Goal: Transaction & Acquisition: Purchase product/service

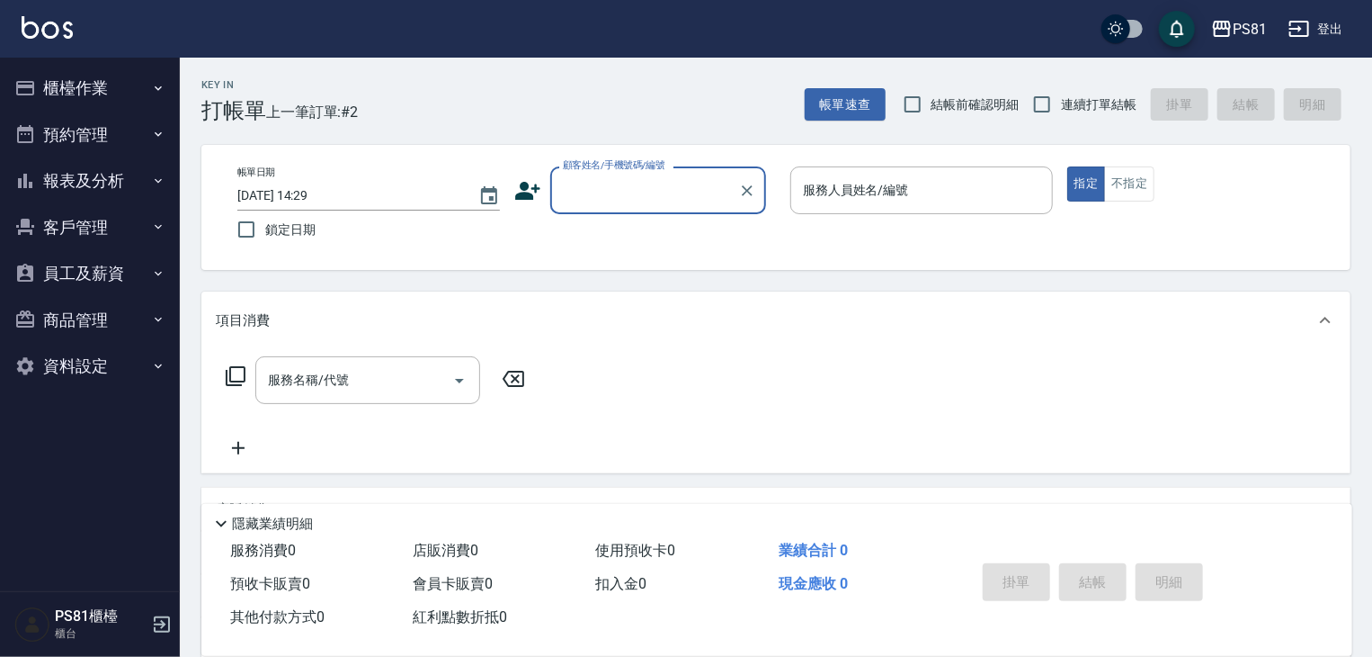
click at [58, 105] on button "櫃檯作業" at bounding box center [89, 88] width 165 height 47
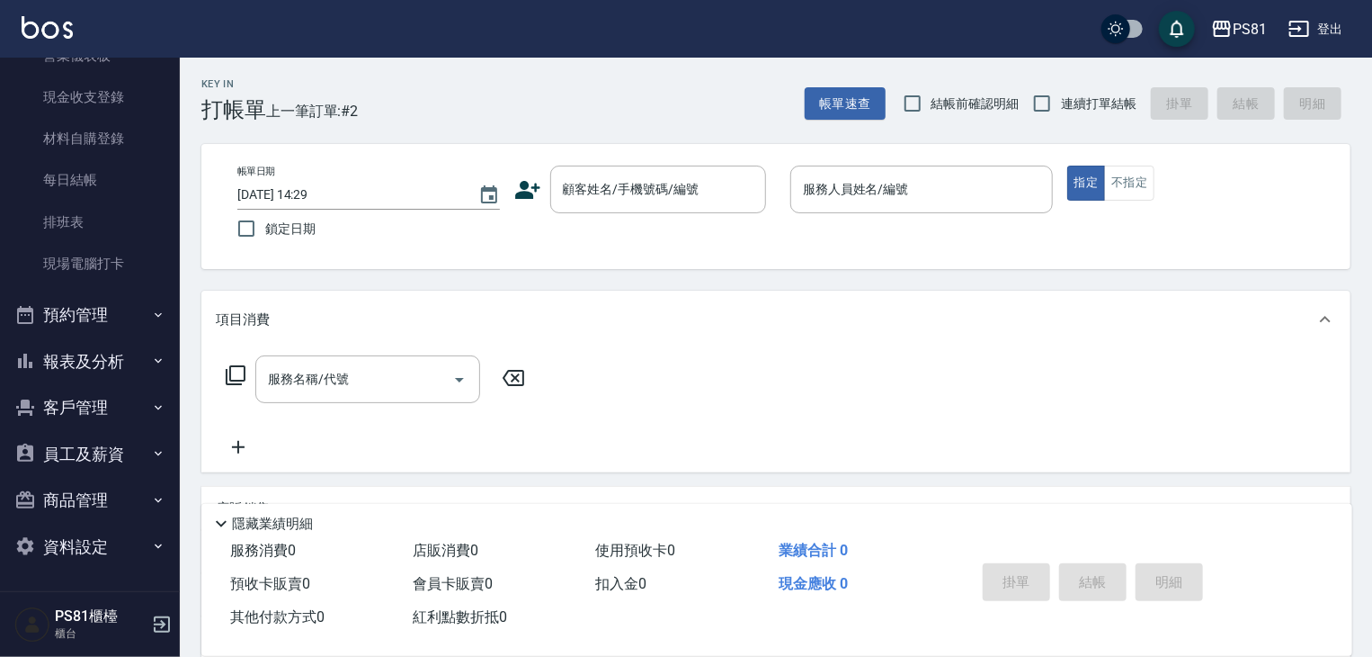
scroll to position [90, 0]
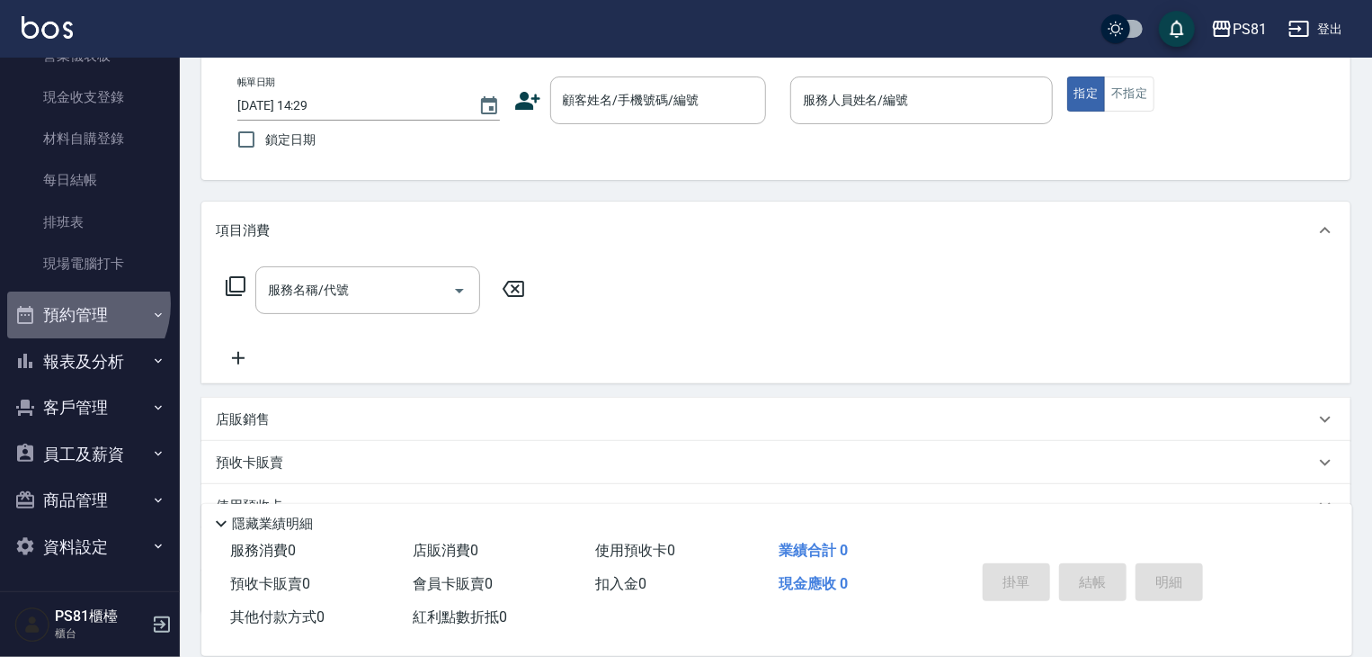
click at [72, 304] on button "預約管理" at bounding box center [89, 314] width 165 height 47
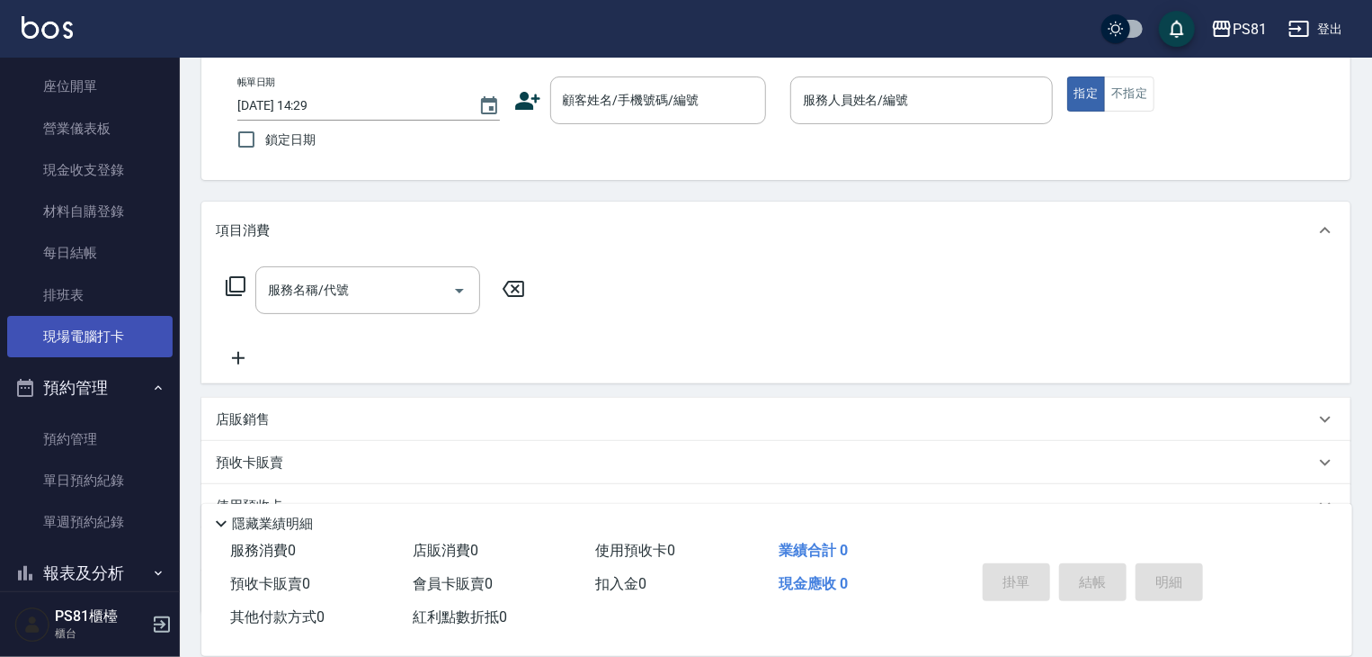
scroll to position [180, 0]
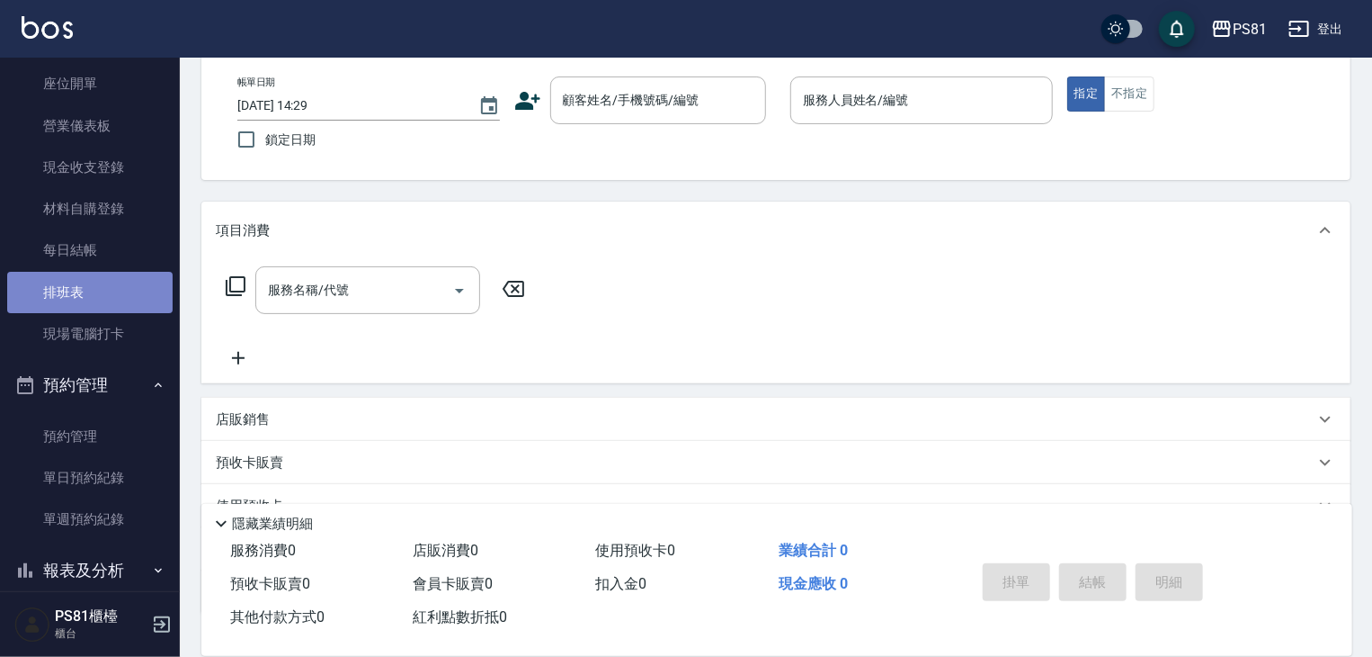
click at [108, 289] on link "排班表" at bounding box center [89, 292] width 165 height 41
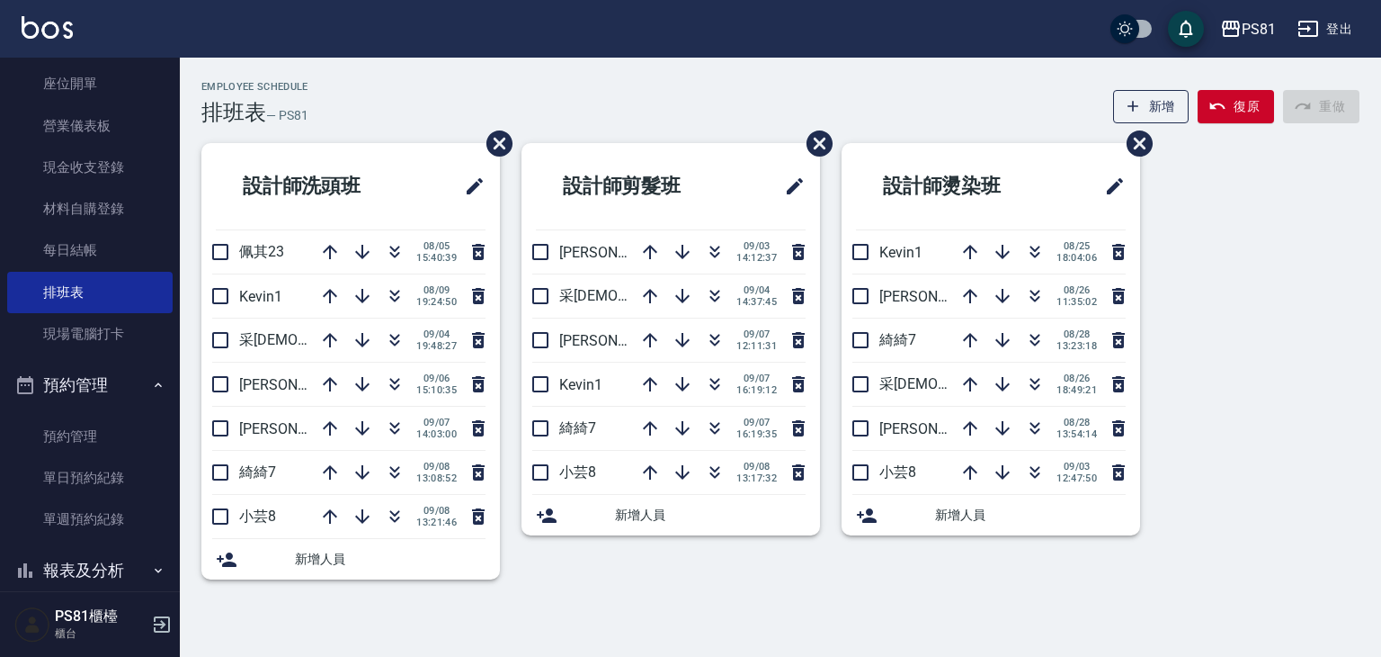
click at [394, 144] on li "設計師洗頭班" at bounding box center [350, 186] width 299 height 86
click at [718, 336] on icon "button" at bounding box center [715, 340] width 22 height 22
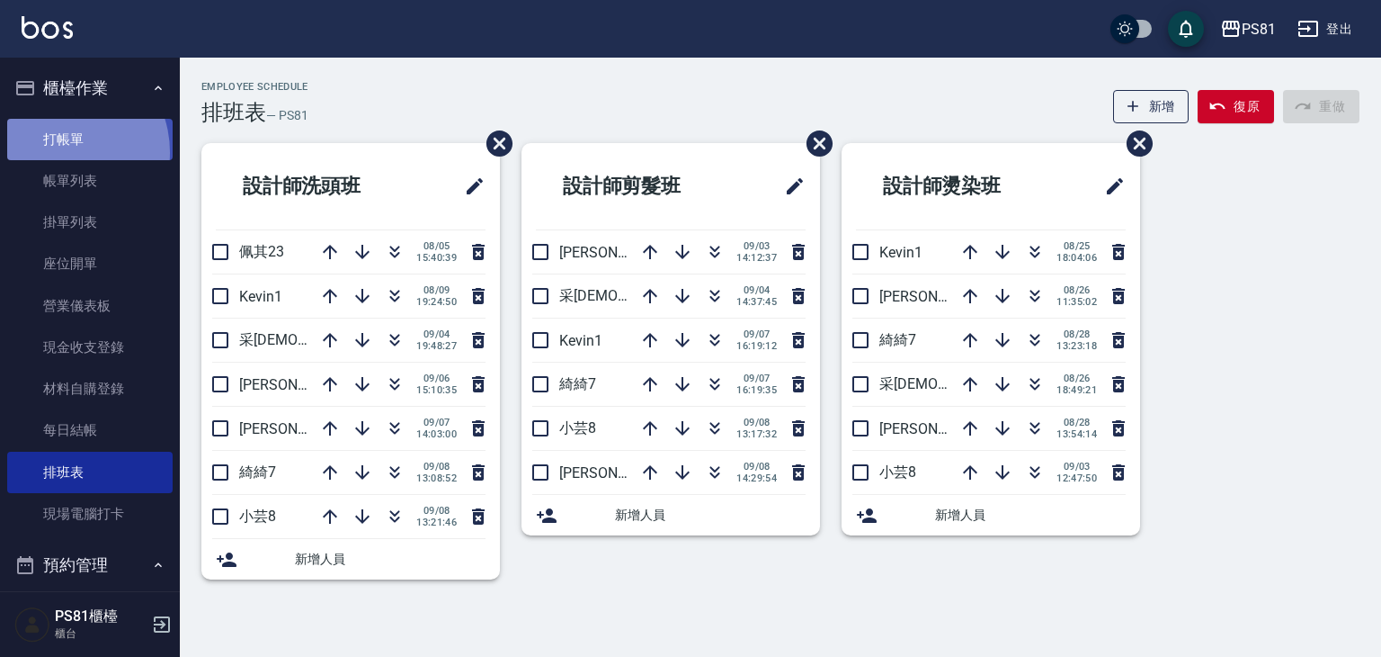
click at [58, 152] on link "打帳單" at bounding box center [89, 139] width 165 height 41
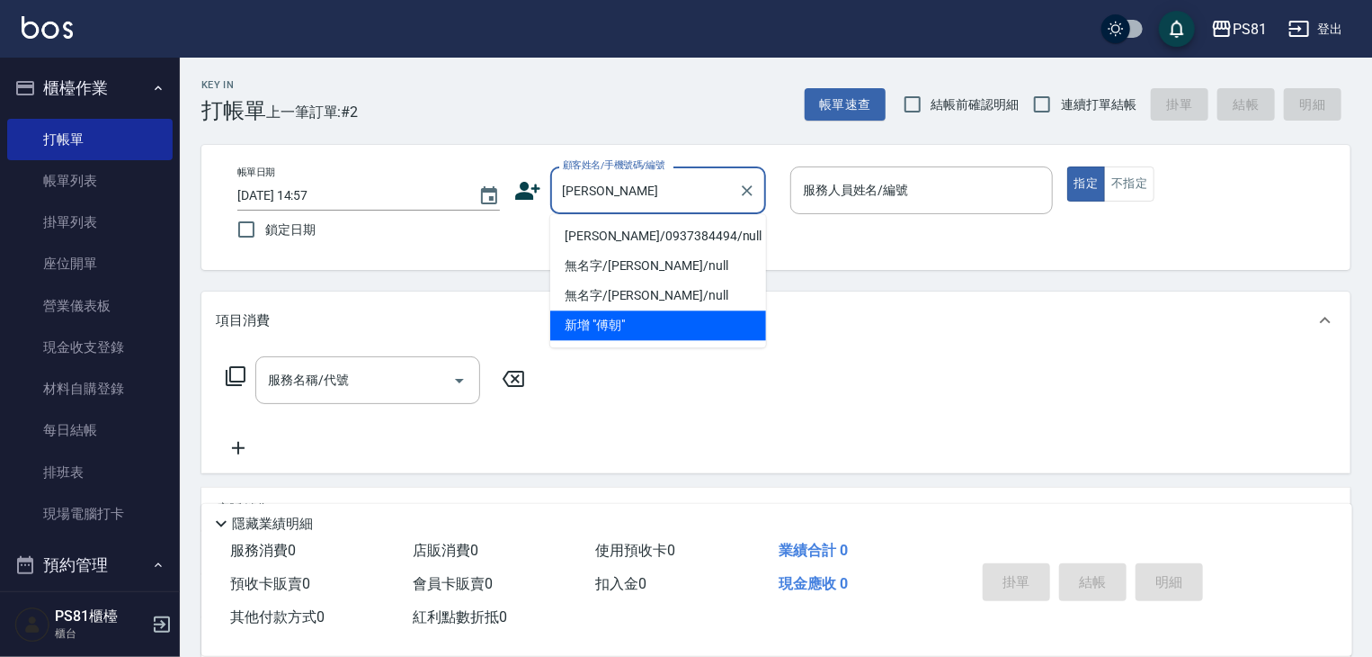
click at [629, 235] on li "[PERSON_NAME]/0937384494/null" at bounding box center [658, 236] width 216 height 30
type input "[PERSON_NAME]/0937384494/null"
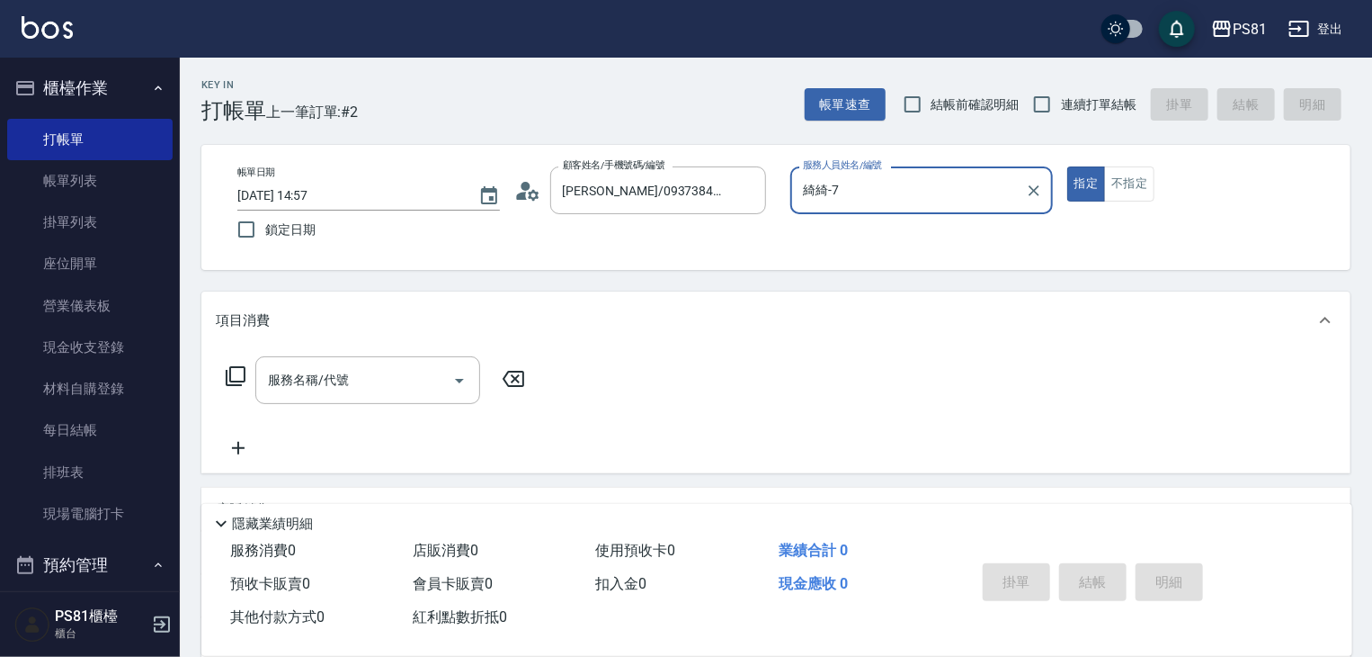
type input "綺綺-7"
click at [313, 390] on input "服務名稱/代號" at bounding box center [355, 379] width 182 height 31
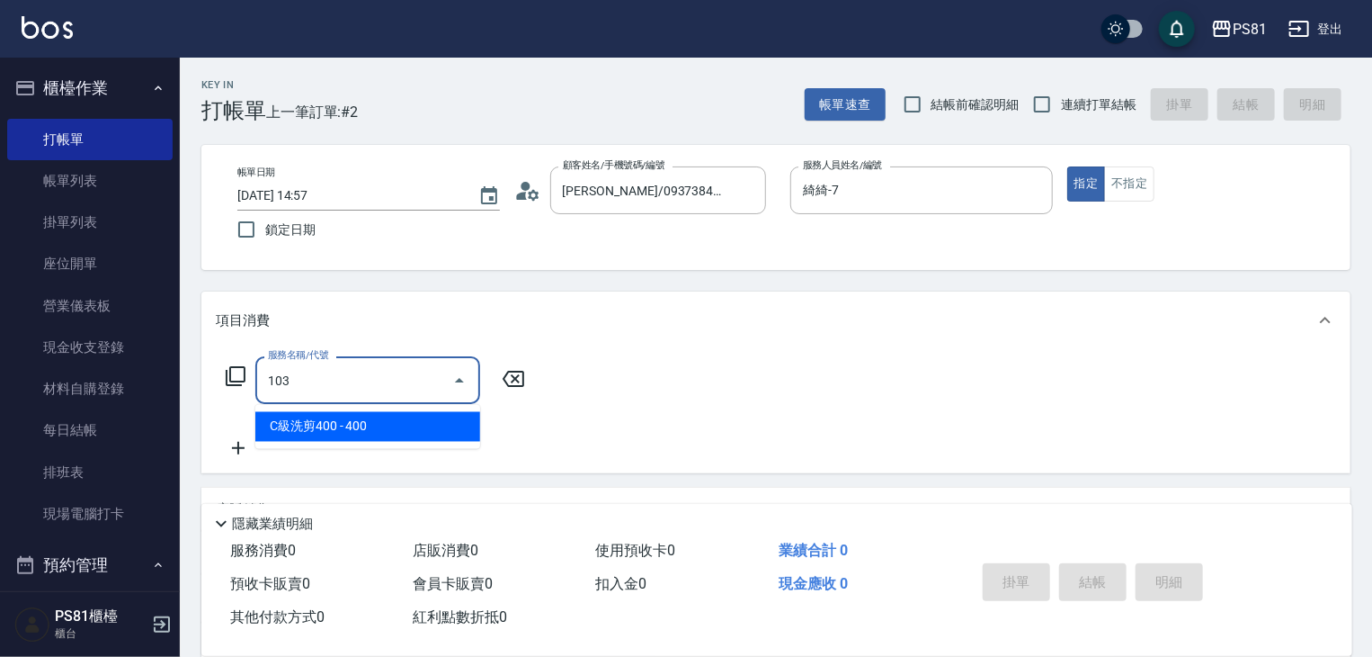
click at [338, 427] on span "C級洗剪400 - 400" at bounding box center [367, 427] width 225 height 30
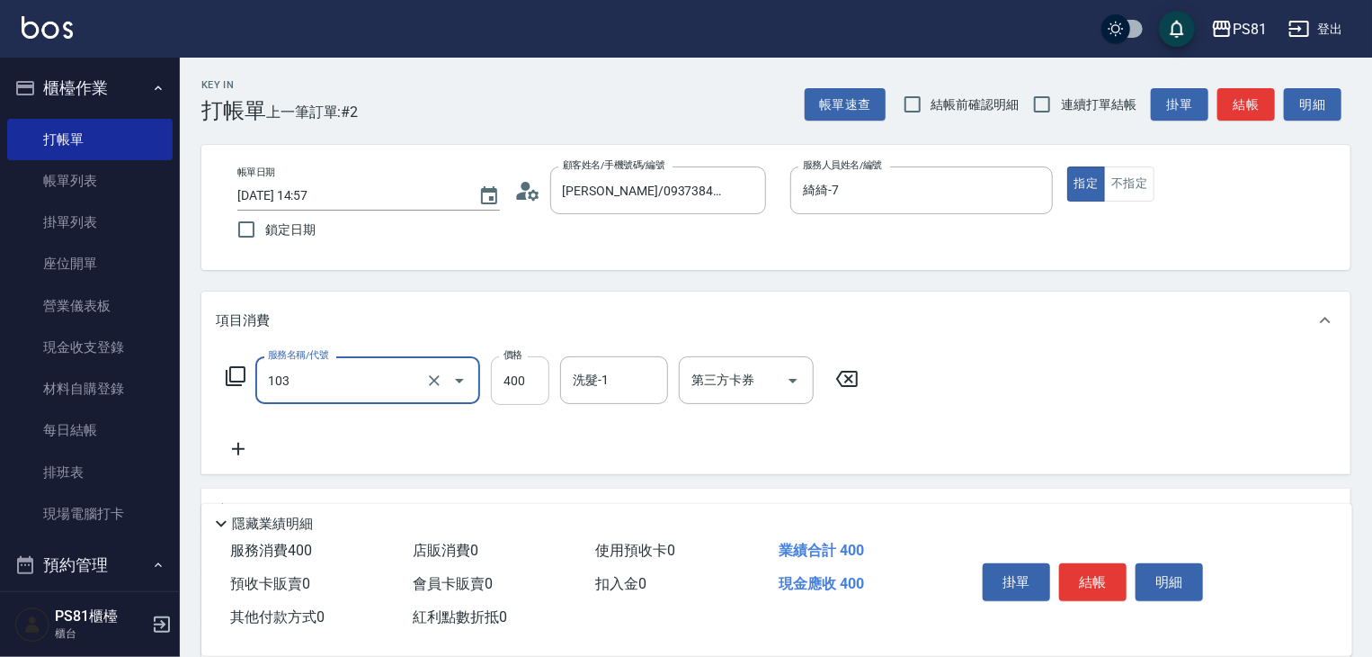
type input "C級洗剪400(103)"
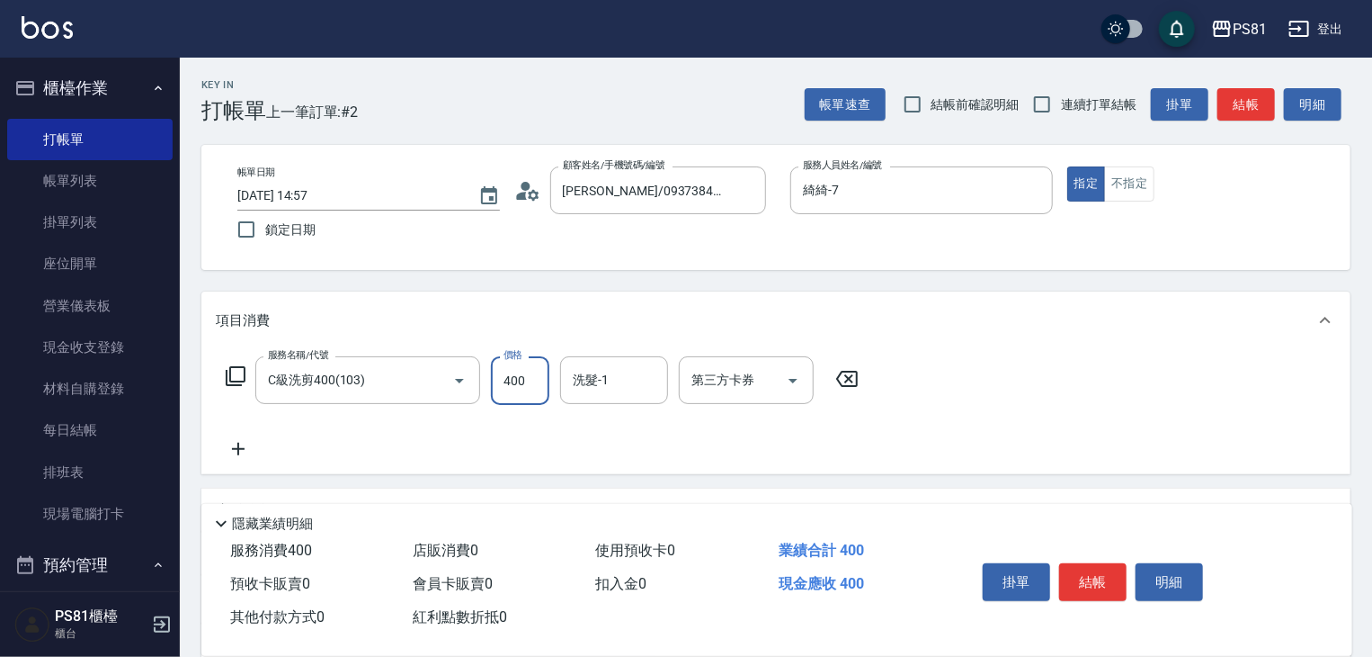
click at [505, 375] on input "400" at bounding box center [520, 380] width 58 height 49
type input "450"
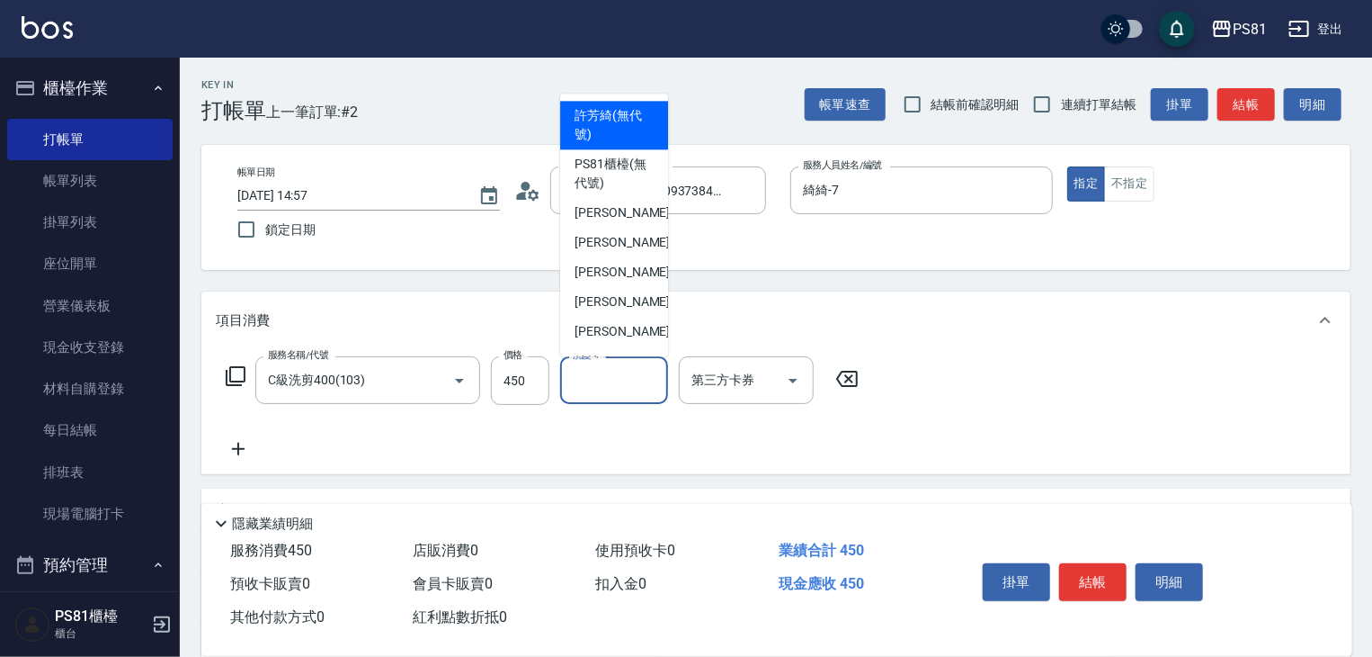
click at [622, 381] on input "洗髮-1" at bounding box center [614, 379] width 92 height 31
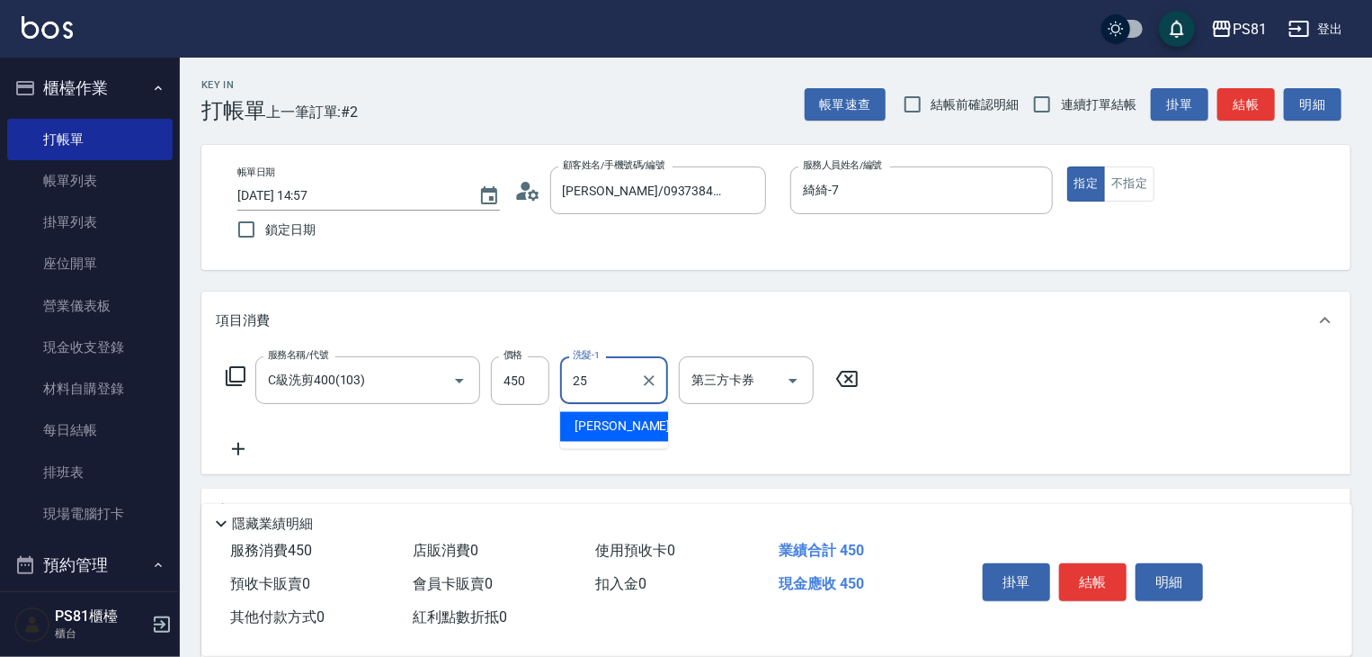
click at [633, 421] on div "[PERSON_NAME] -25" at bounding box center [614, 427] width 108 height 30
type input "[PERSON_NAME]-25"
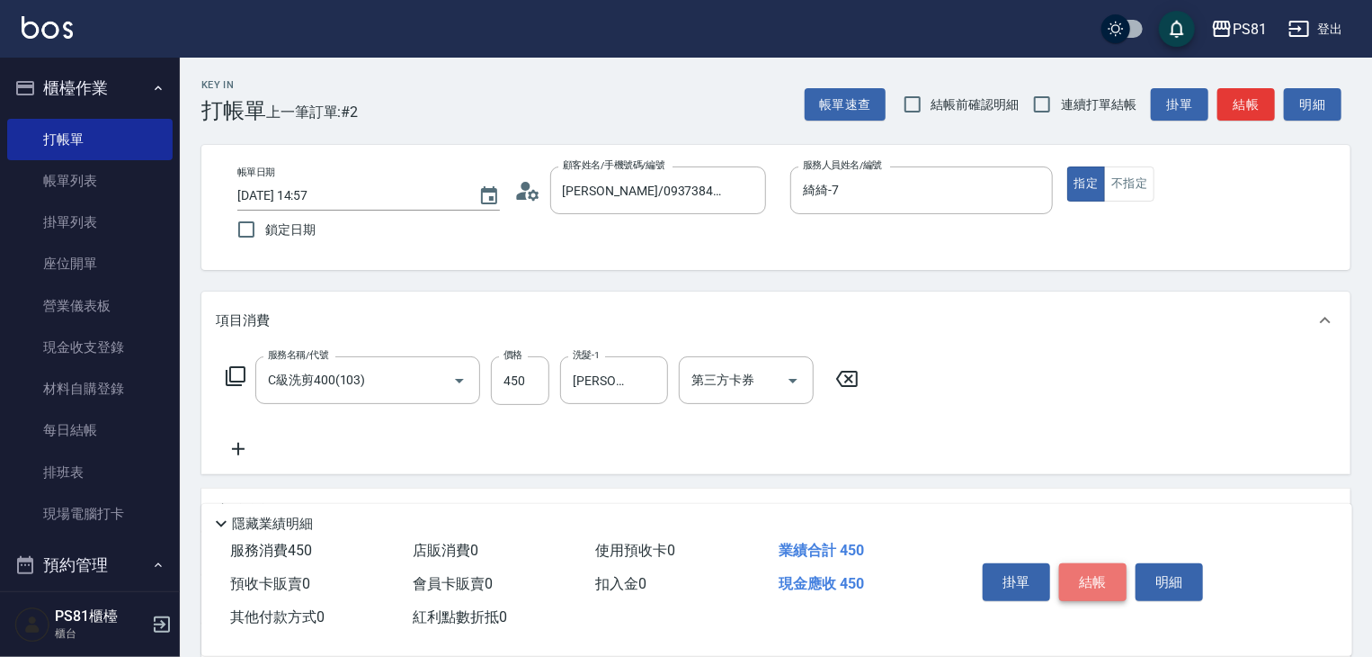
click at [1080, 568] on button "結帳" at bounding box center [1092, 582] width 67 height 38
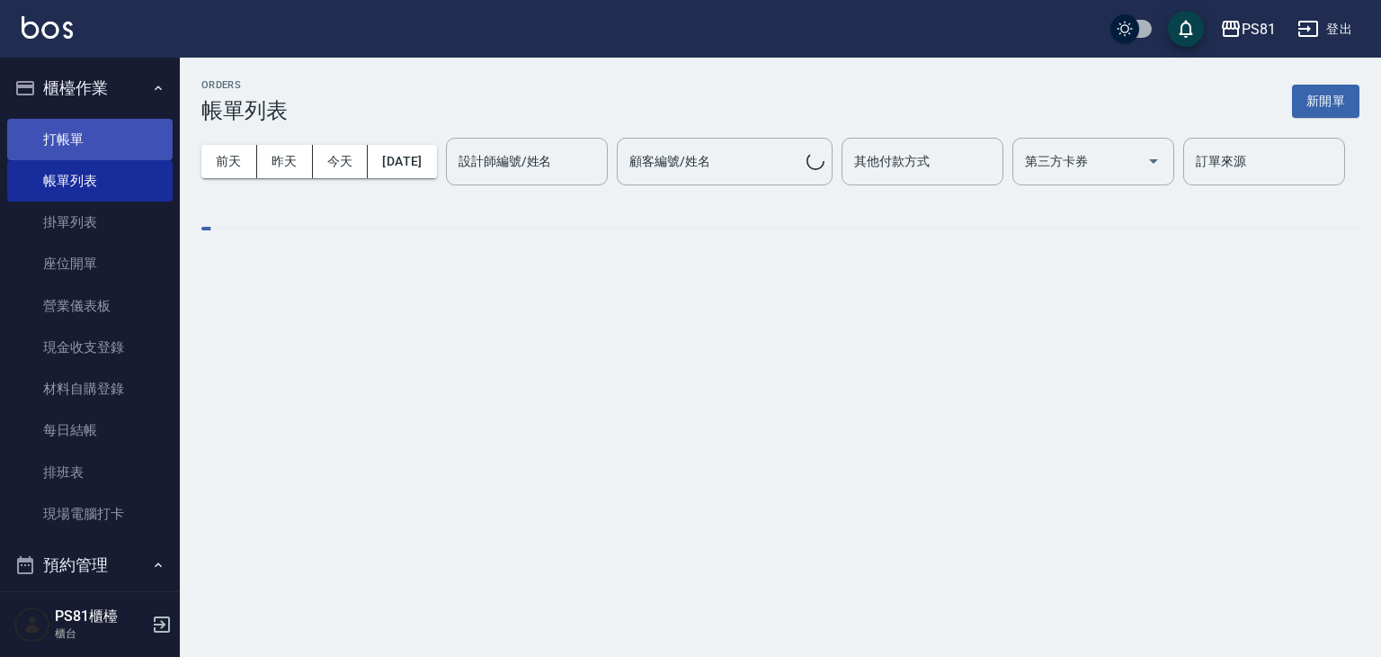
click at [65, 145] on link "打帳單" at bounding box center [89, 139] width 165 height 41
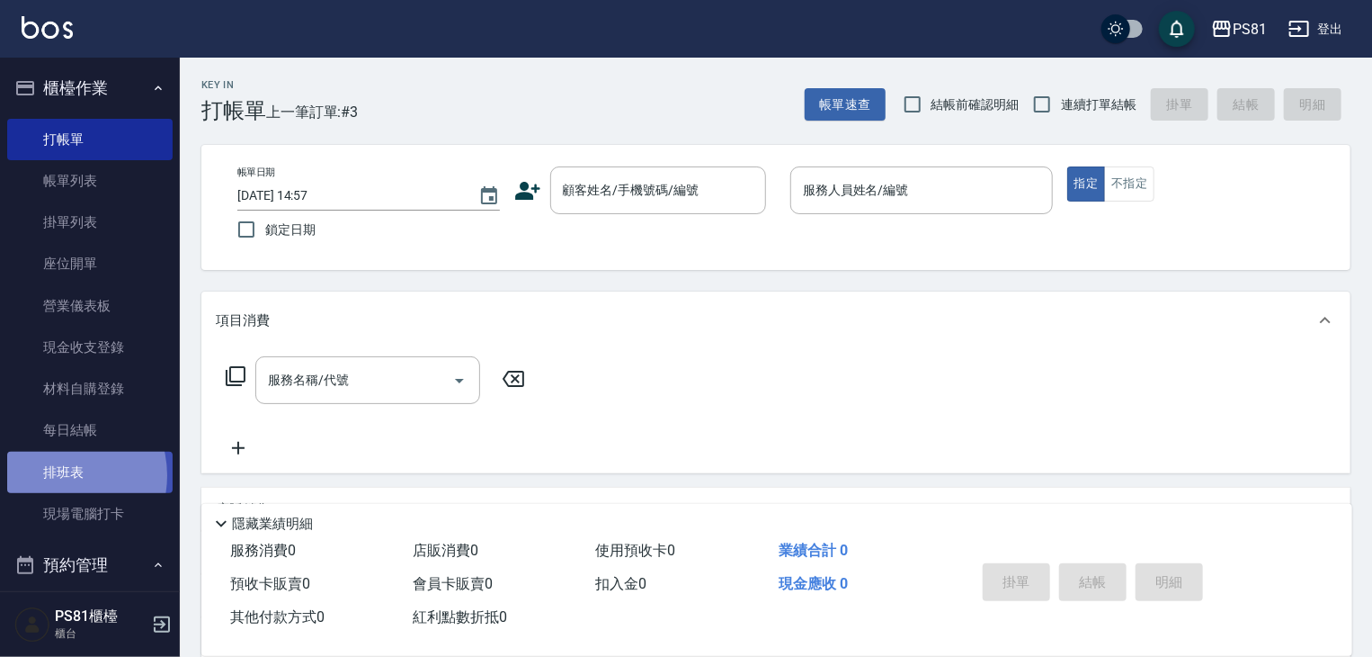
click at [60, 475] on link "排班表" at bounding box center [89, 471] width 165 height 41
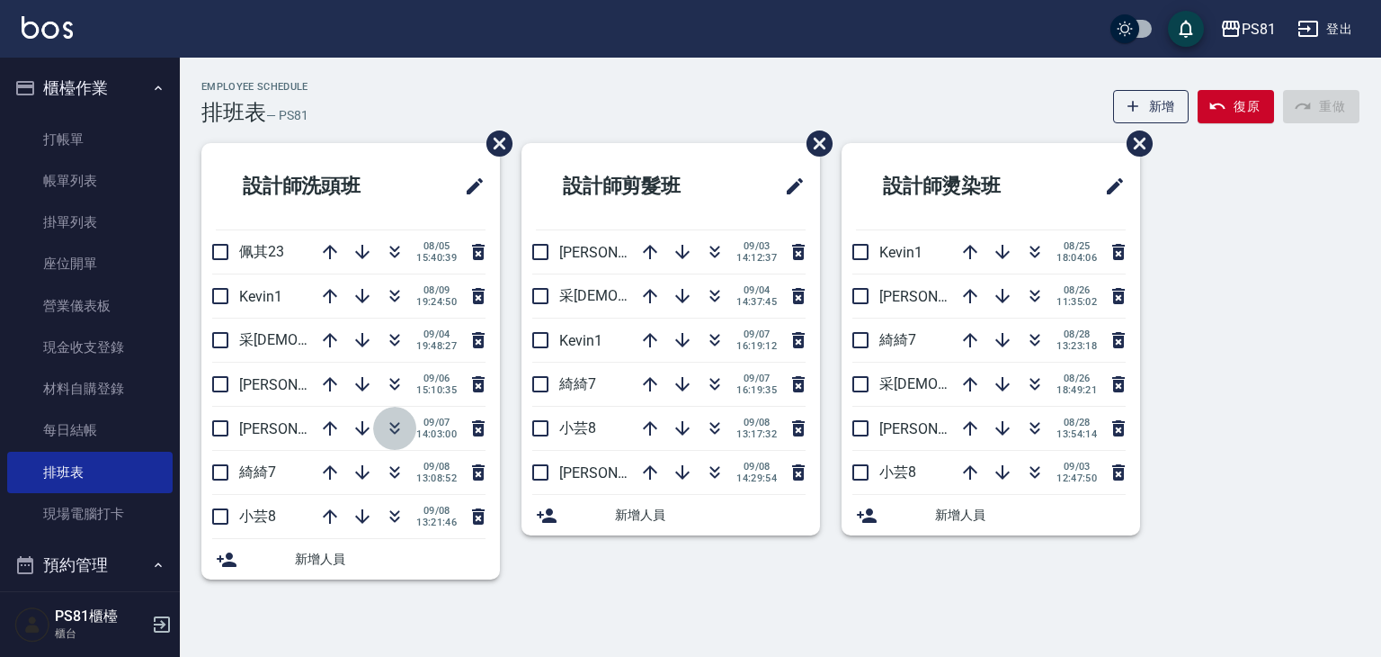
click at [396, 427] on icon "button" at bounding box center [395, 428] width 22 height 22
click at [558, 39] on div "PS81 登出" at bounding box center [690, 29] width 1381 height 58
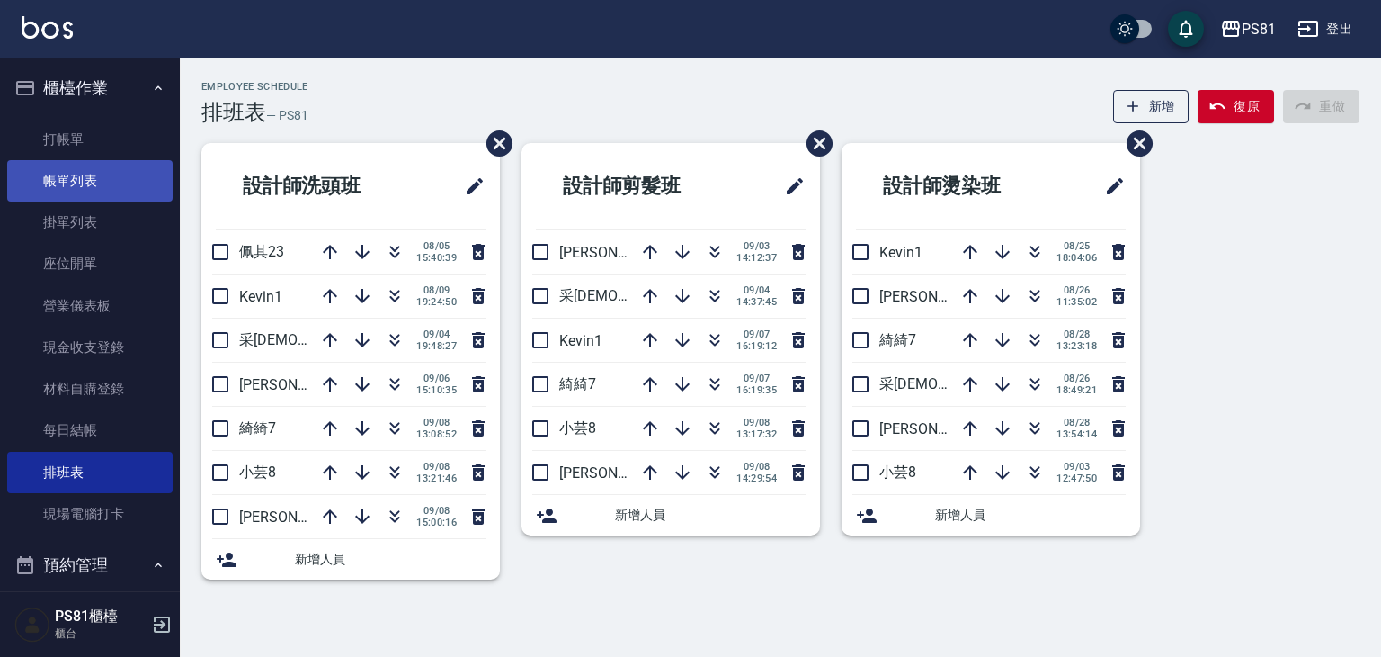
click at [99, 182] on link "帳單列表" at bounding box center [89, 180] width 165 height 41
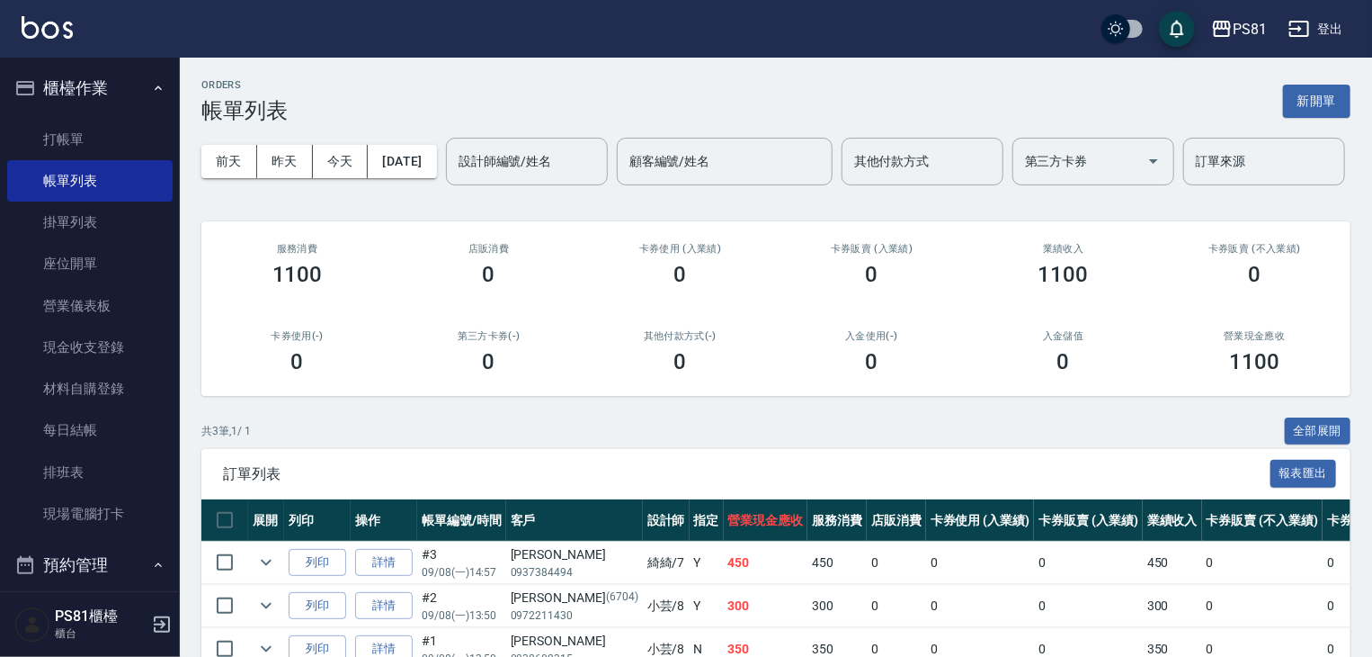
click at [107, 115] on ul "打帳單 帳單列表 掛單列表 座位開單 營業儀表板 現金收支登錄 材料自購登錄 每日結帳 排班表 現場電腦打卡" at bounding box center [89, 327] width 165 height 431
click at [108, 127] on link "打帳單" at bounding box center [89, 139] width 165 height 41
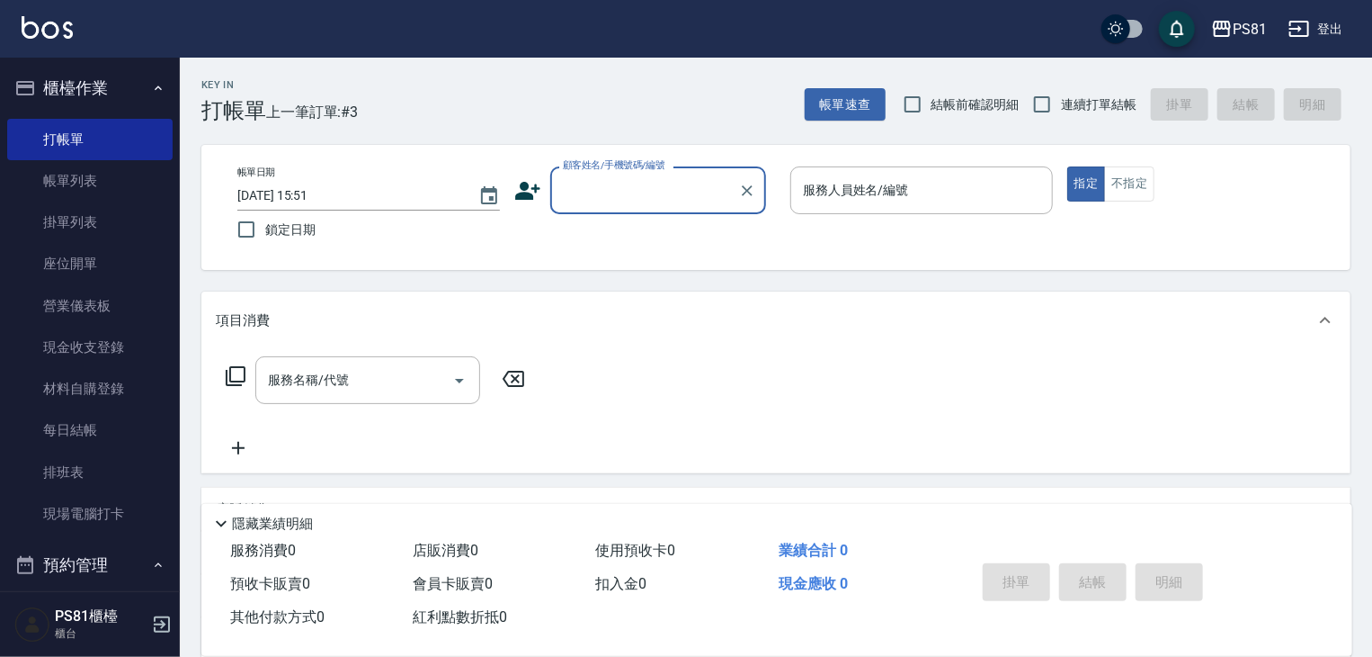
click at [677, 196] on input "顧客姓名/手機號碼/編號" at bounding box center [645, 189] width 173 height 31
click at [606, 232] on li "[PERSON_NAME]/0989518769/" at bounding box center [658, 236] width 216 height 30
type input "[PERSON_NAME]/0989518769/"
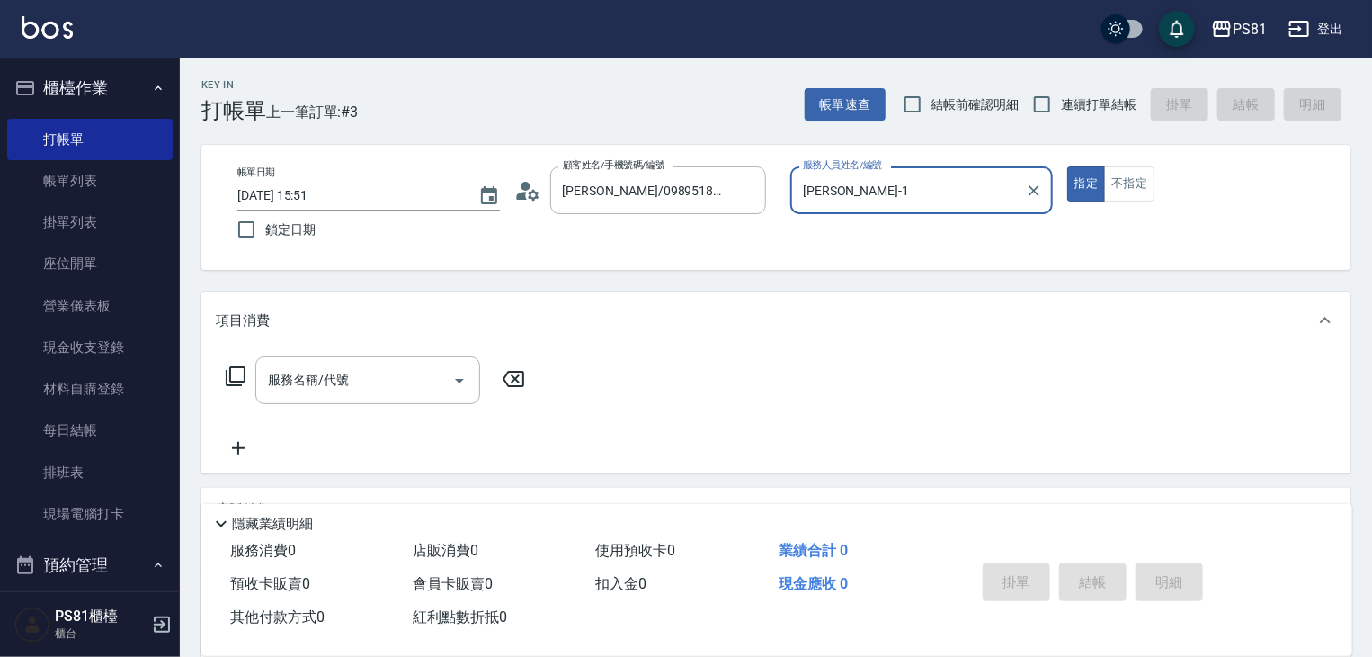
type input "[PERSON_NAME]-1"
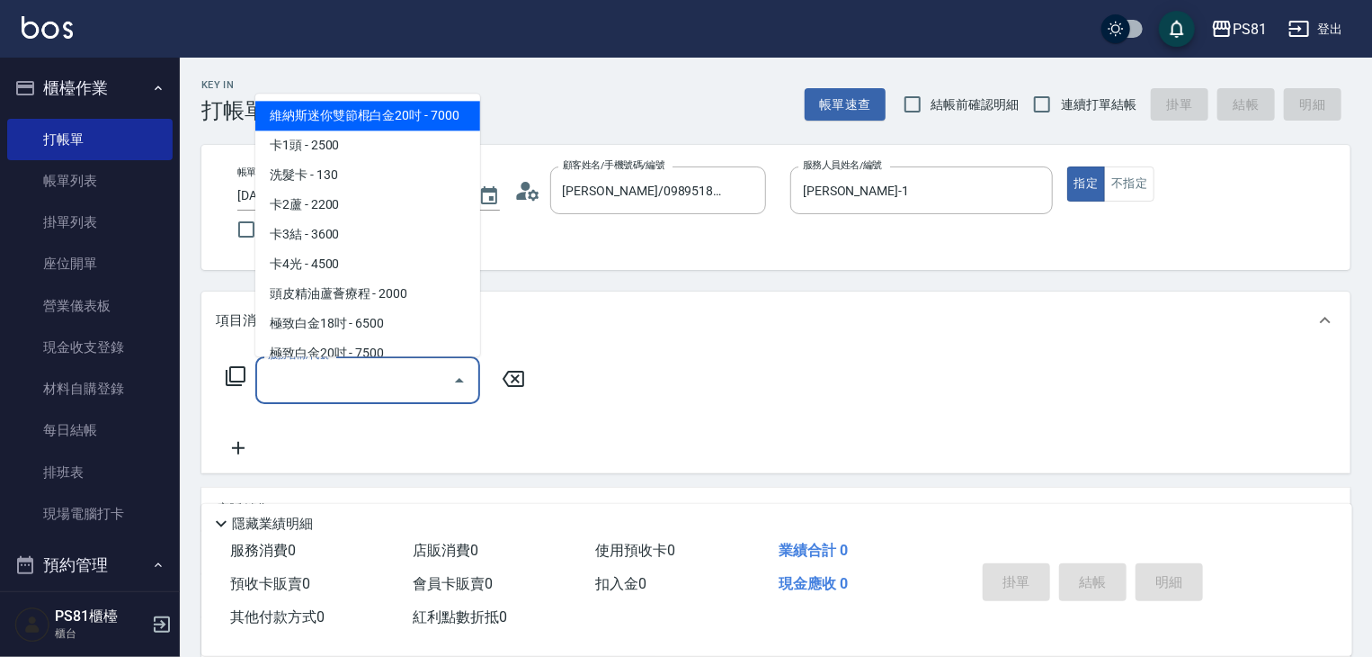
click at [401, 389] on input "服務名稱/代號" at bounding box center [355, 379] width 182 height 31
click at [375, 202] on span "C級洗剪400 - 400" at bounding box center [367, 205] width 225 height 30
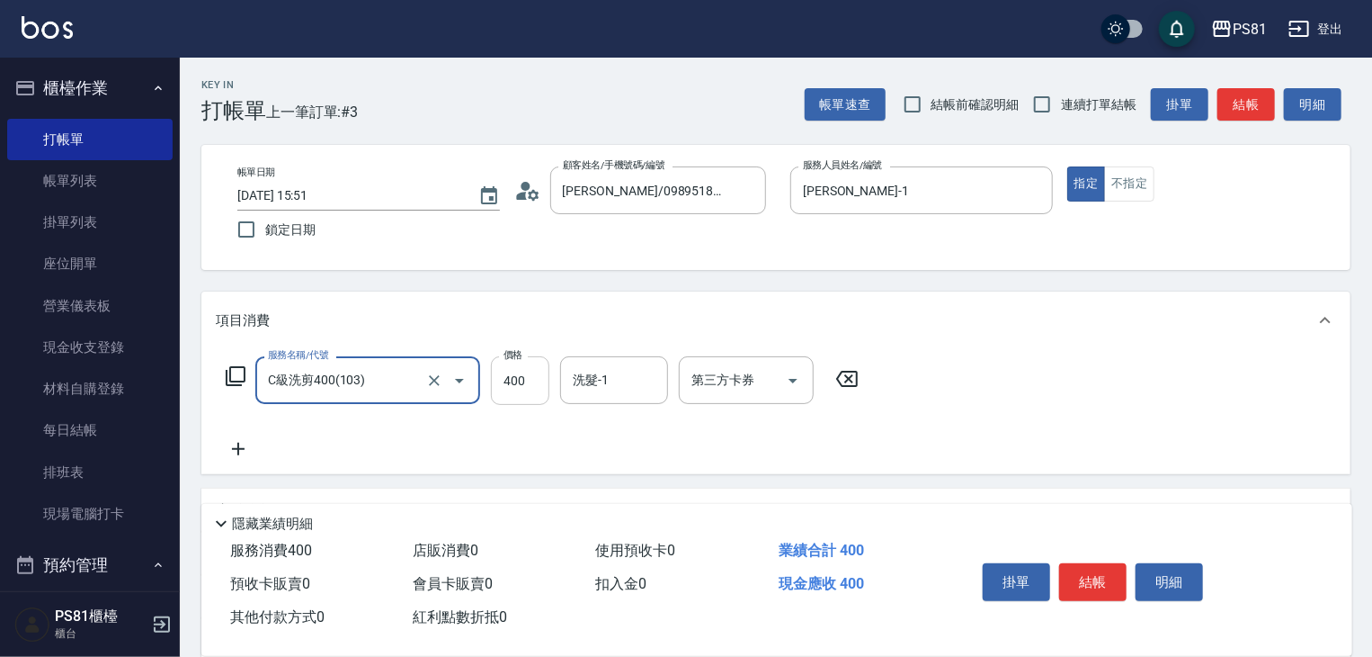
type input "C級洗剪400(103)"
drag, startPoint x: 530, startPoint y: 393, endPoint x: 541, endPoint y: 404, distance: 15.3
click at [530, 393] on input "400" at bounding box center [520, 380] width 58 height 49
type input "600"
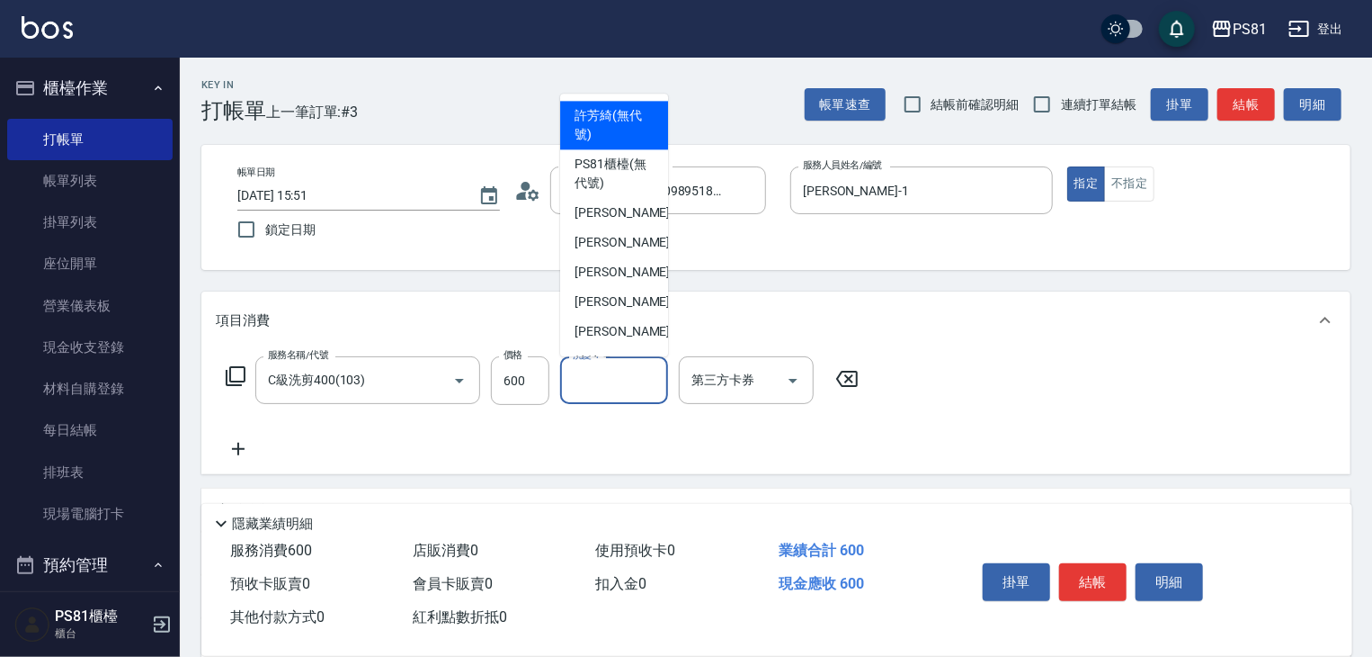
click at [630, 389] on input "洗髮-1" at bounding box center [614, 379] width 92 height 31
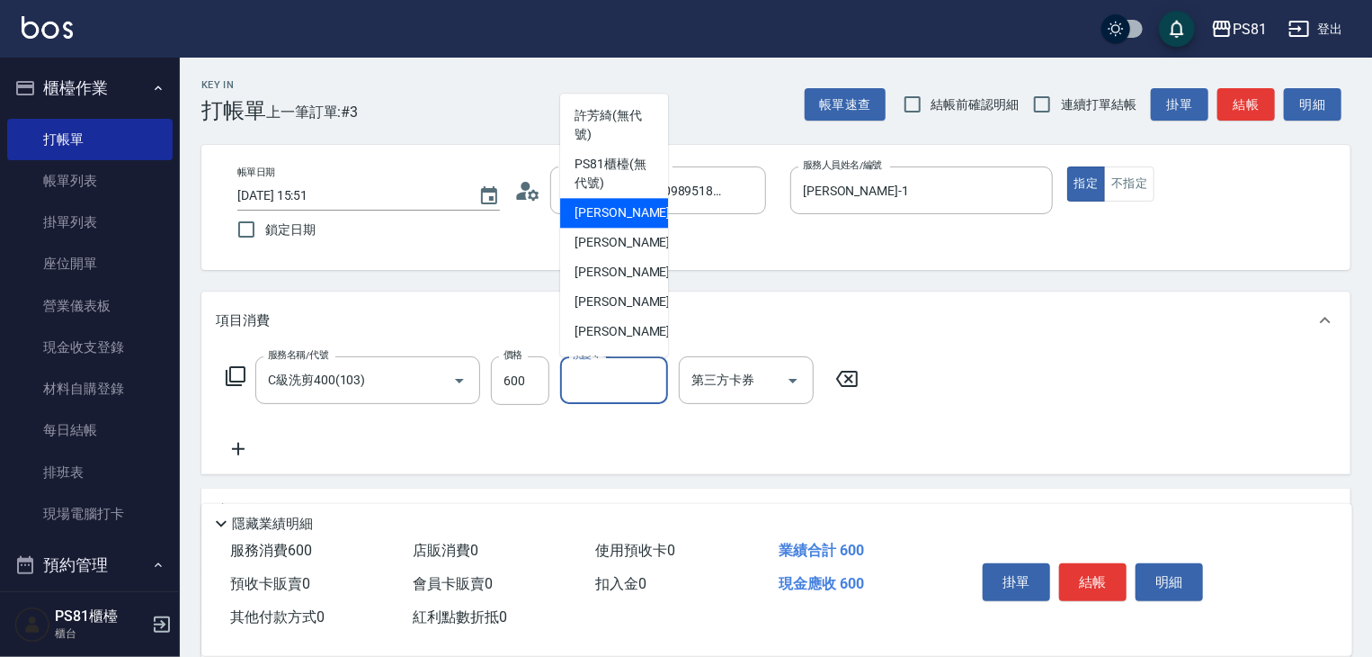
scroll to position [294, 0]
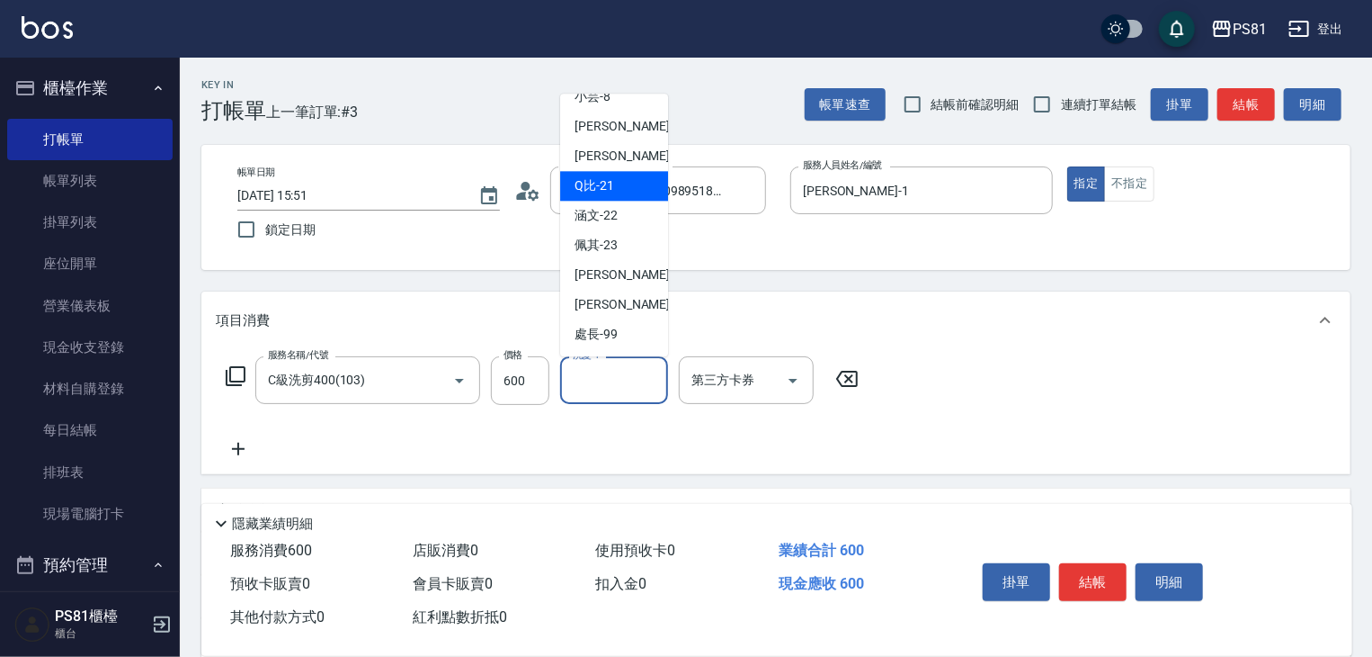
click at [626, 177] on div "Q比 -21" at bounding box center [614, 186] width 108 height 30
type input "Q比-21"
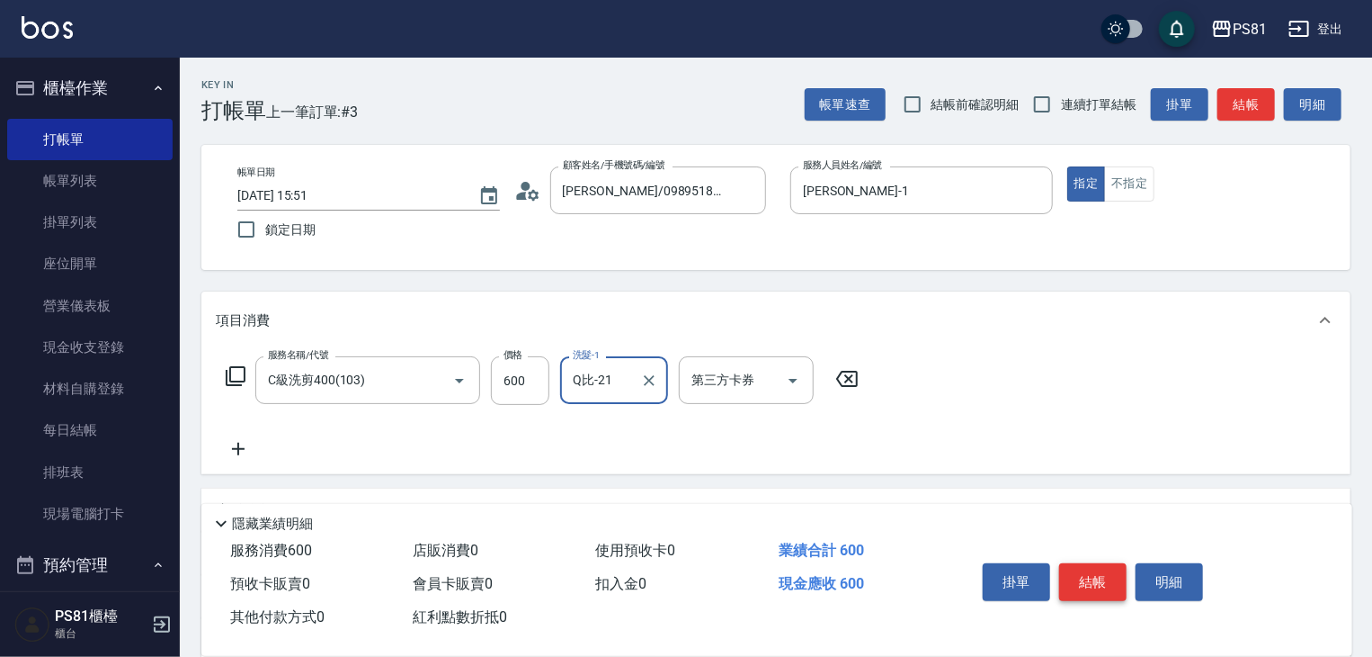
click at [1097, 570] on button "結帳" at bounding box center [1092, 582] width 67 height 38
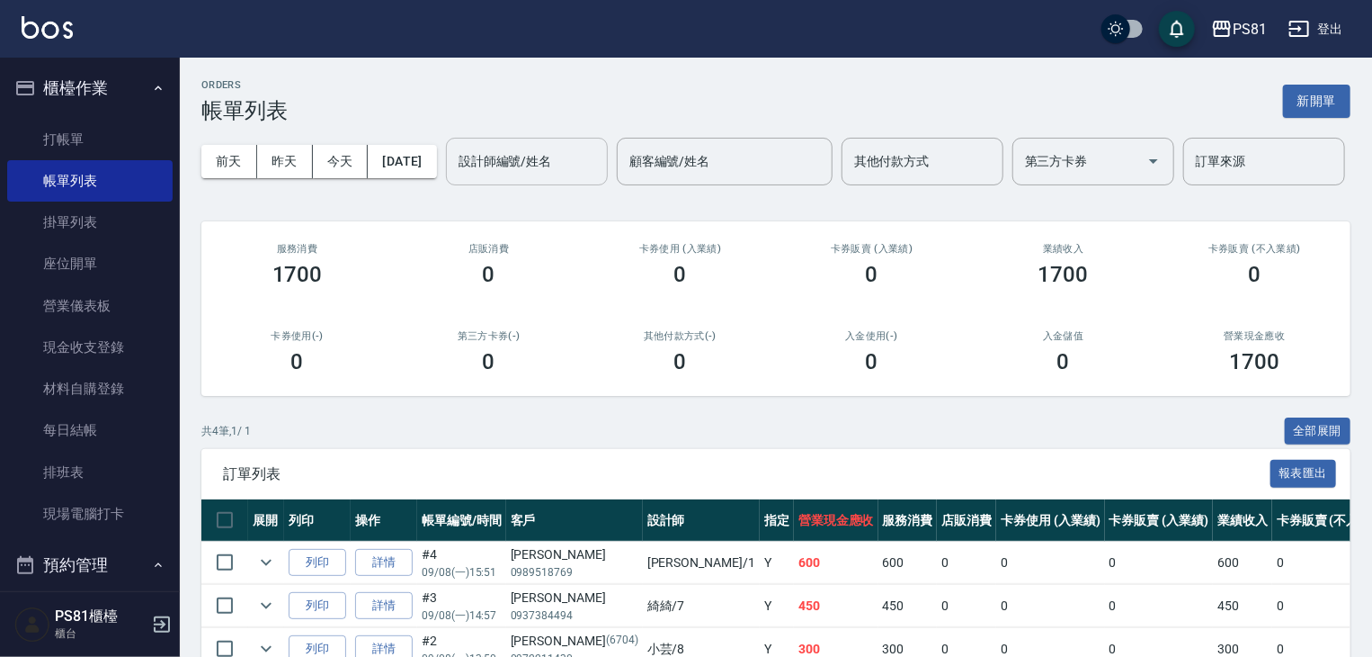
click at [454, 177] on input "設計師編號/姓名" at bounding box center [527, 161] width 146 height 31
click at [28, 134] on link "打帳單" at bounding box center [89, 139] width 165 height 41
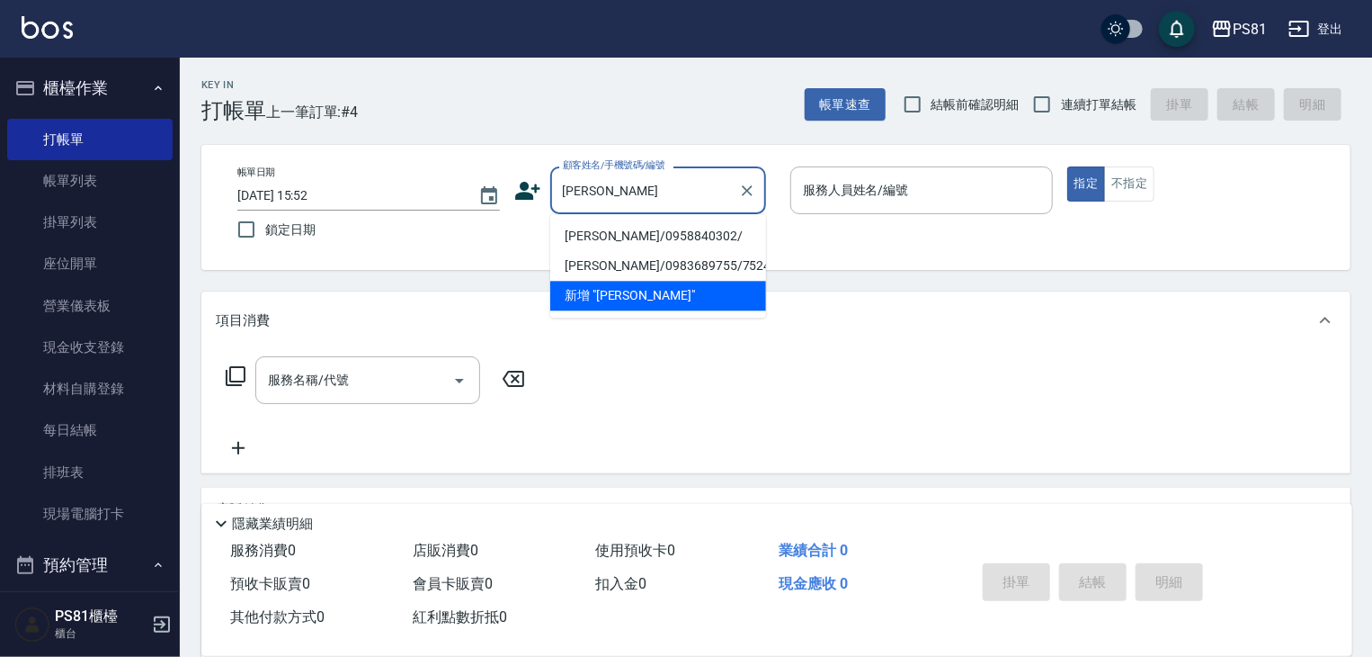
click at [645, 234] on li "[PERSON_NAME]/0958840302/" at bounding box center [658, 236] width 216 height 30
type input "[PERSON_NAME]/0958840302/"
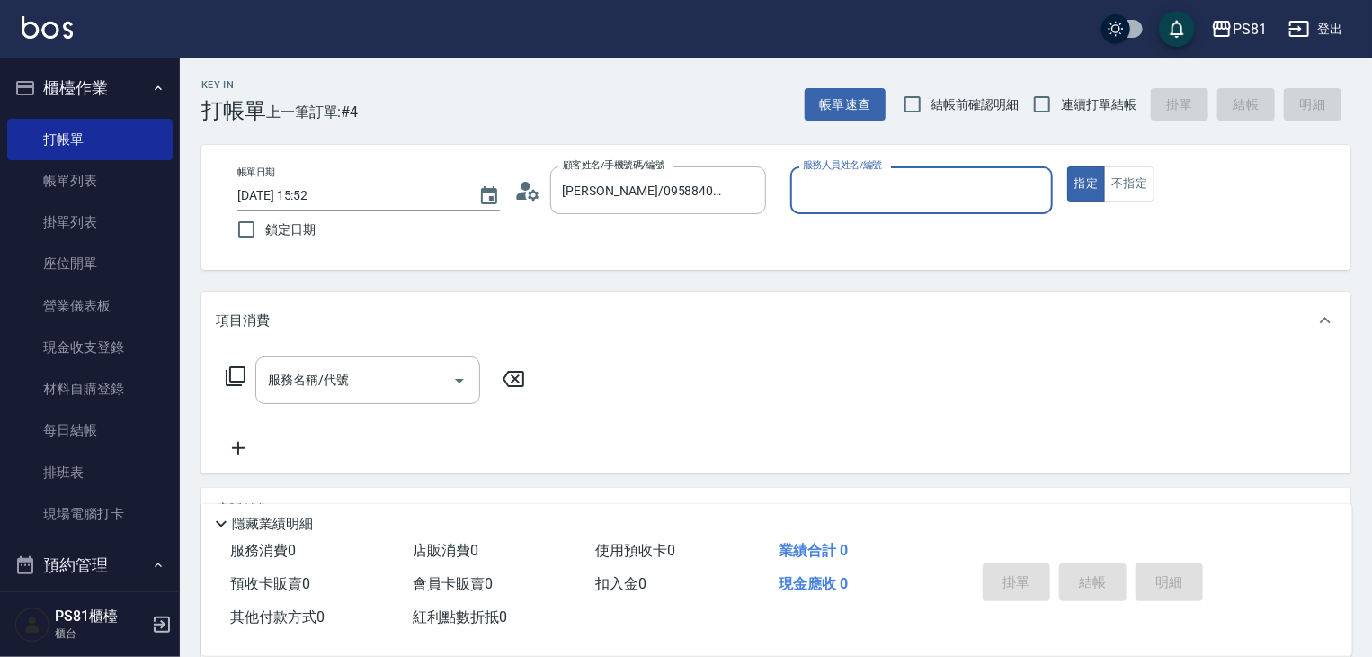
click at [923, 172] on div "服務人員姓名/編號" at bounding box center [922, 190] width 263 height 48
click at [890, 183] on input "服務人員姓名/編號" at bounding box center [922, 189] width 246 height 31
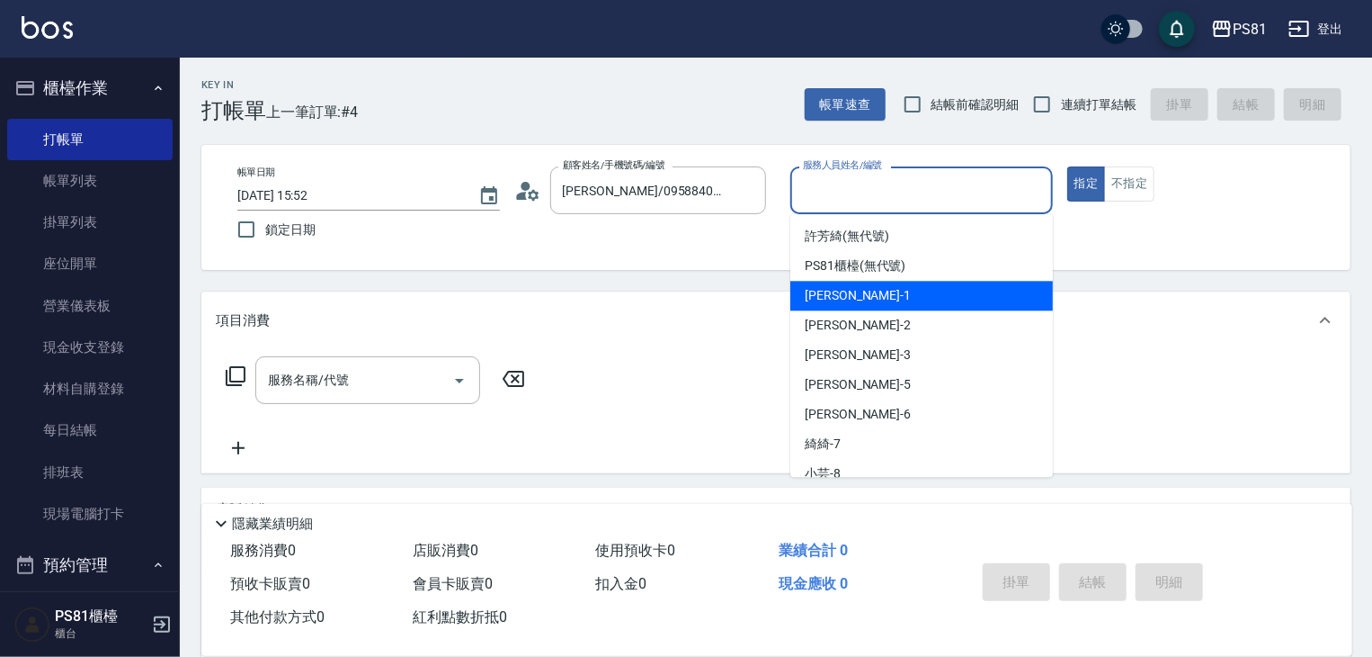
click at [884, 295] on div "[PERSON_NAME] -1" at bounding box center [922, 296] width 263 height 30
type input "[PERSON_NAME]-1"
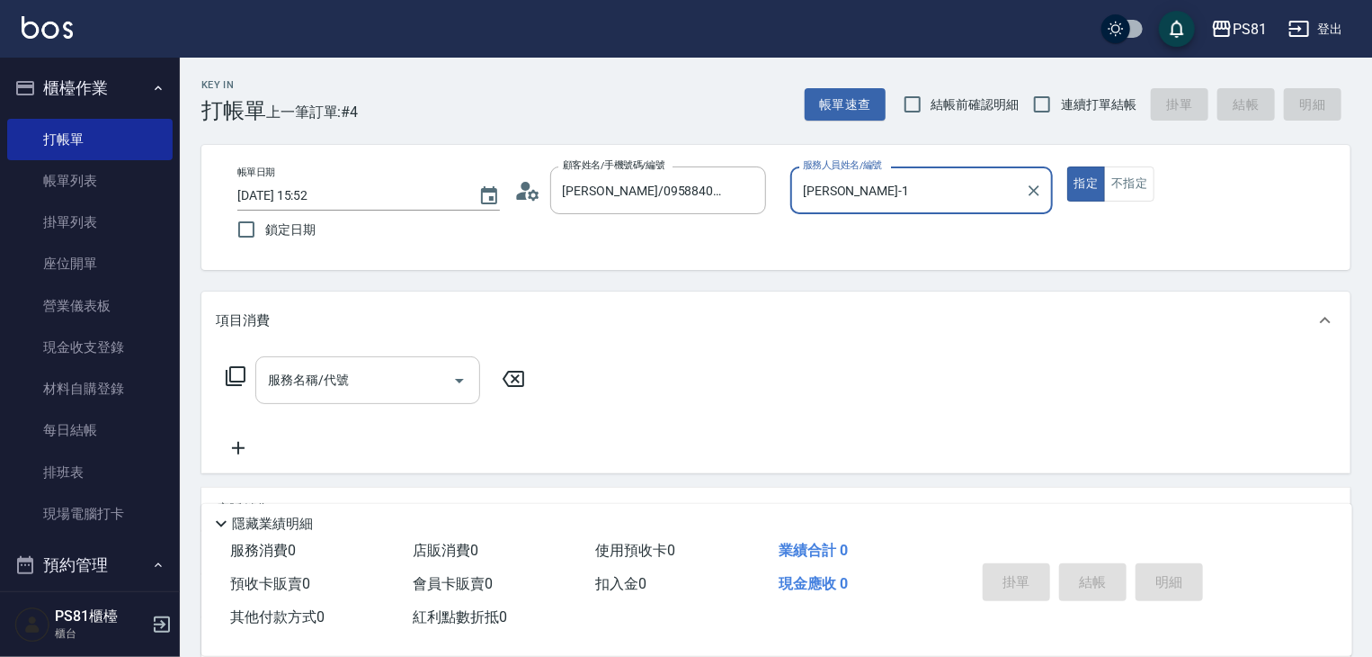
click at [463, 388] on icon "Open" at bounding box center [460, 381] width 22 height 22
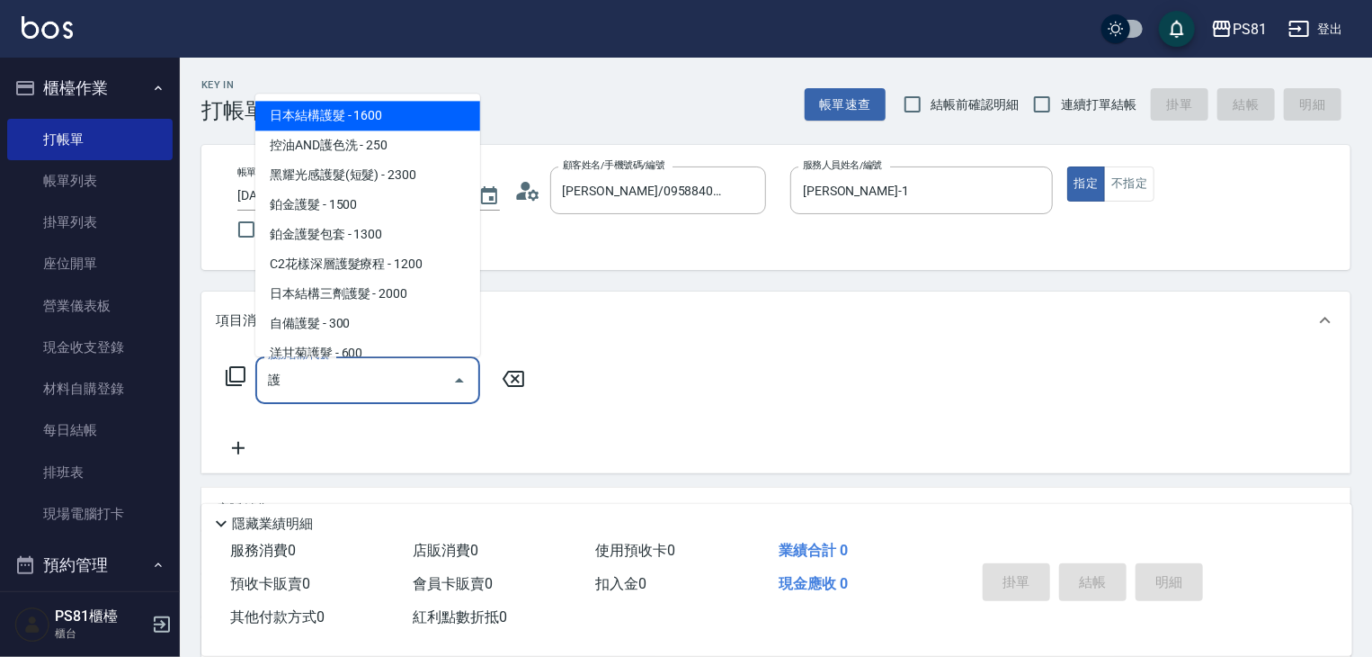
click at [381, 106] on span "日本結構護髮 - 1600" at bounding box center [367, 116] width 225 height 30
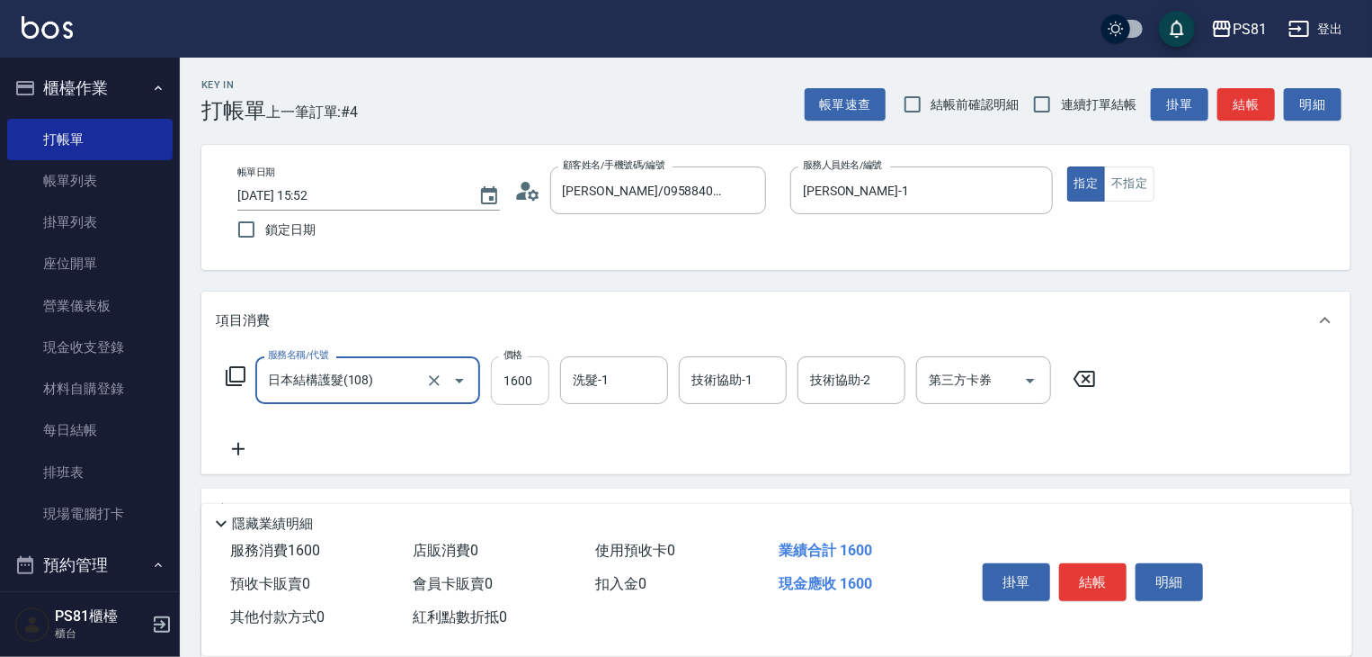
type input "日本結構護髮(108)"
click at [547, 382] on input "1600" at bounding box center [520, 380] width 58 height 49
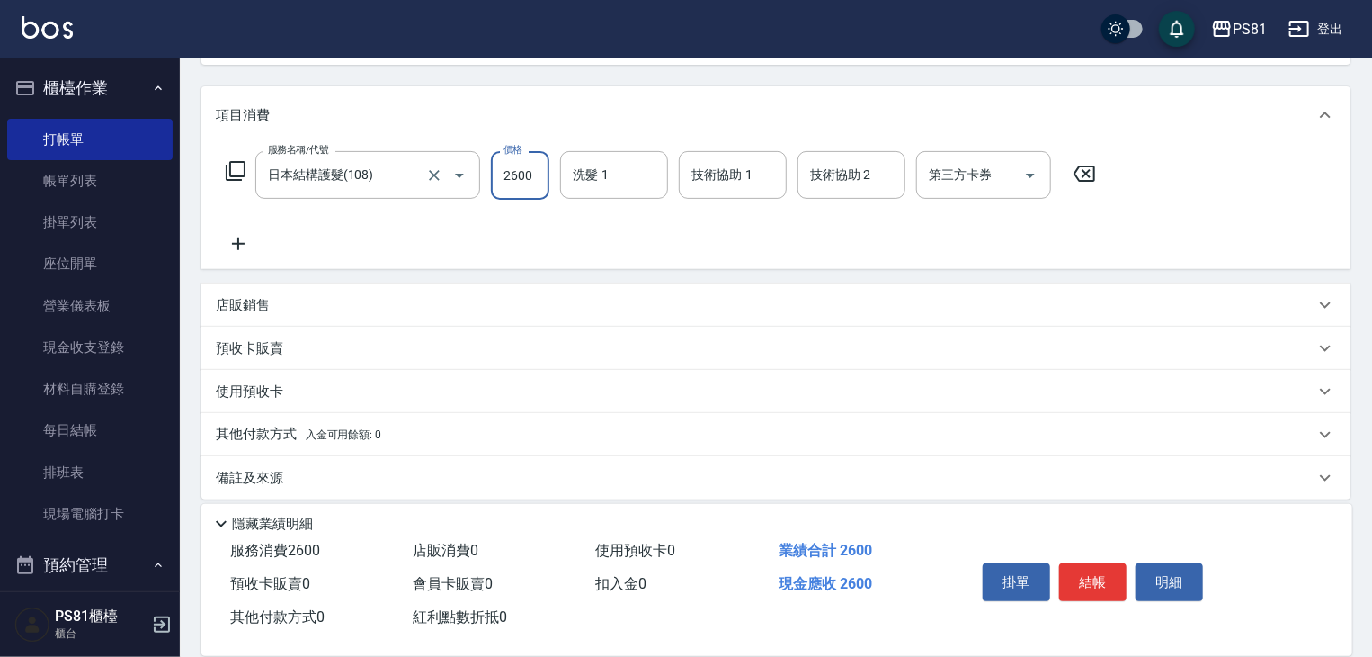
scroll to position [219, 0]
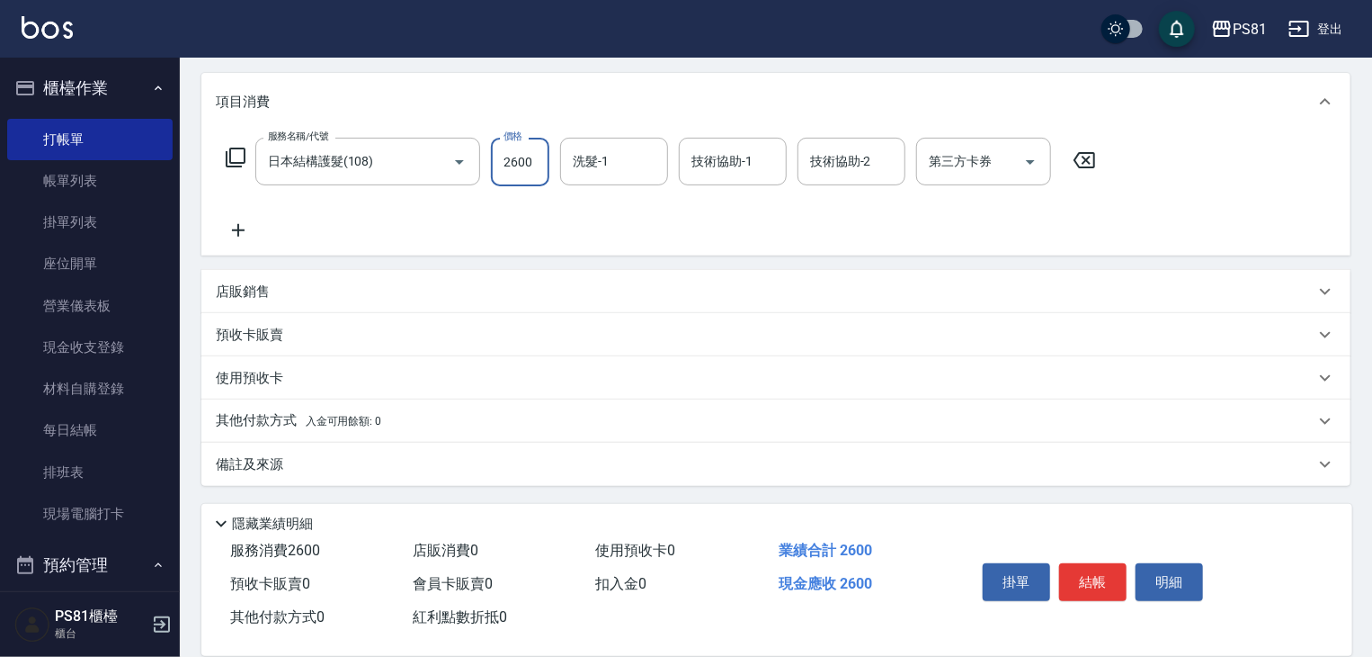
type input "2600"
click at [255, 295] on p "店販銷售" at bounding box center [243, 291] width 54 height 19
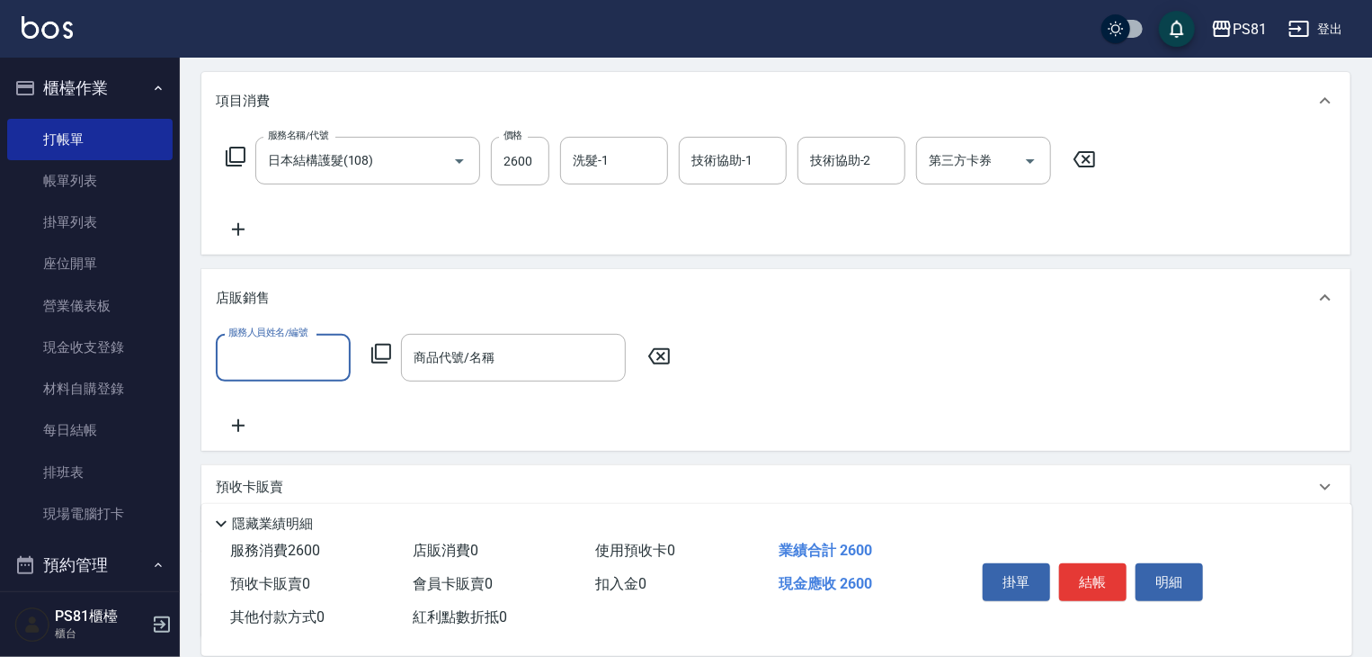
scroll to position [0, 0]
click at [300, 360] on input "服務人員姓名/編號" at bounding box center [283, 357] width 119 height 31
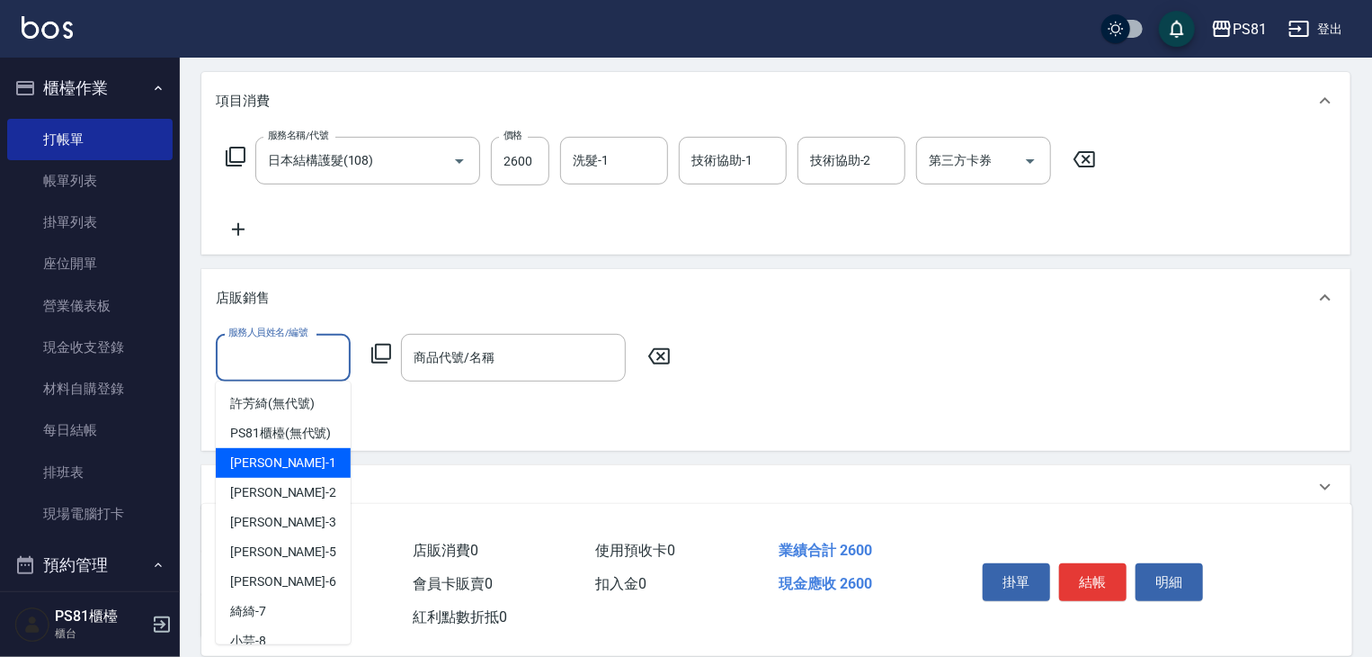
click at [295, 478] on div "[PERSON_NAME] -1" at bounding box center [283, 463] width 135 height 30
type input "[PERSON_NAME]-1"
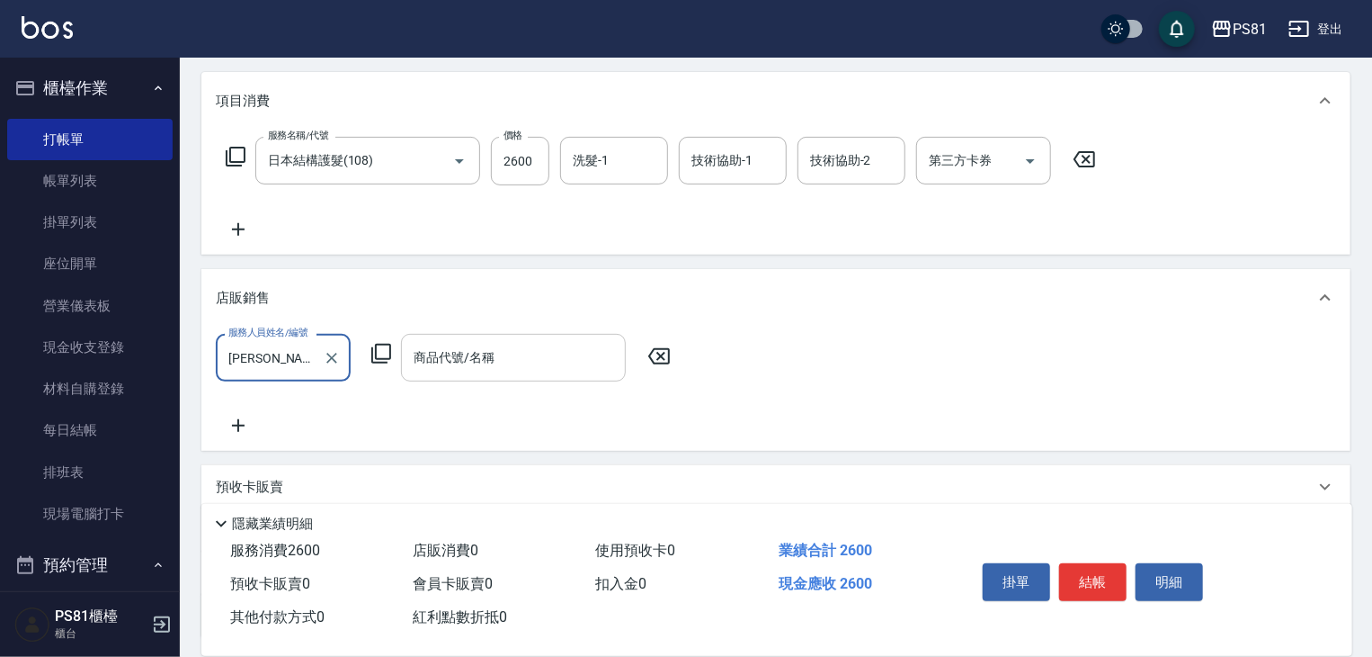
drag, startPoint x: 462, startPoint y: 364, endPoint x: 469, endPoint y: 375, distance: 12.5
click at [463, 364] on input "商品代號/名稱" at bounding box center [513, 357] width 209 height 31
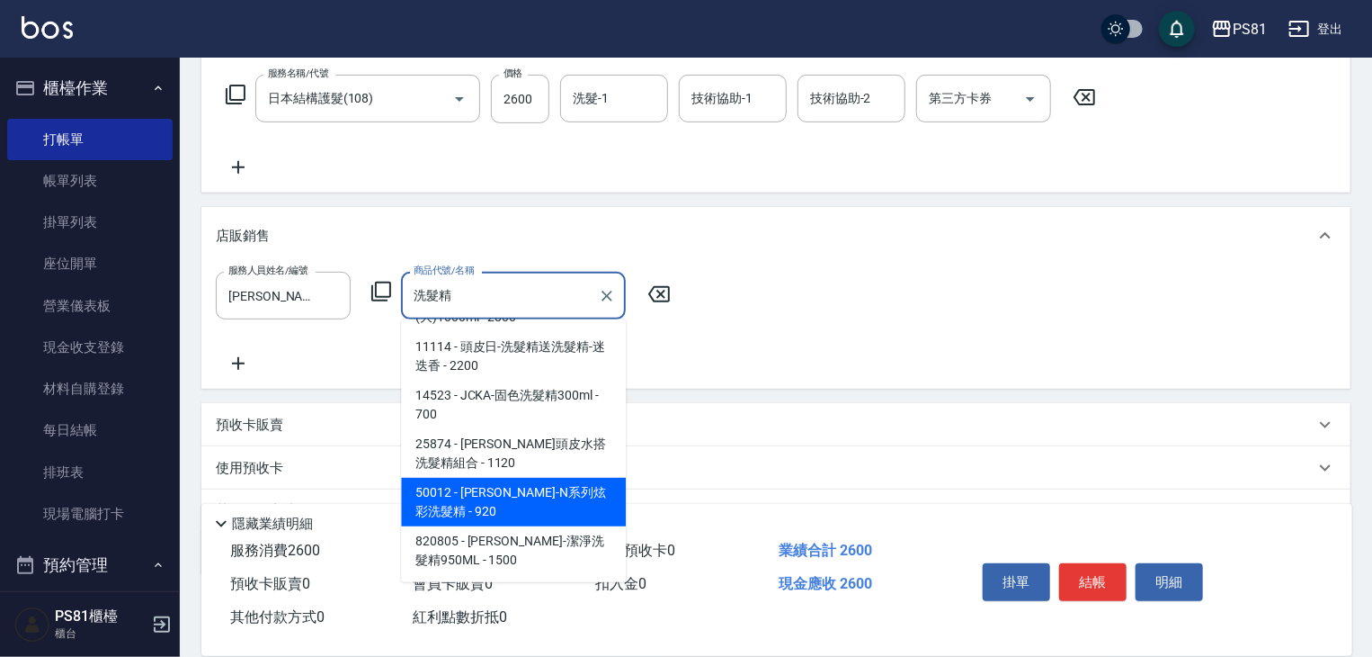
scroll to position [371, 0]
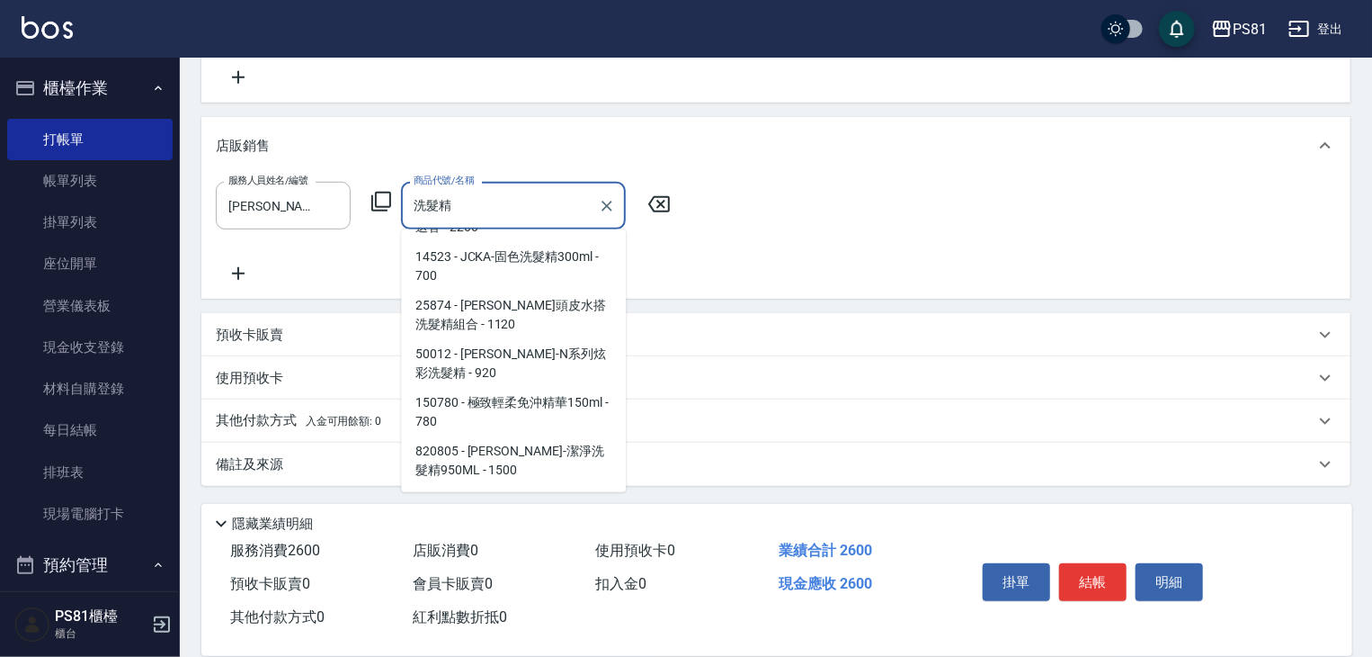
type input "TG-摩登重建洗髮精"
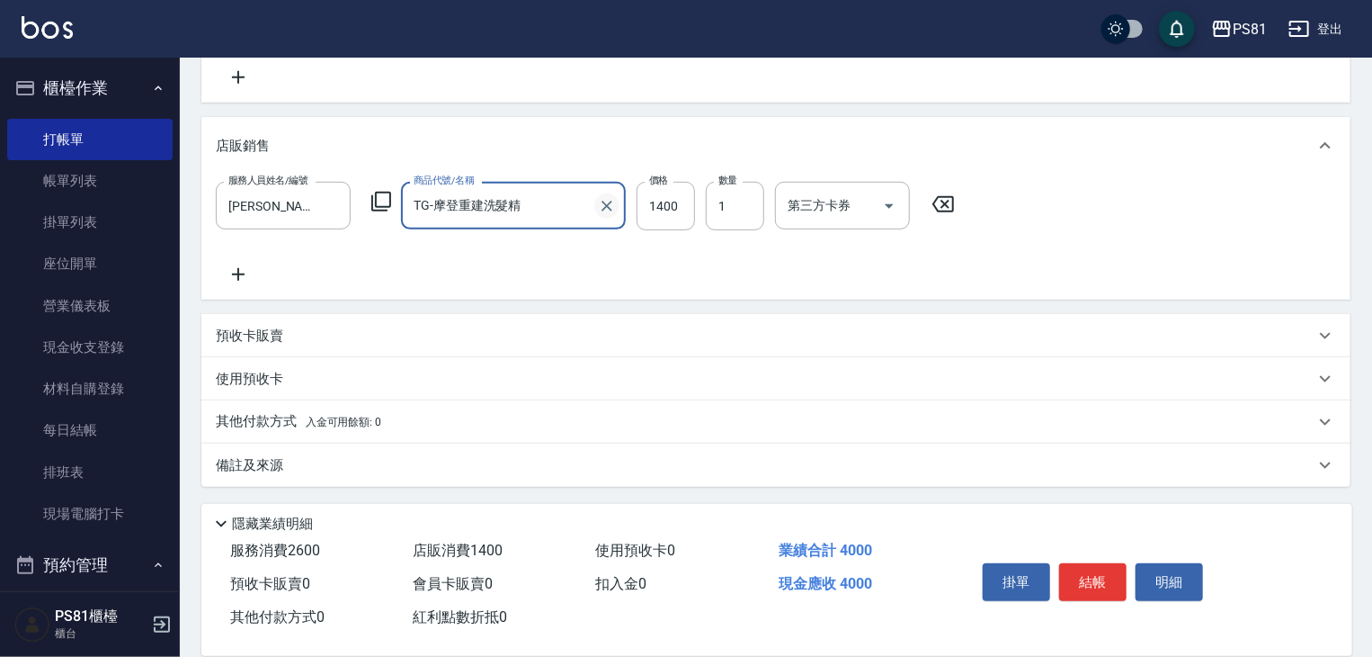
click at [598, 203] on icon "Clear" at bounding box center [607, 206] width 18 height 18
click at [497, 195] on input "商品代號/名稱" at bounding box center [513, 205] width 209 height 31
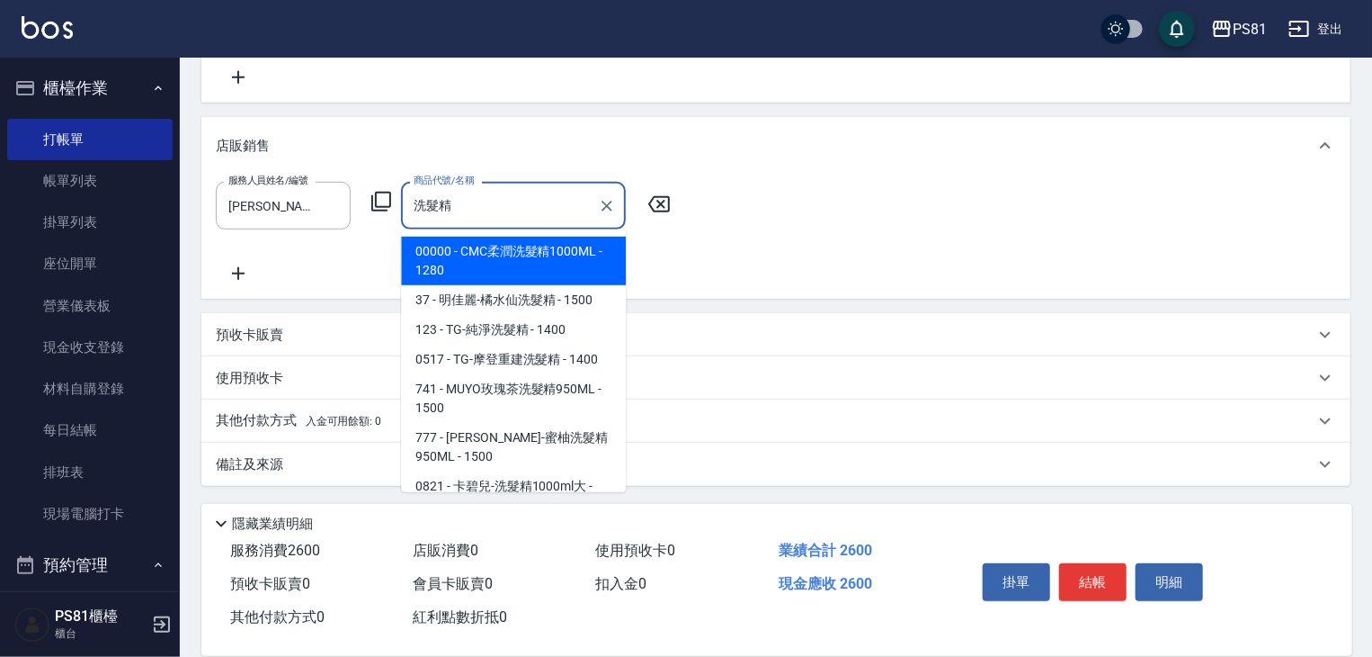
click at [486, 361] on span "0517 - TG-摩登重建洗髮精 - 1400" at bounding box center [513, 359] width 225 height 30
type input "TG-摩登重建洗髮精"
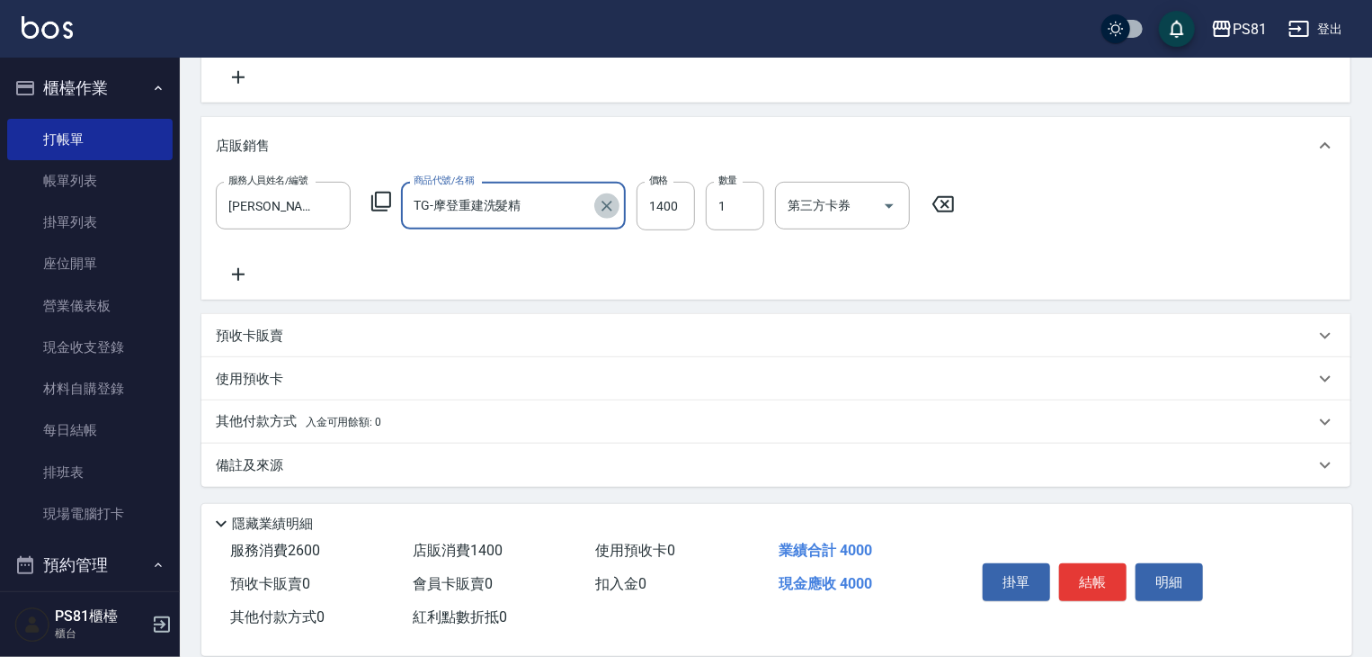
click at [600, 204] on icon "Clear" at bounding box center [607, 206] width 18 height 18
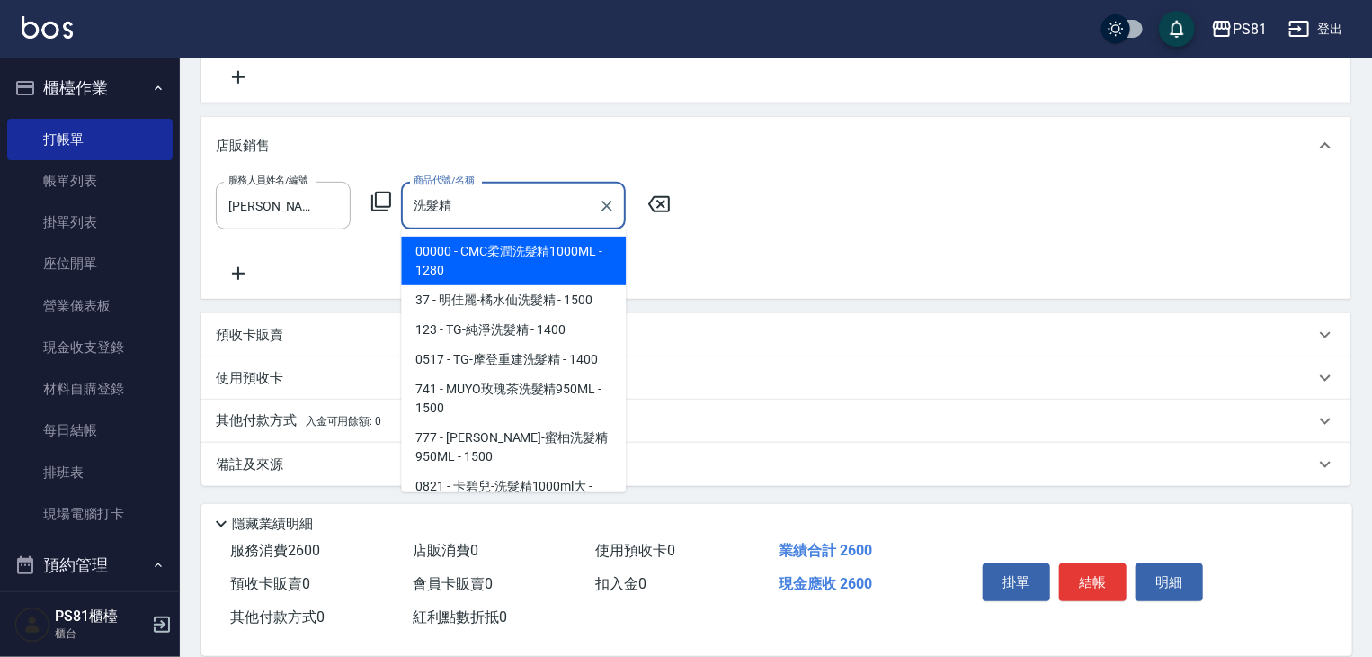
click at [436, 362] on span "0517 - TG-摩登重建洗髮精 - 1400" at bounding box center [513, 359] width 225 height 30
type input "TG-摩登重建洗髮精"
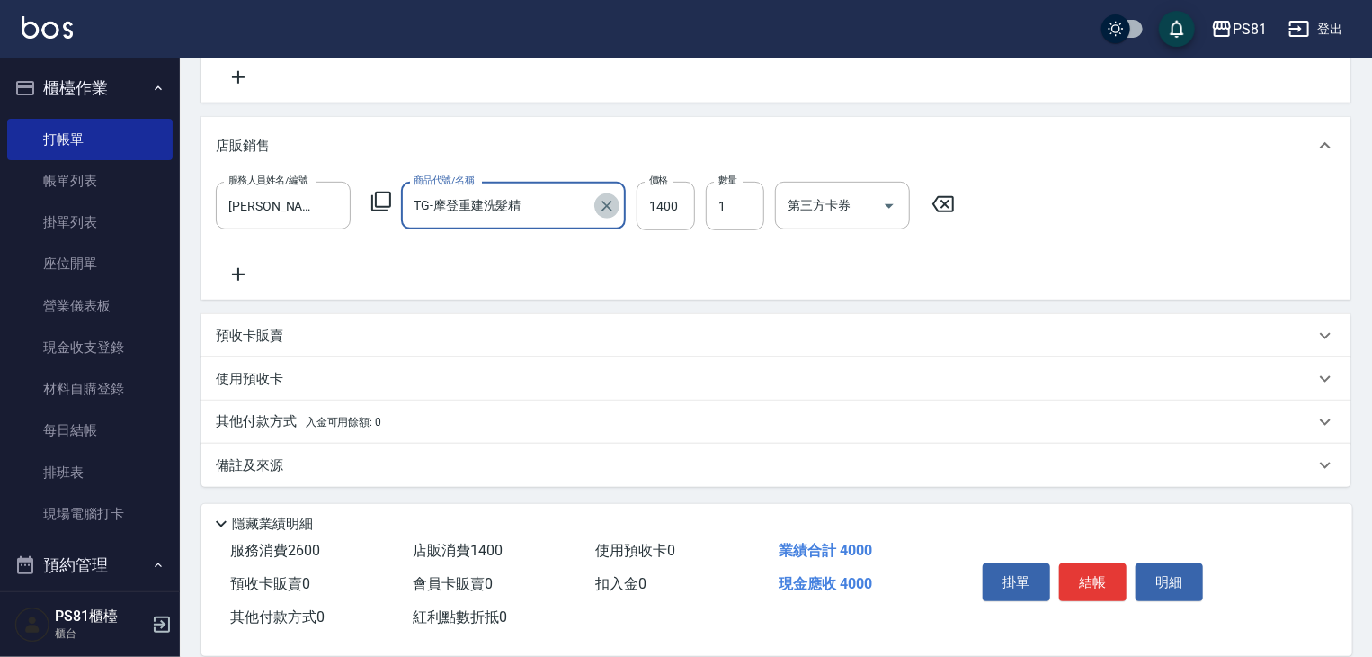
click at [602, 206] on icon "Clear" at bounding box center [607, 206] width 18 height 18
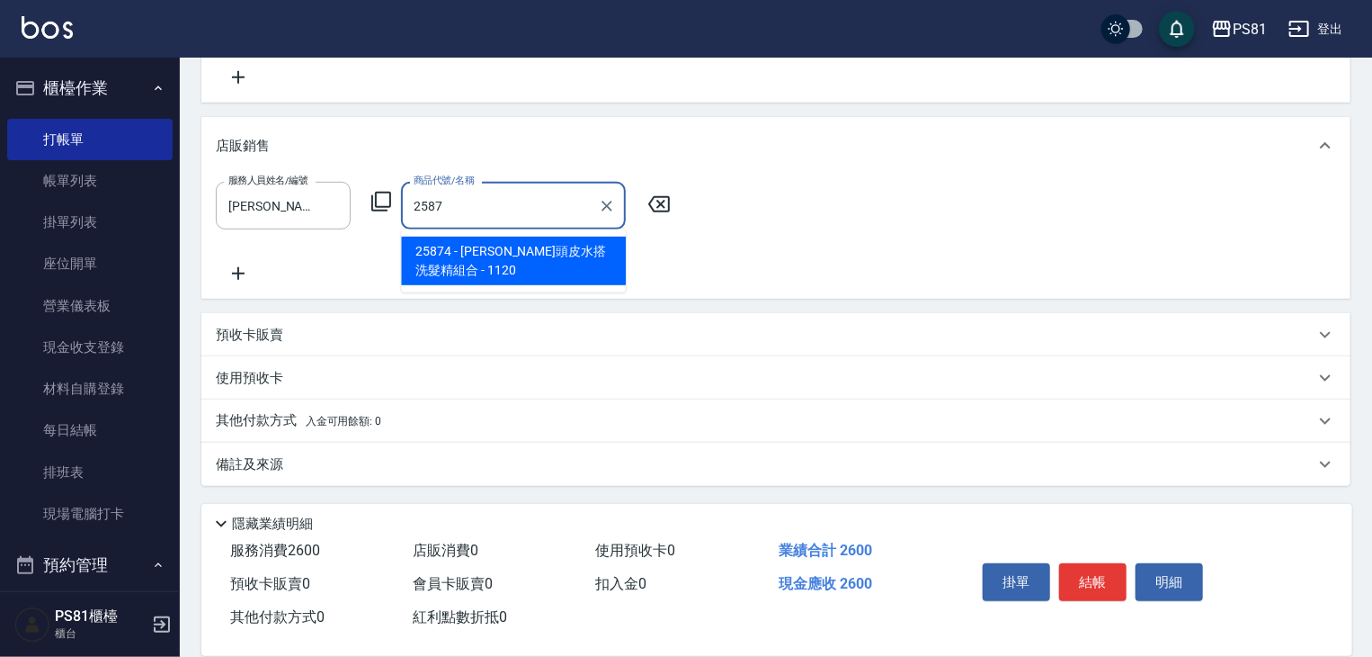
click at [516, 253] on span "25874 - [PERSON_NAME]頭皮水搭洗髮精組合 - 1120" at bounding box center [513, 261] width 225 height 49
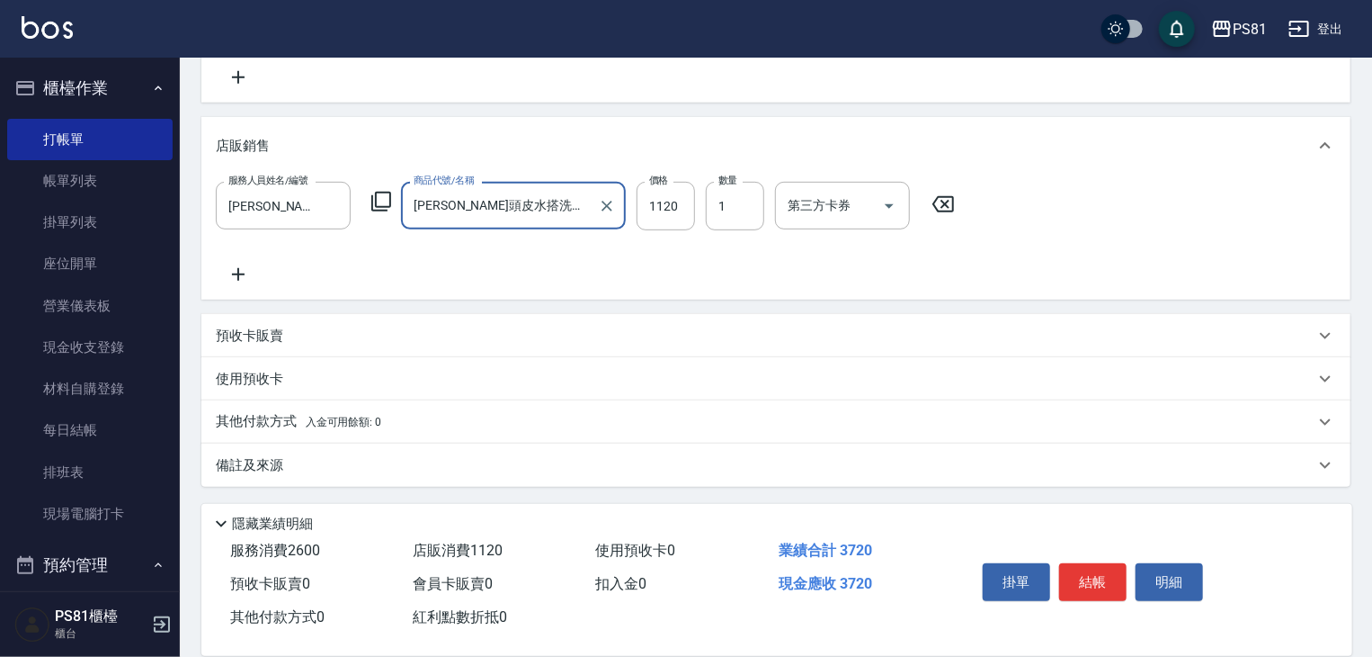
type input "[PERSON_NAME]頭皮水搭洗髮精組合"
click at [242, 279] on icon at bounding box center [238, 275] width 45 height 22
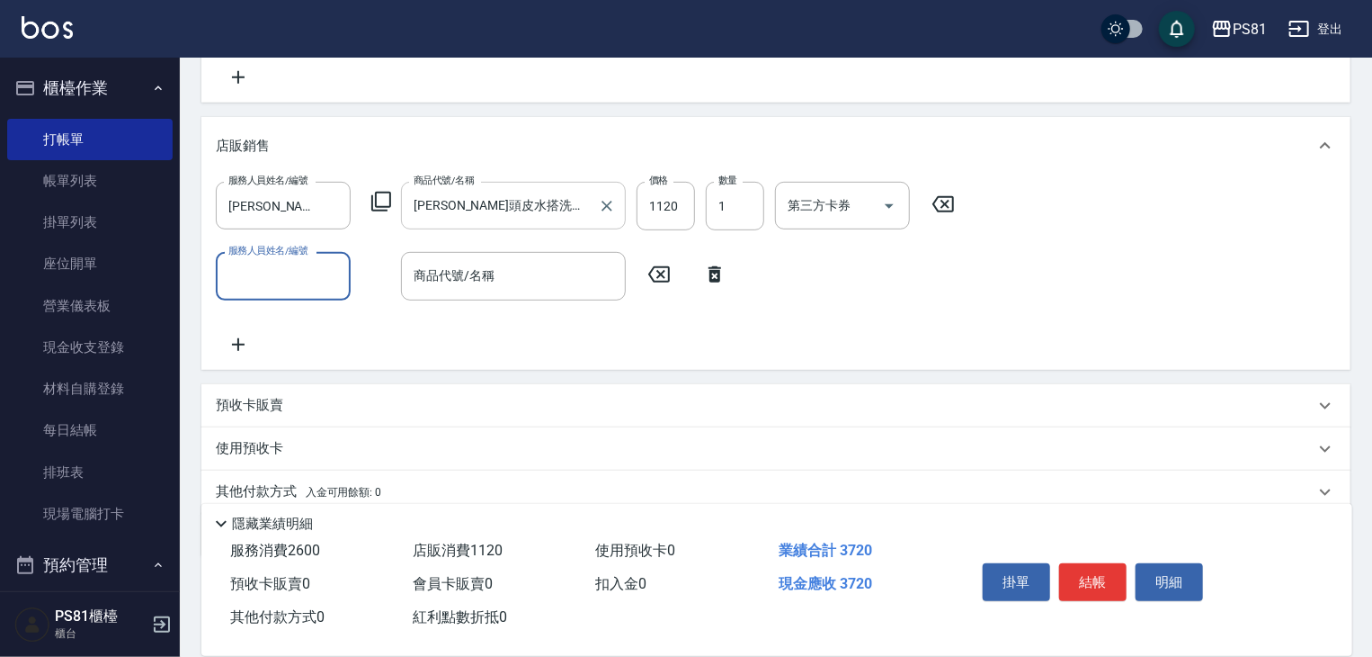
click at [261, 277] on input "服務人員姓名/編號" at bounding box center [283, 275] width 119 height 31
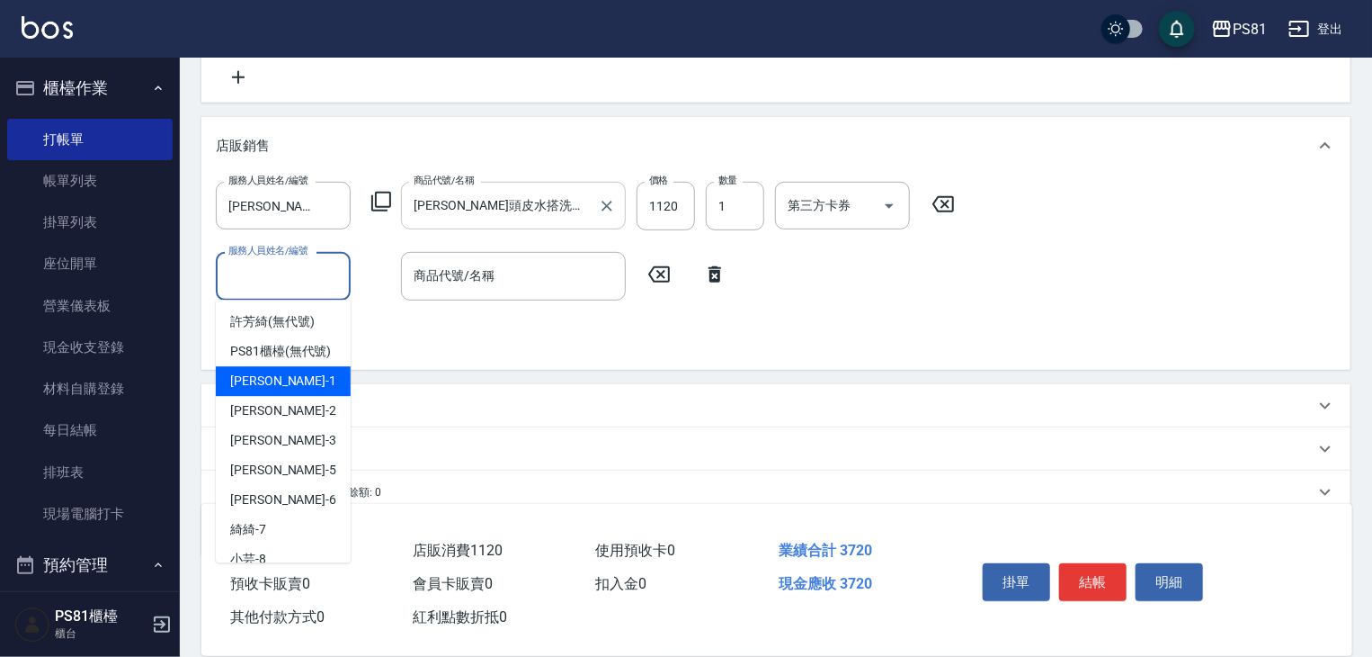
click at [283, 392] on div "[PERSON_NAME] -1" at bounding box center [283, 381] width 135 height 30
type input "[PERSON_NAME]-1"
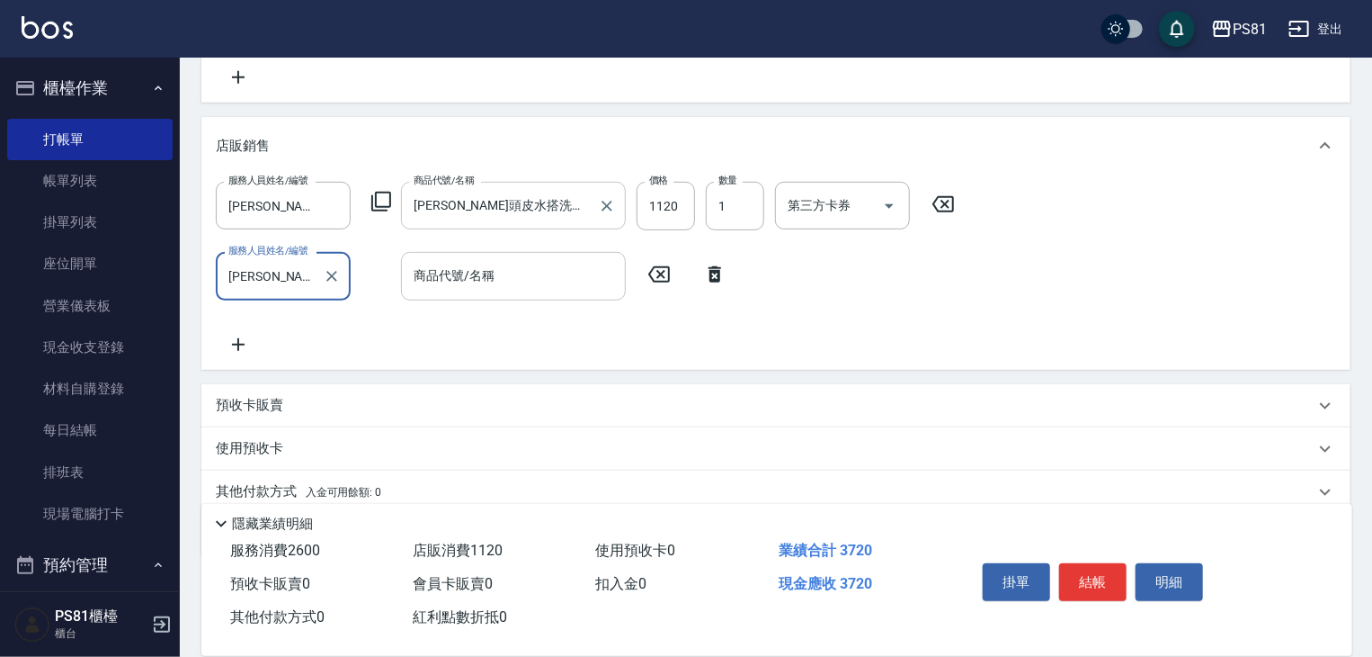
click at [533, 279] on input "商品代號/名稱" at bounding box center [513, 275] width 209 height 31
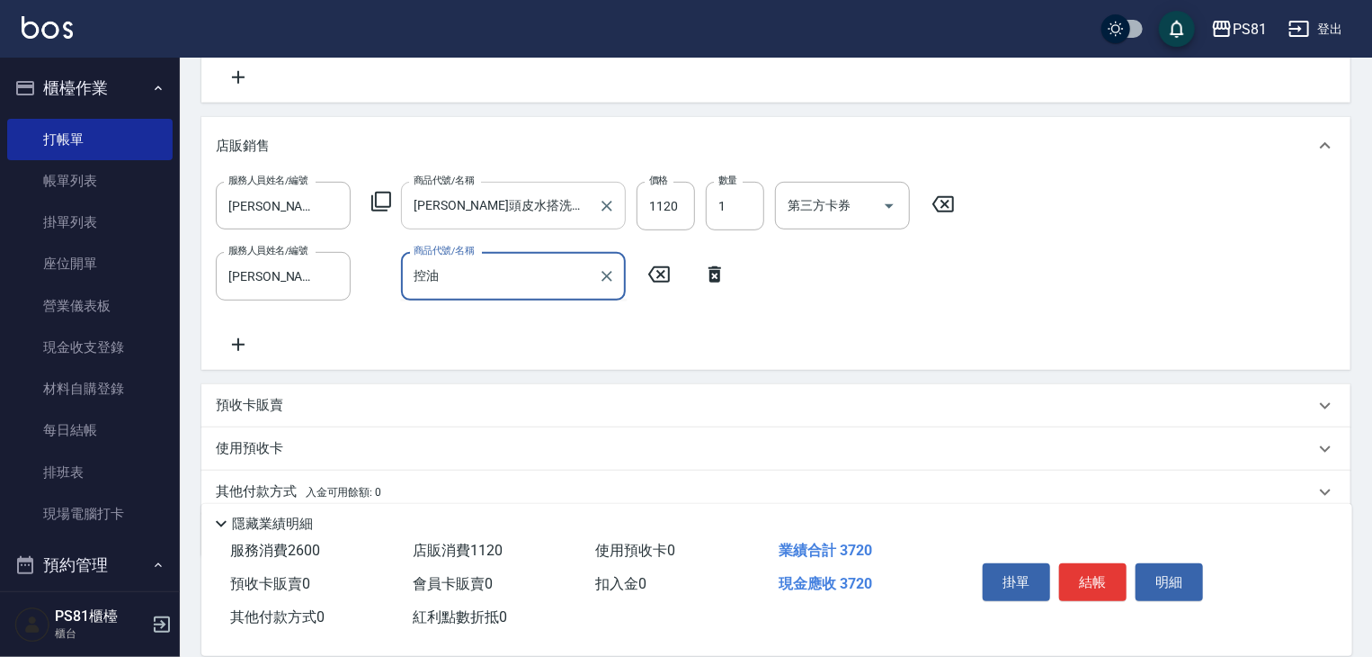
type input "控"
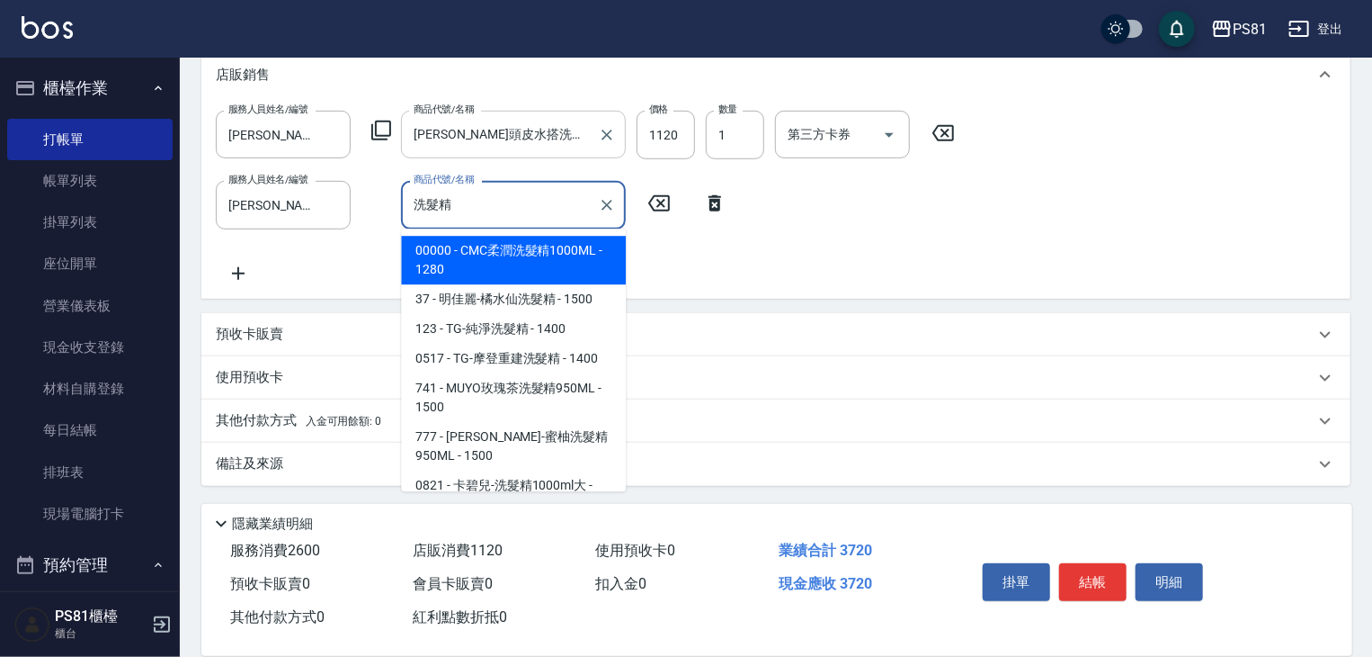
drag, startPoint x: 559, startPoint y: 211, endPoint x: 171, endPoint y: 215, distance: 387.7
click at [174, 210] on div "PS81 登出 櫃檯作業 打帳單 帳單列表 掛單列表 座位開單 營業儀表板 現金收支登錄 材料自購登錄 每日結帳 排班表 現場電腦打卡 預約管理 預約管理 單…" at bounding box center [686, 107] width 1372 height 1099
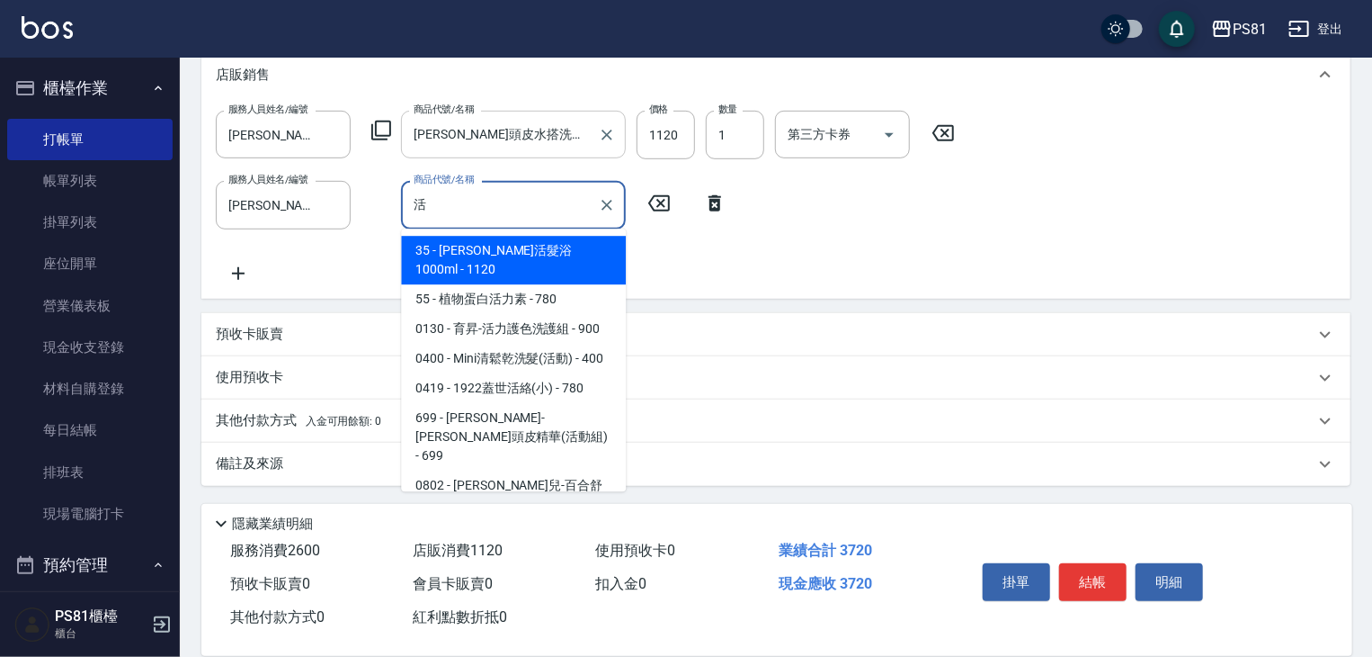
click at [602, 133] on icon "Clear" at bounding box center [607, 135] width 18 height 18
type input "活"
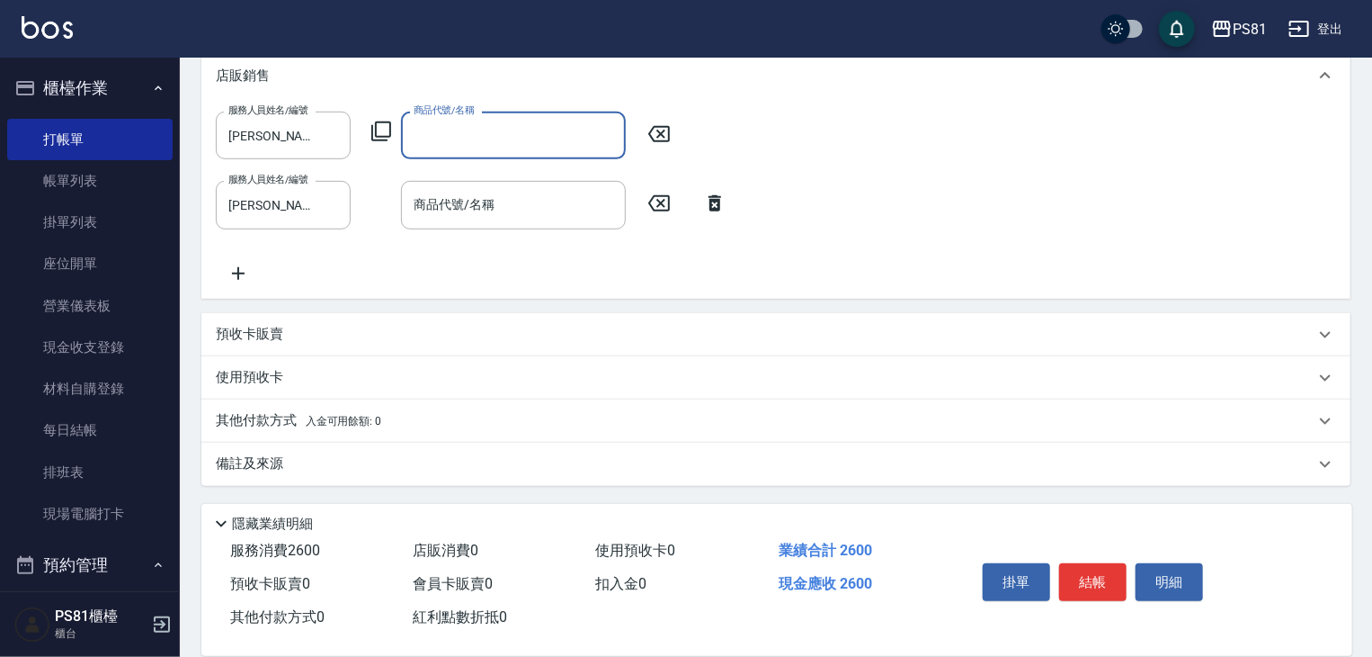
scroll to position [442, 0]
click at [531, 135] on input "商品代號/名稱" at bounding box center [513, 135] width 209 height 31
type input "書"
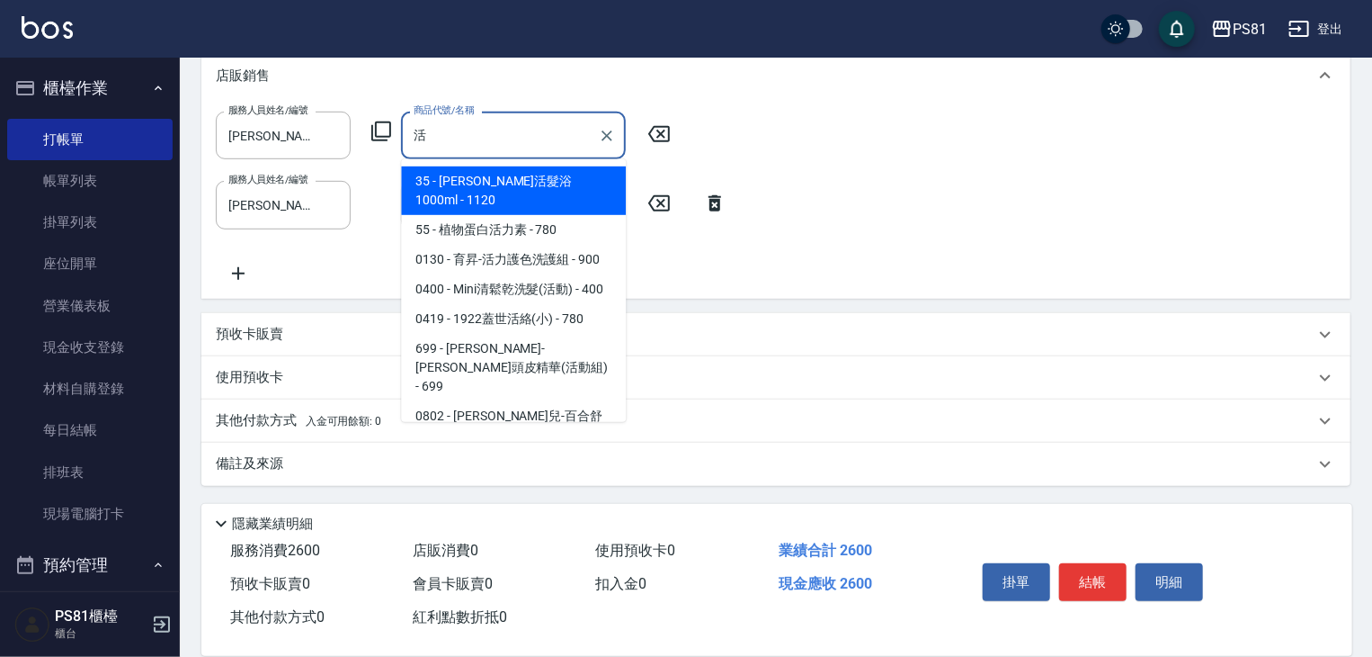
click at [498, 185] on span "35 - [PERSON_NAME]活髮浴1000ml - 1120" at bounding box center [513, 190] width 225 height 49
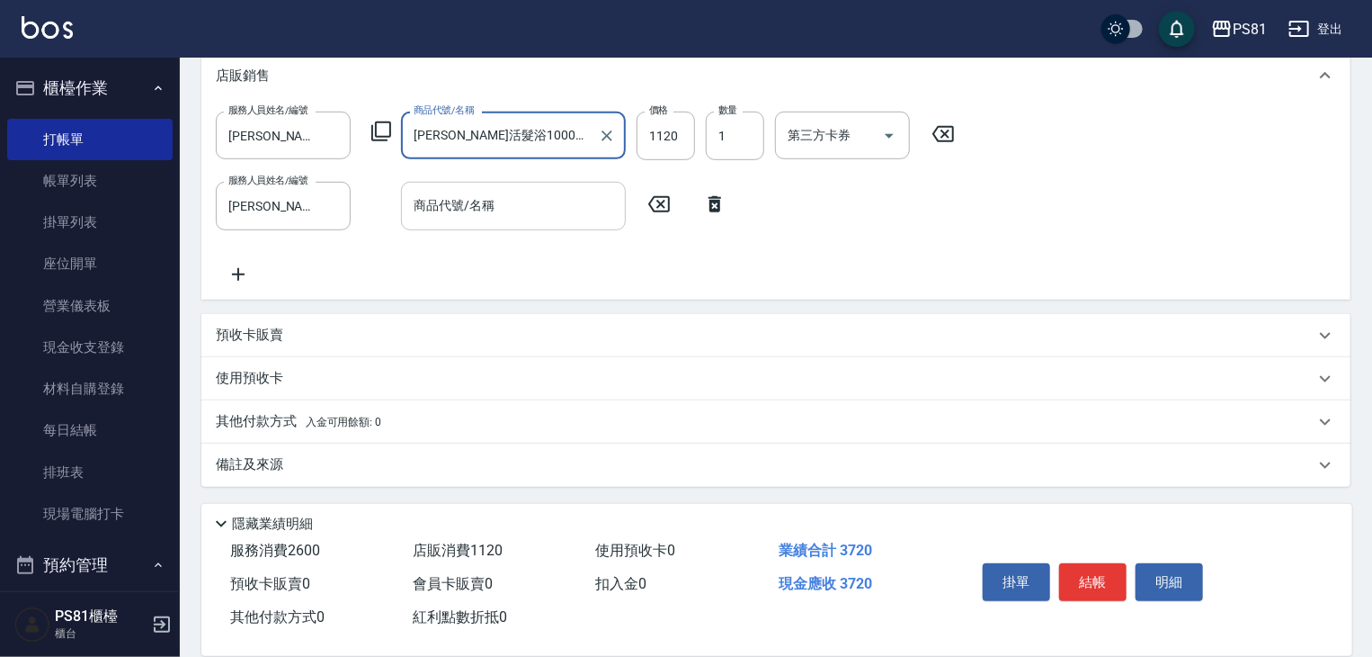
type input "[PERSON_NAME]活髮浴1000ml"
click at [475, 216] on input "商品代號/名稱" at bounding box center [513, 205] width 209 height 31
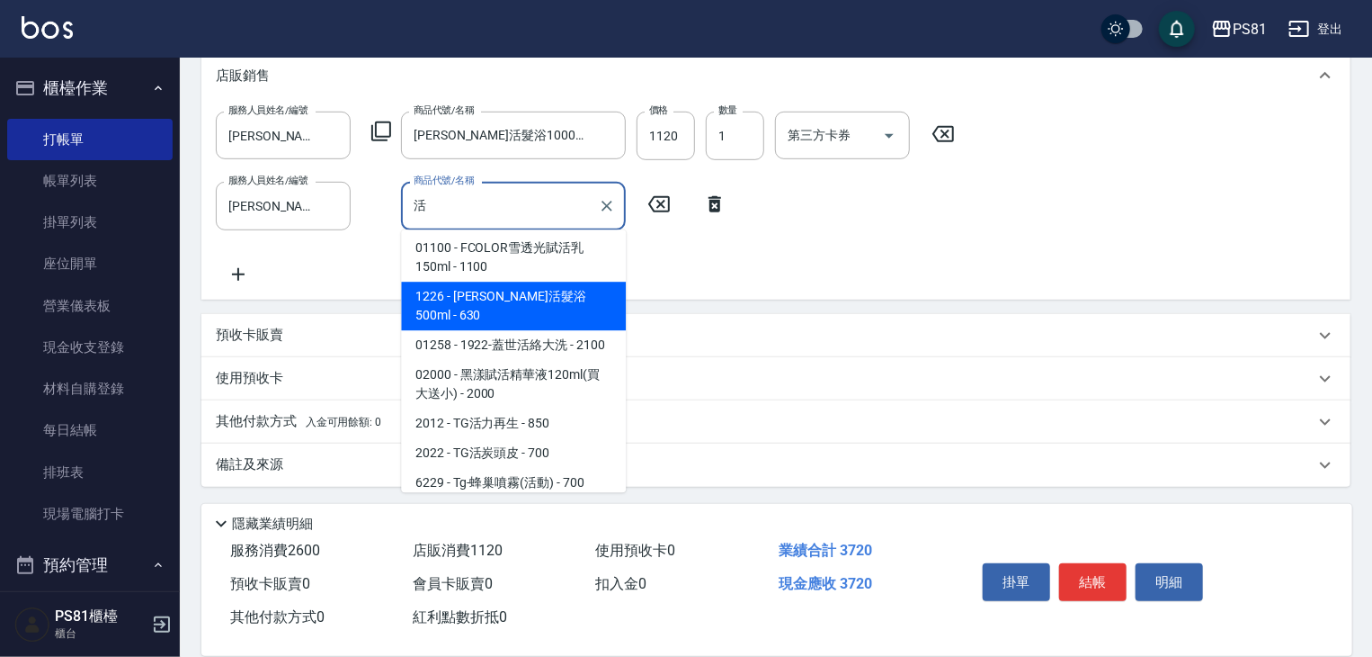
scroll to position [7, 0]
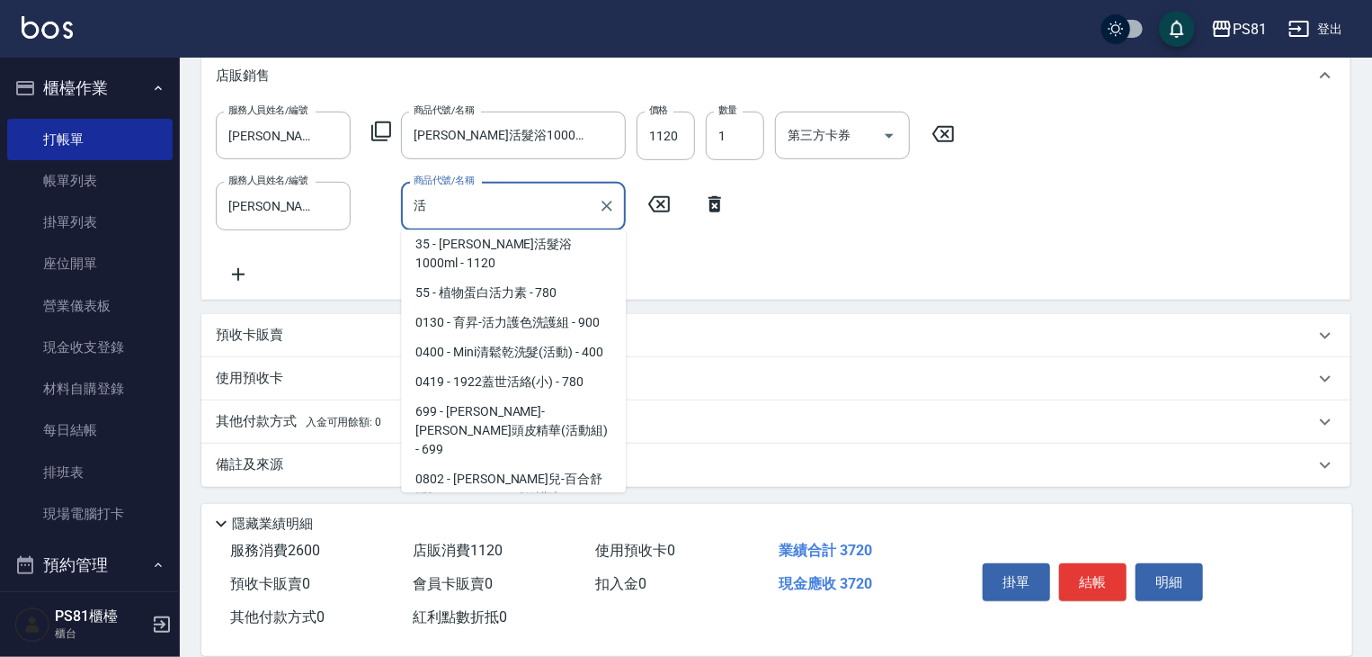
click at [526, 278] on span "55 - 植物蛋白活力素 - 780" at bounding box center [513, 293] width 225 height 30
type input "植物蛋白活力素"
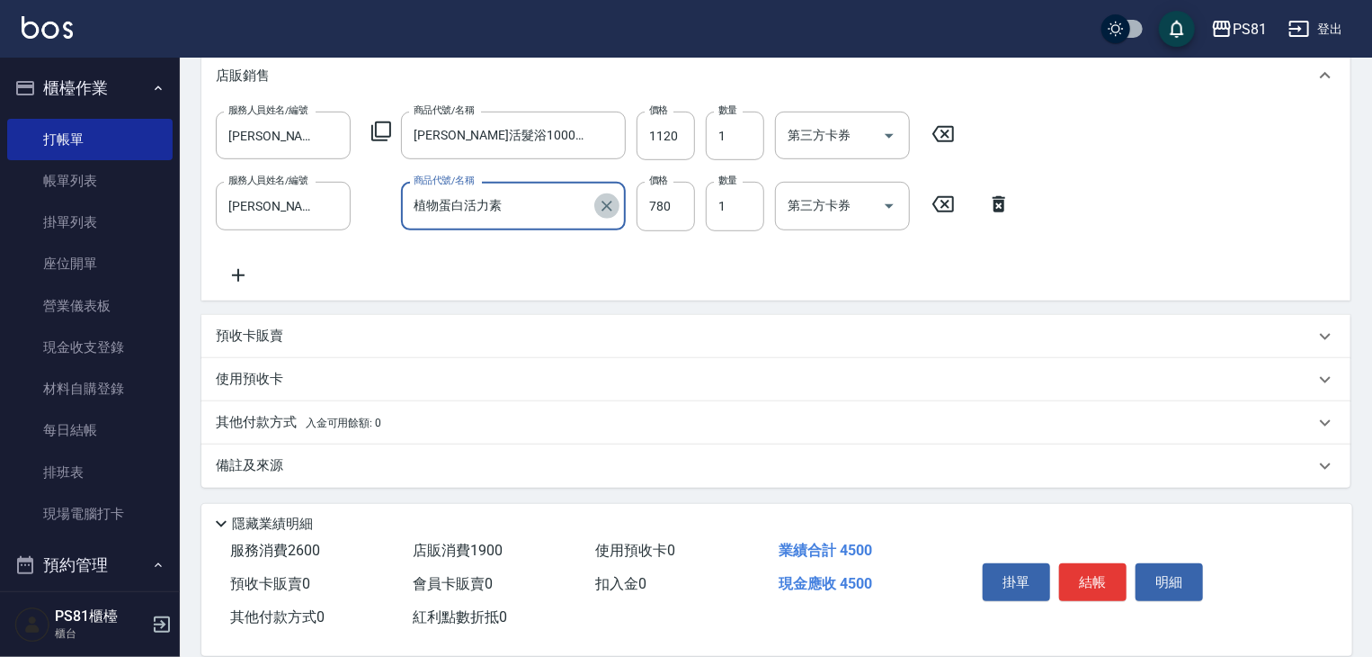
click at [616, 206] on button "Clear" at bounding box center [606, 205] width 25 height 25
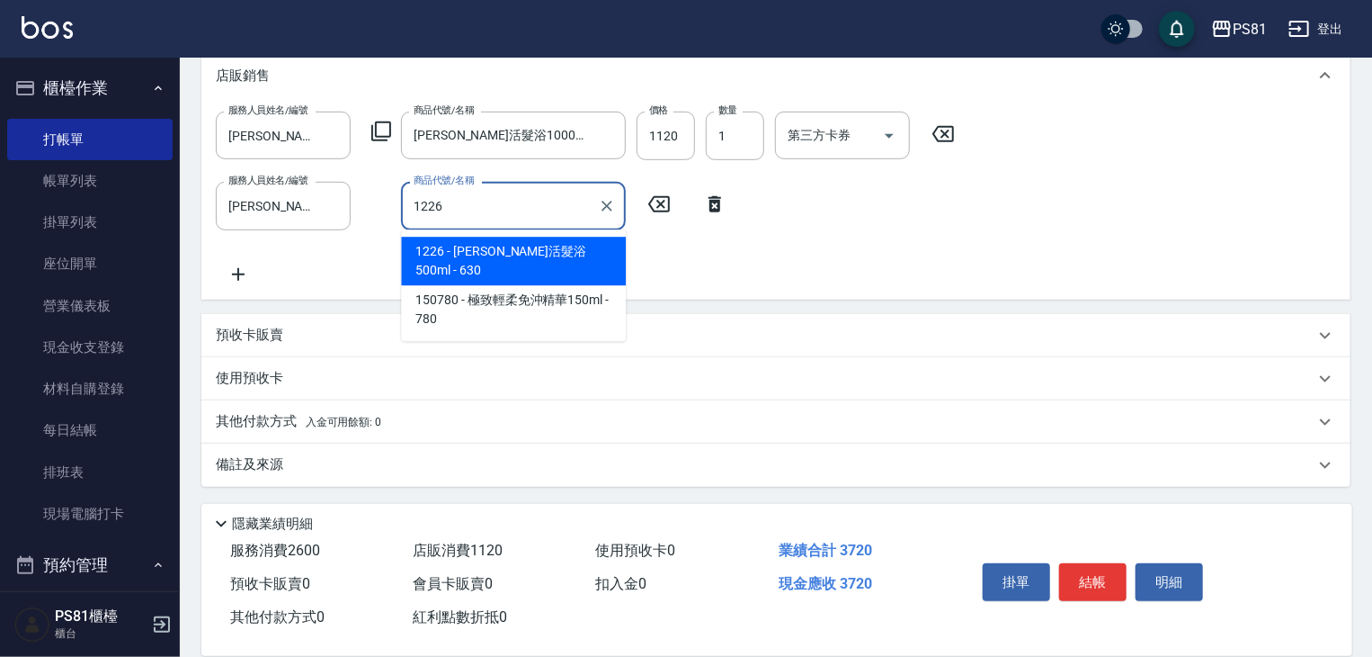
click at [550, 253] on span "1226 - [PERSON_NAME]活髮浴500ml - 630" at bounding box center [513, 261] width 225 height 49
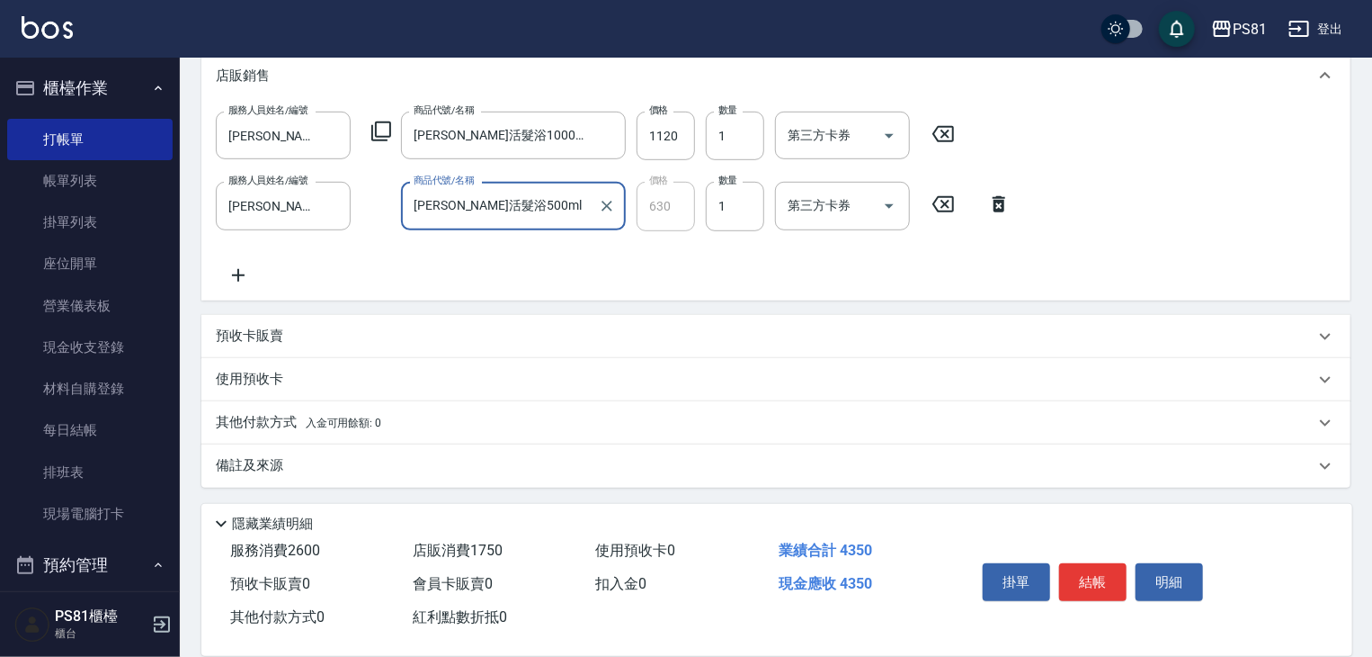
type input "[PERSON_NAME]活髮浴500ml"
click at [676, 138] on input "1120" at bounding box center [666, 136] width 58 height 49
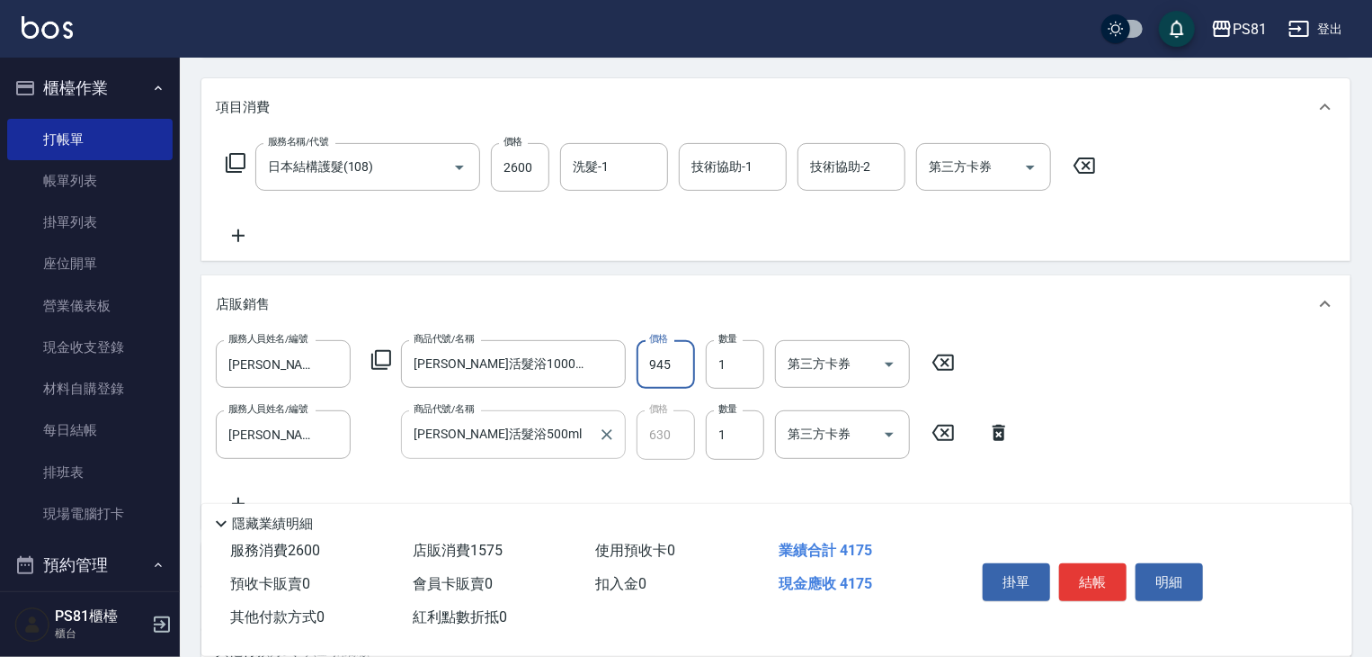
scroll to position [360, 0]
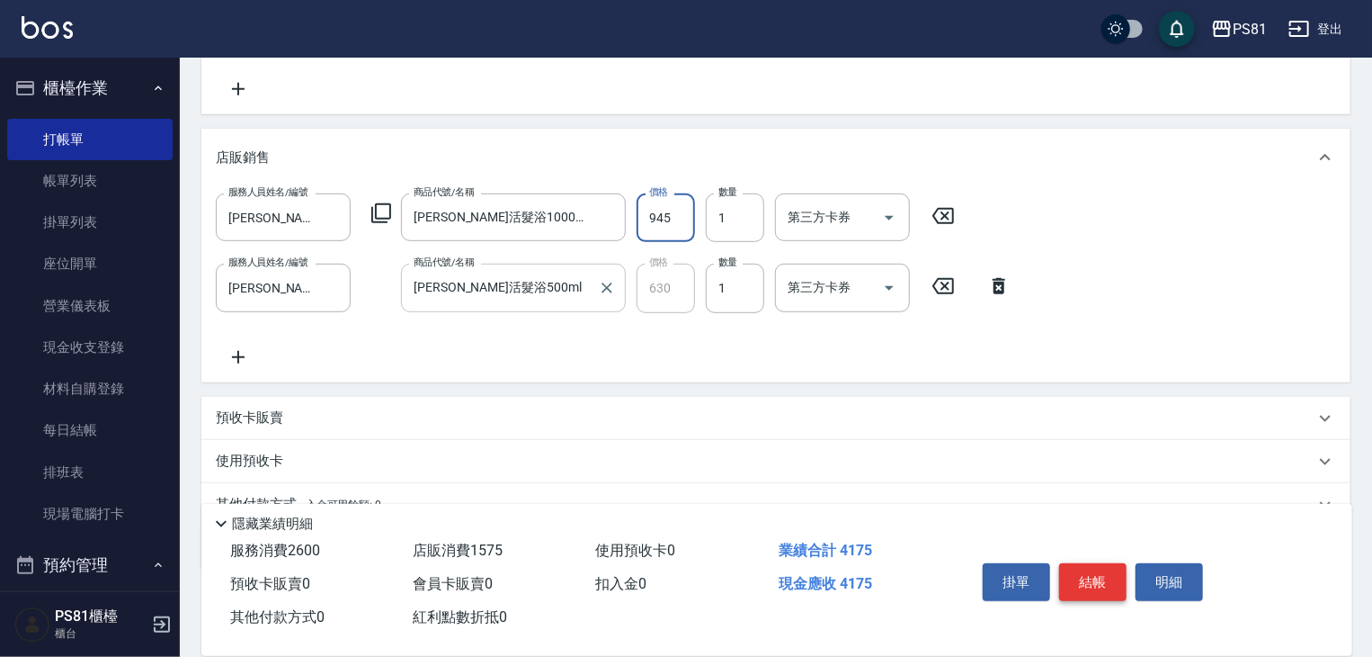
type input "945"
click at [1097, 569] on button "結帳" at bounding box center [1092, 582] width 67 height 38
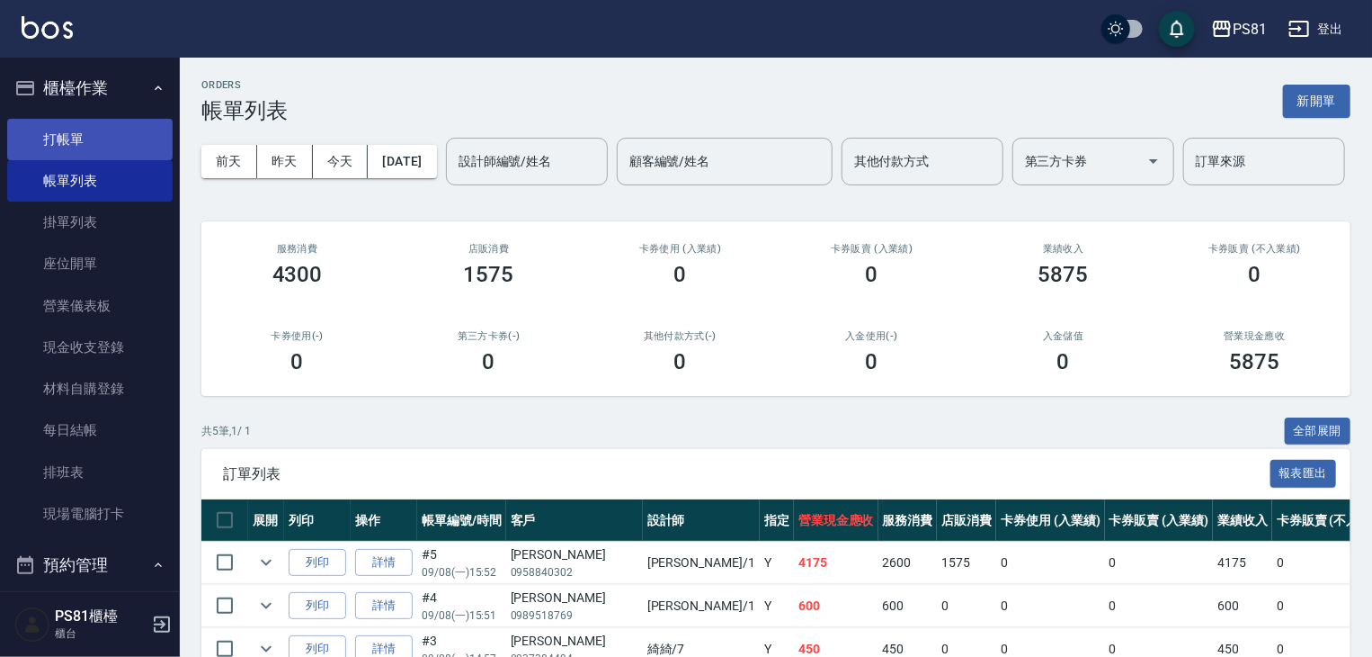
click at [79, 130] on link "打帳單" at bounding box center [89, 139] width 165 height 41
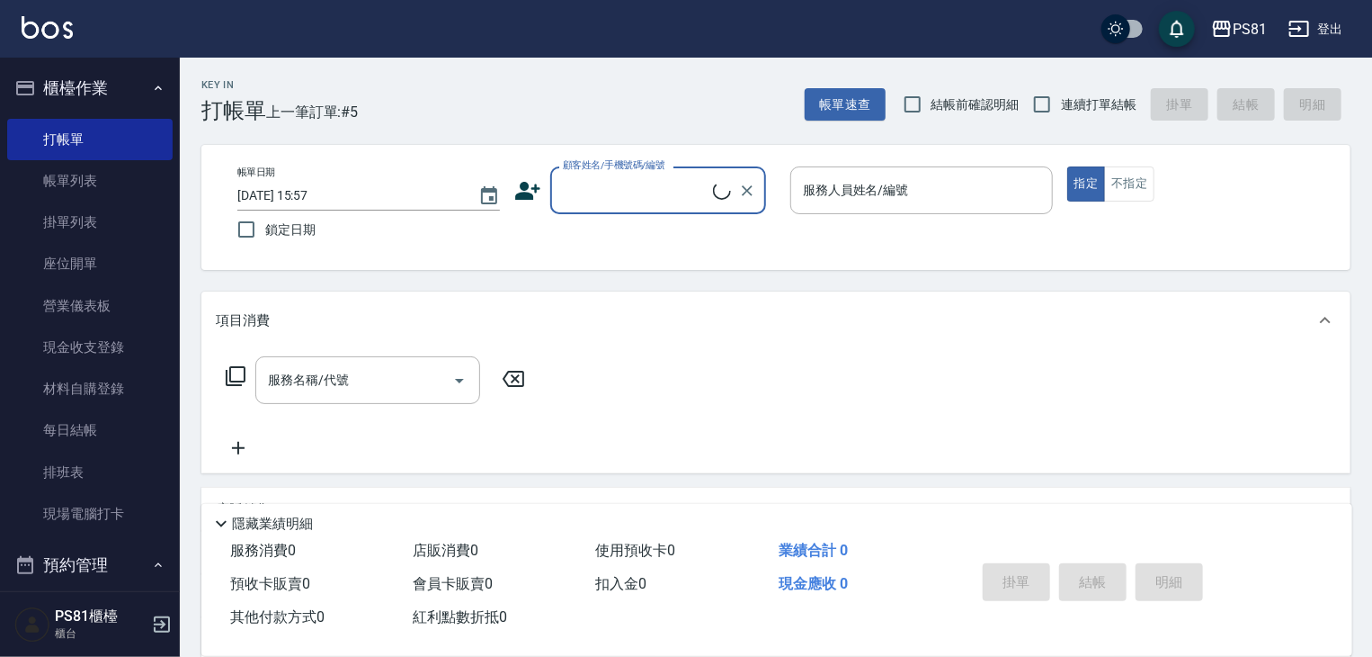
drag, startPoint x: 559, startPoint y: 201, endPoint x: 580, endPoint y: 196, distance: 21.2
click at [561, 200] on input "顧客姓名/手機號碼/編號" at bounding box center [636, 189] width 155 height 31
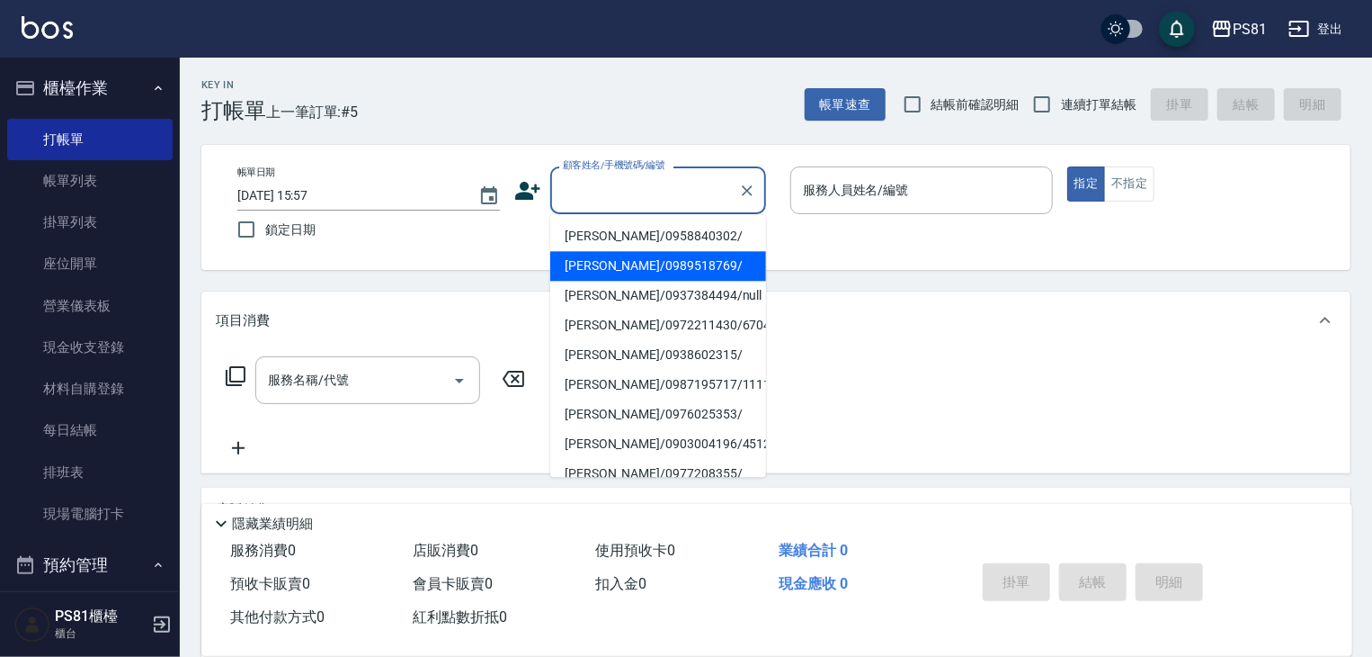
click at [651, 255] on li "[PERSON_NAME]/0989518769/" at bounding box center [658, 266] width 216 height 30
type input "[PERSON_NAME]/0989518769/"
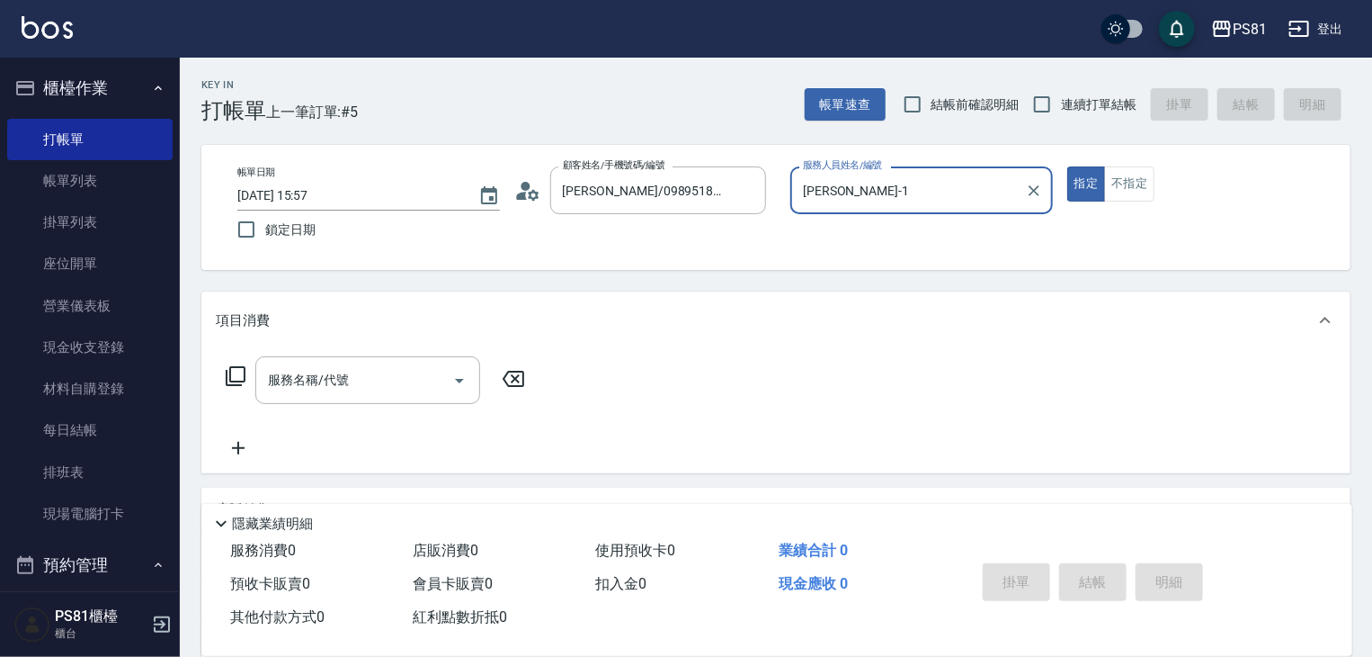
type input "[PERSON_NAME]-1"
click at [399, 398] on div "服務名稱/代號" at bounding box center [367, 380] width 225 height 48
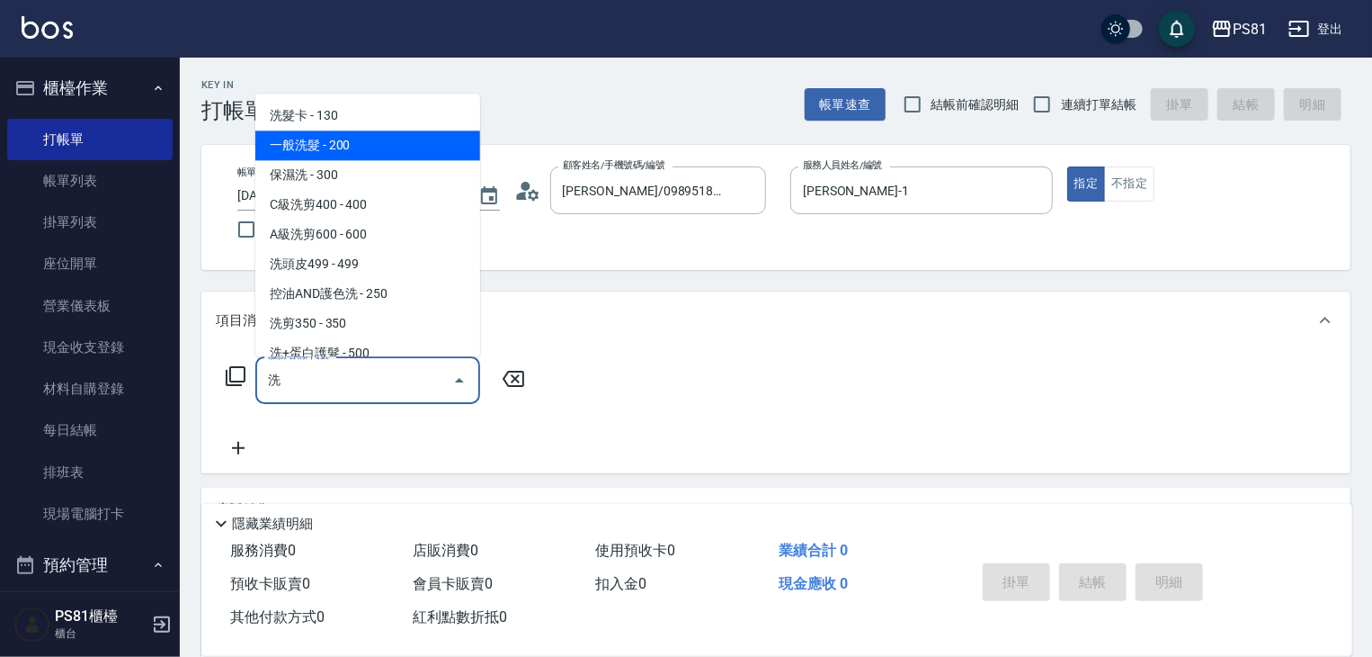
click at [373, 142] on span "一般洗髮 - 200" at bounding box center [367, 145] width 225 height 30
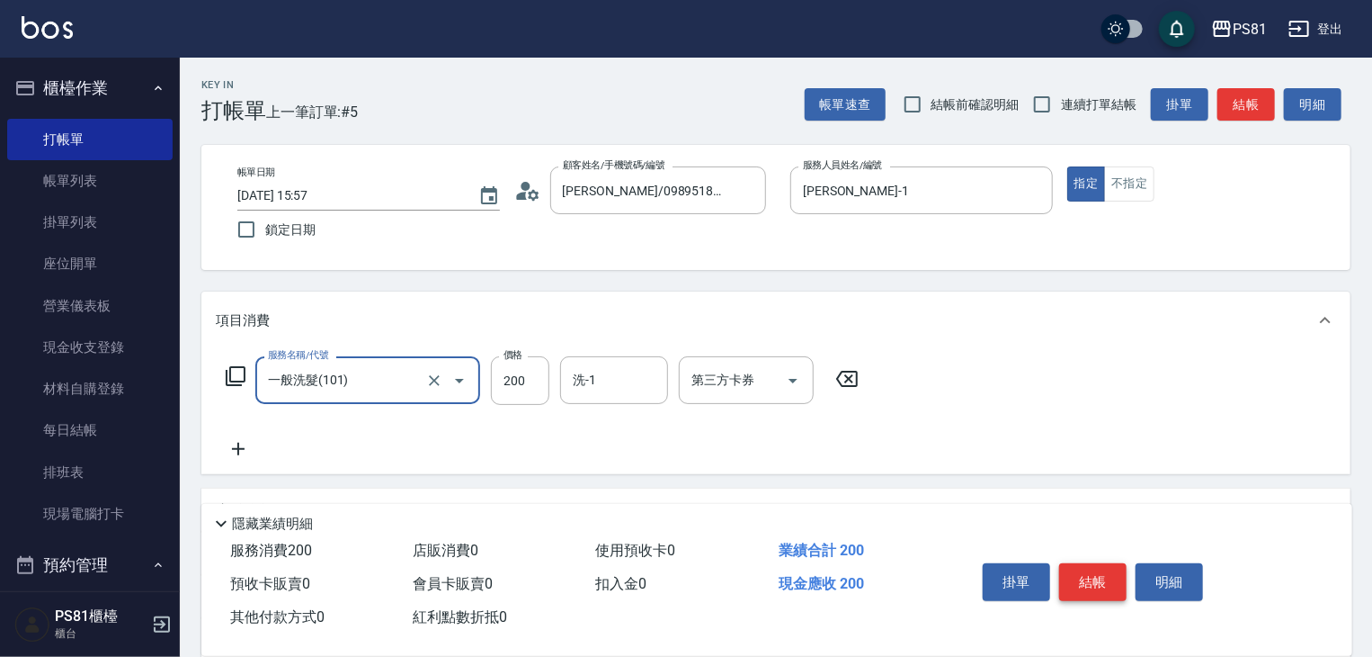
type input "一般洗髮(101)"
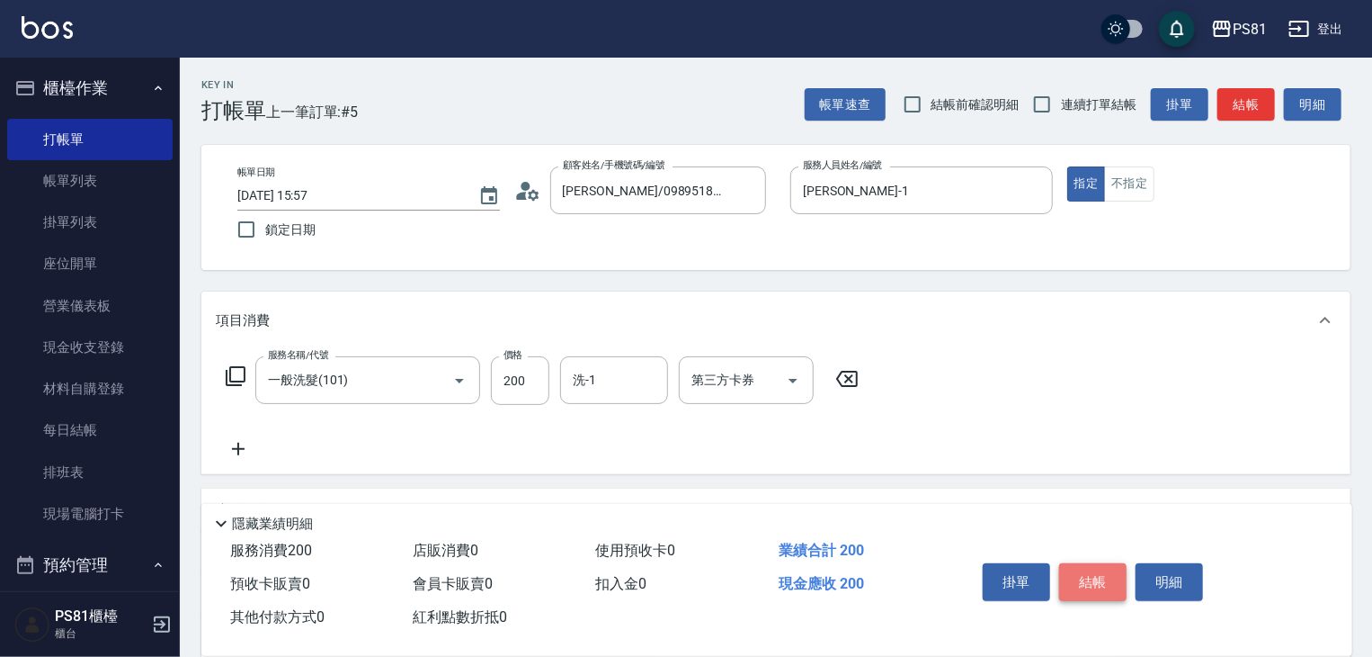
click at [1120, 570] on button "結帳" at bounding box center [1092, 582] width 67 height 38
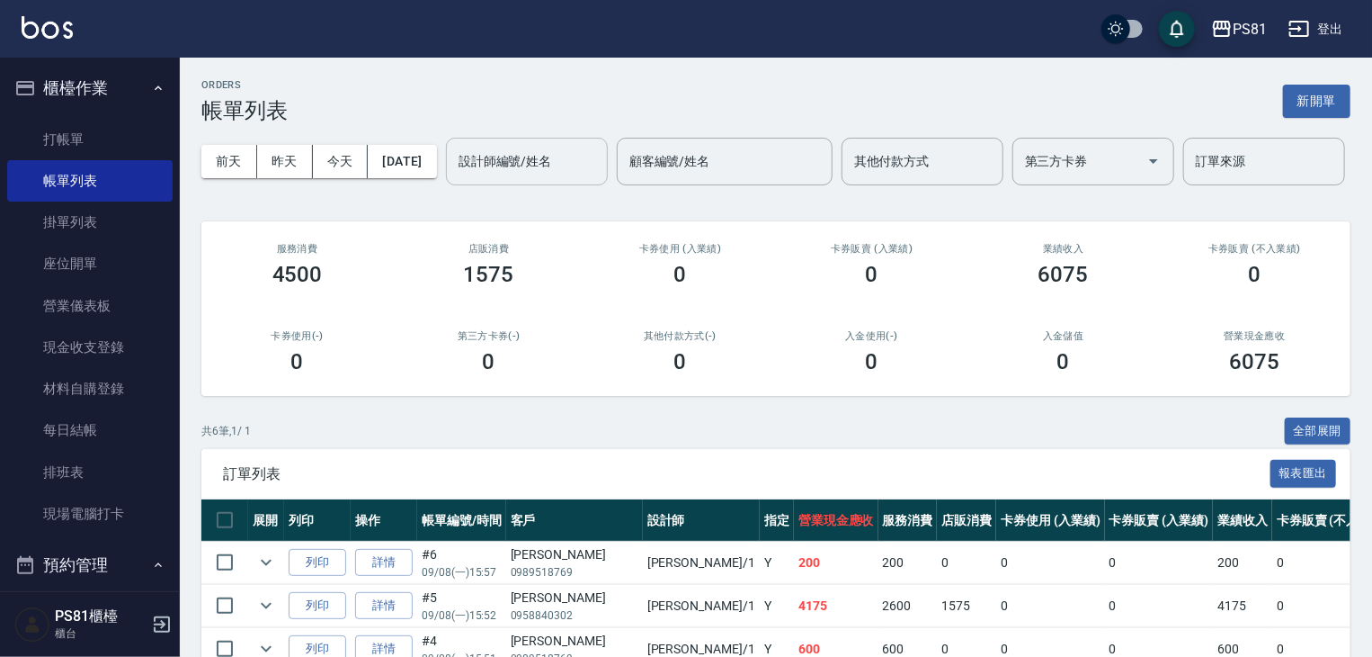
click at [454, 177] on input "設計師編號/姓名" at bounding box center [527, 161] width 146 height 31
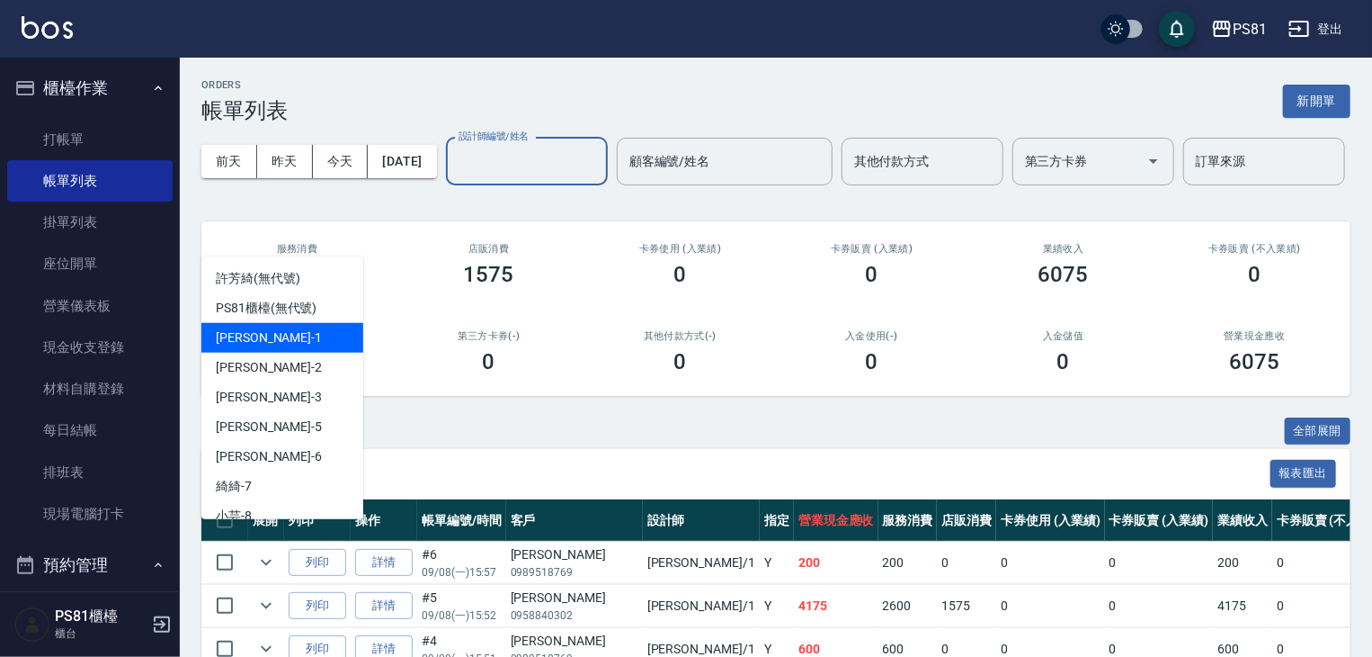
click at [299, 328] on div "[PERSON_NAME] -1" at bounding box center [282, 338] width 162 height 30
type input "[PERSON_NAME]-1"
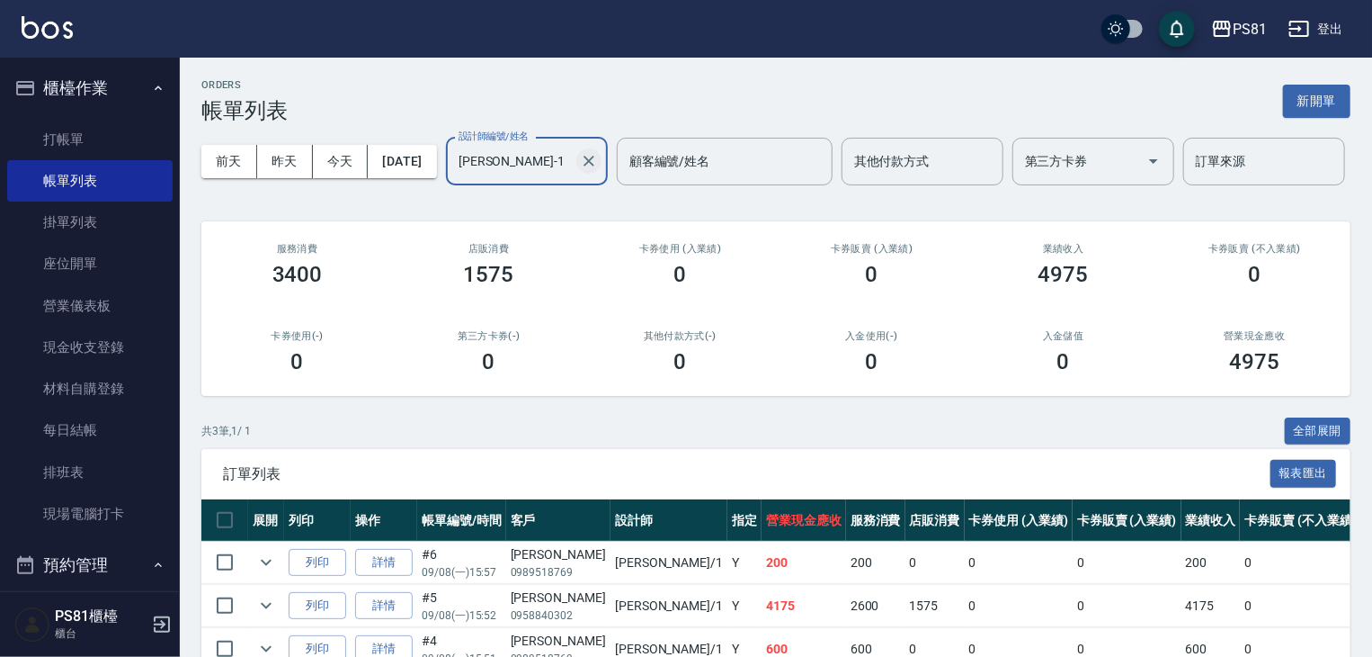
click at [580, 170] on icon "Clear" at bounding box center [589, 161] width 18 height 18
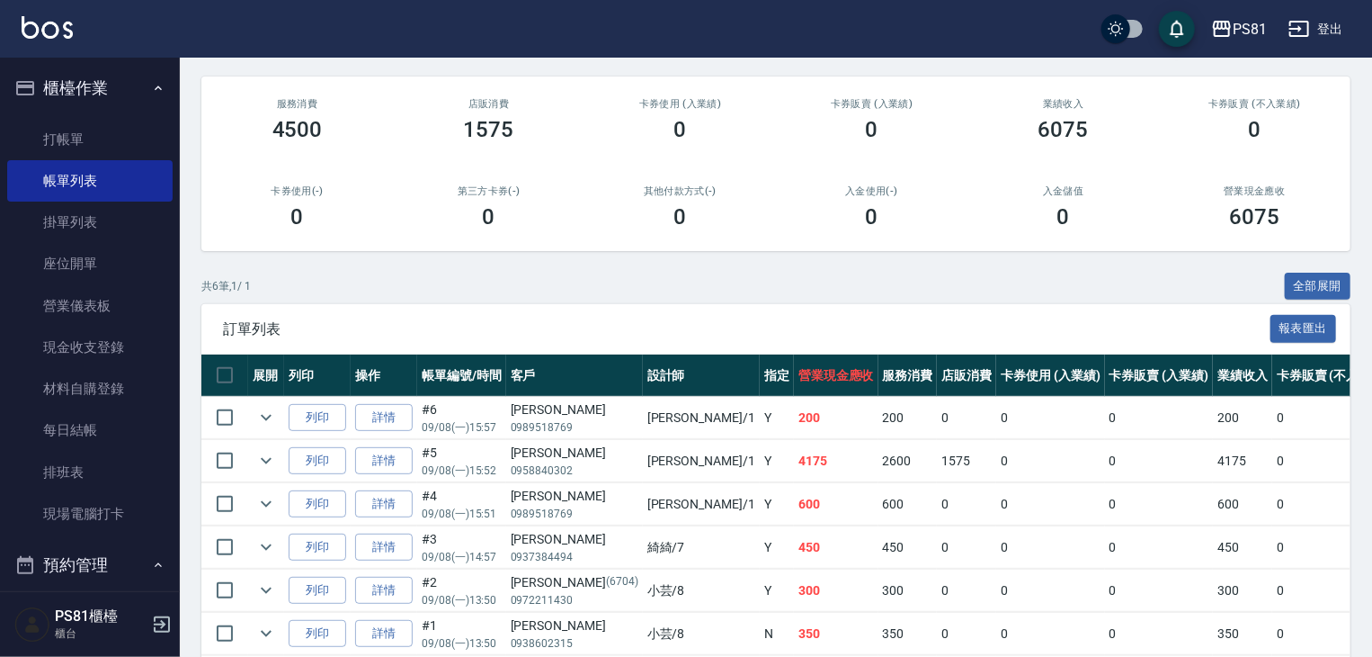
scroll to position [282, 0]
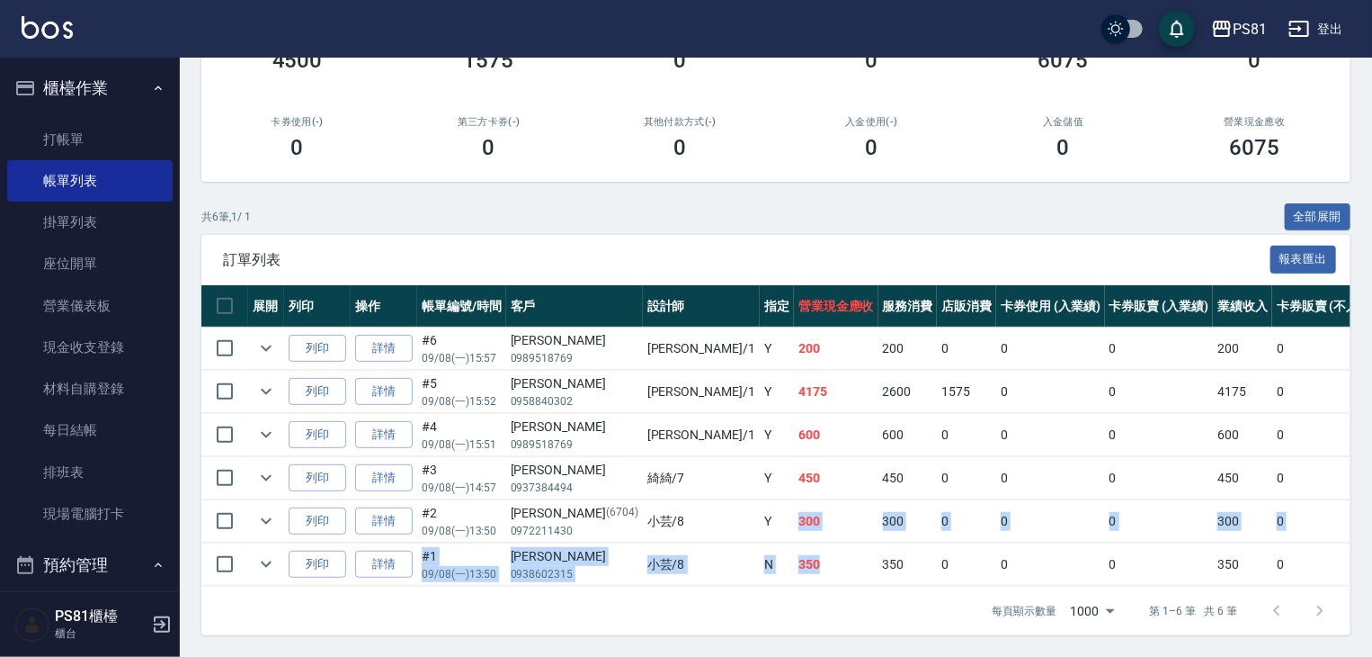
drag, startPoint x: 669, startPoint y: 508, endPoint x: 707, endPoint y: 566, distance: 68.8
click at [707, 566] on tbody "列印 詳情 #6 09/08 (一) 15:57 [PERSON_NAME]0989518769 [PERSON_NAME] /1 Y 200 200 0 0…" at bounding box center [1009, 456] width 1617 height 259
click at [794, 558] on td "350" at bounding box center [836, 564] width 85 height 42
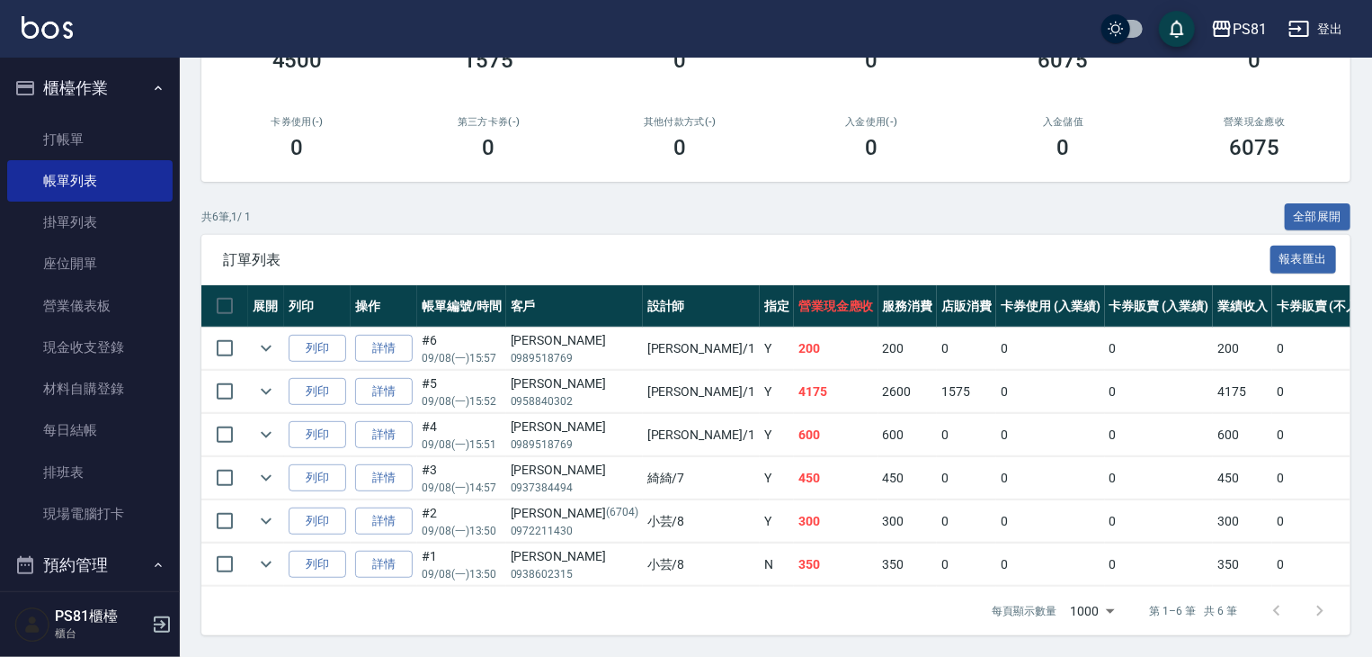
click at [794, 470] on td "450" at bounding box center [836, 478] width 85 height 42
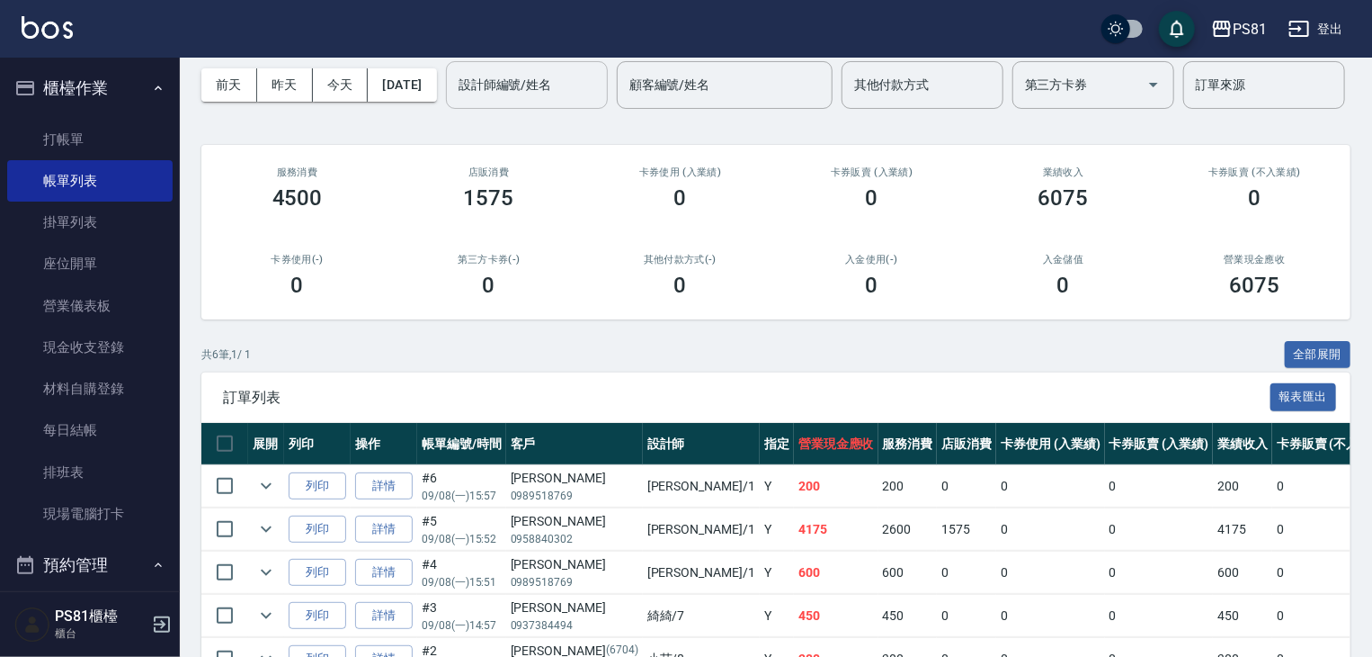
scroll to position [0, 0]
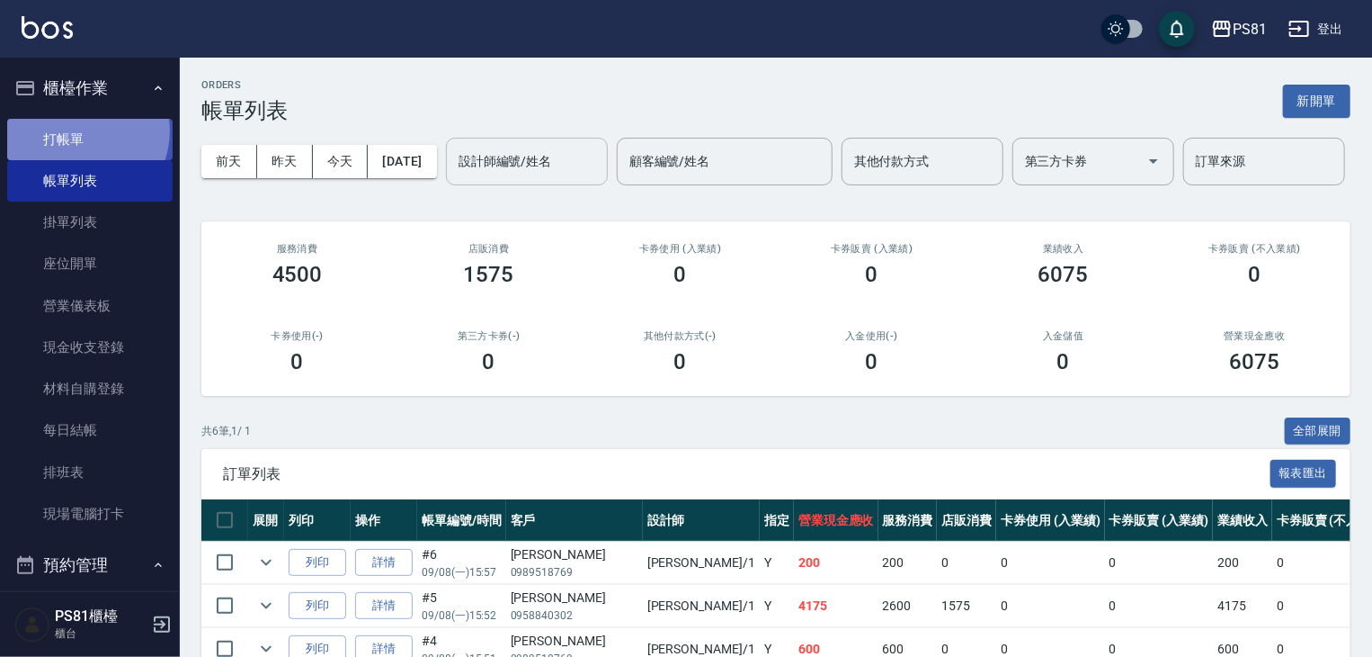
click at [79, 130] on link "打帳單" at bounding box center [89, 139] width 165 height 41
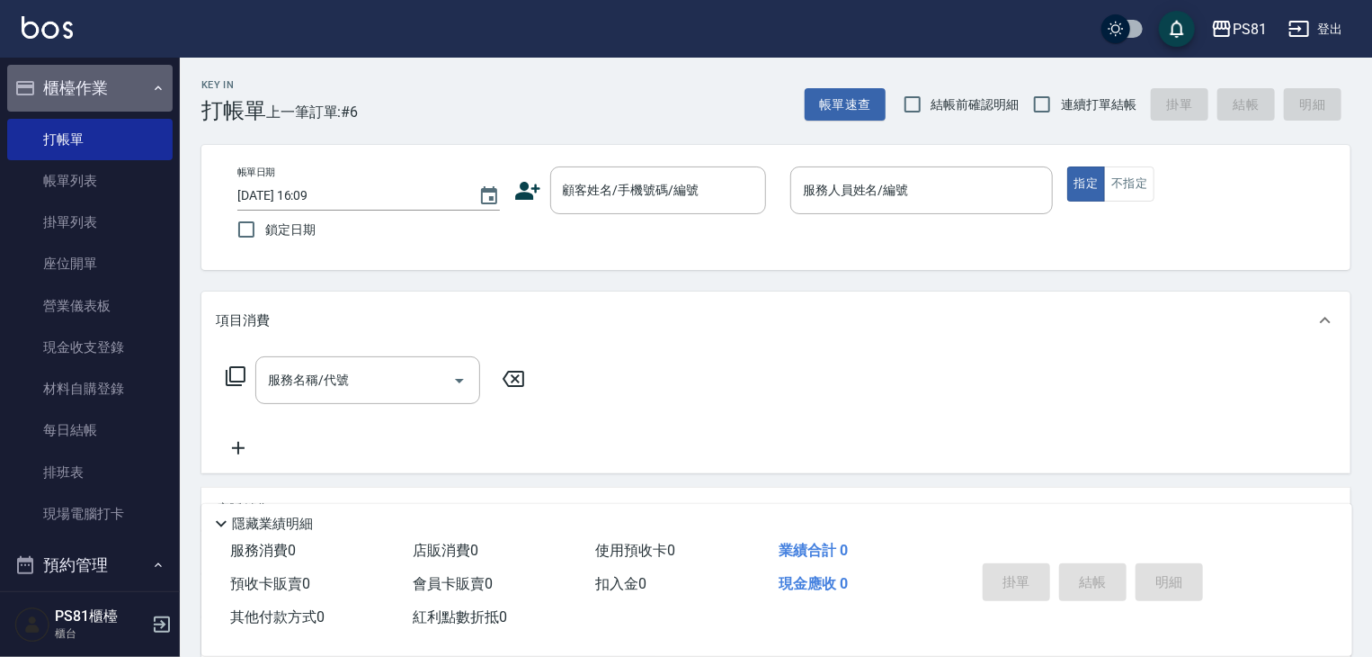
click at [129, 76] on button "櫃檯作業" at bounding box center [89, 88] width 165 height 47
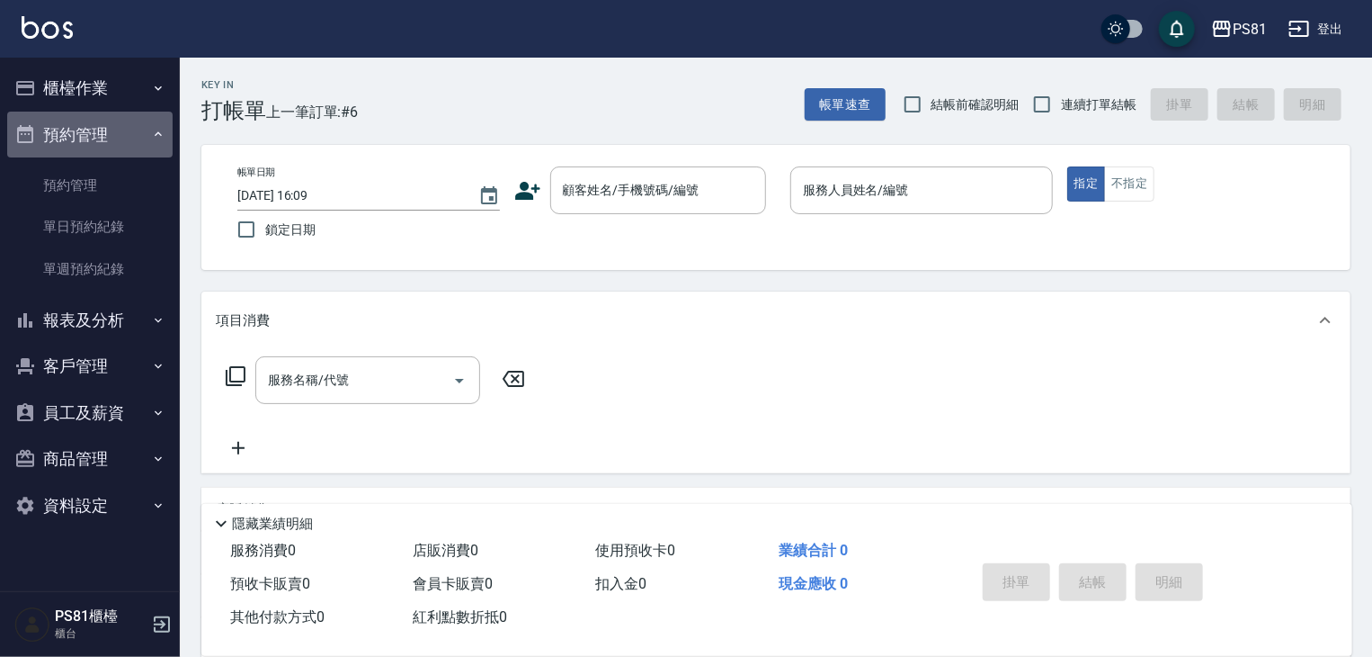
click at [127, 130] on button "預約管理" at bounding box center [89, 135] width 165 height 47
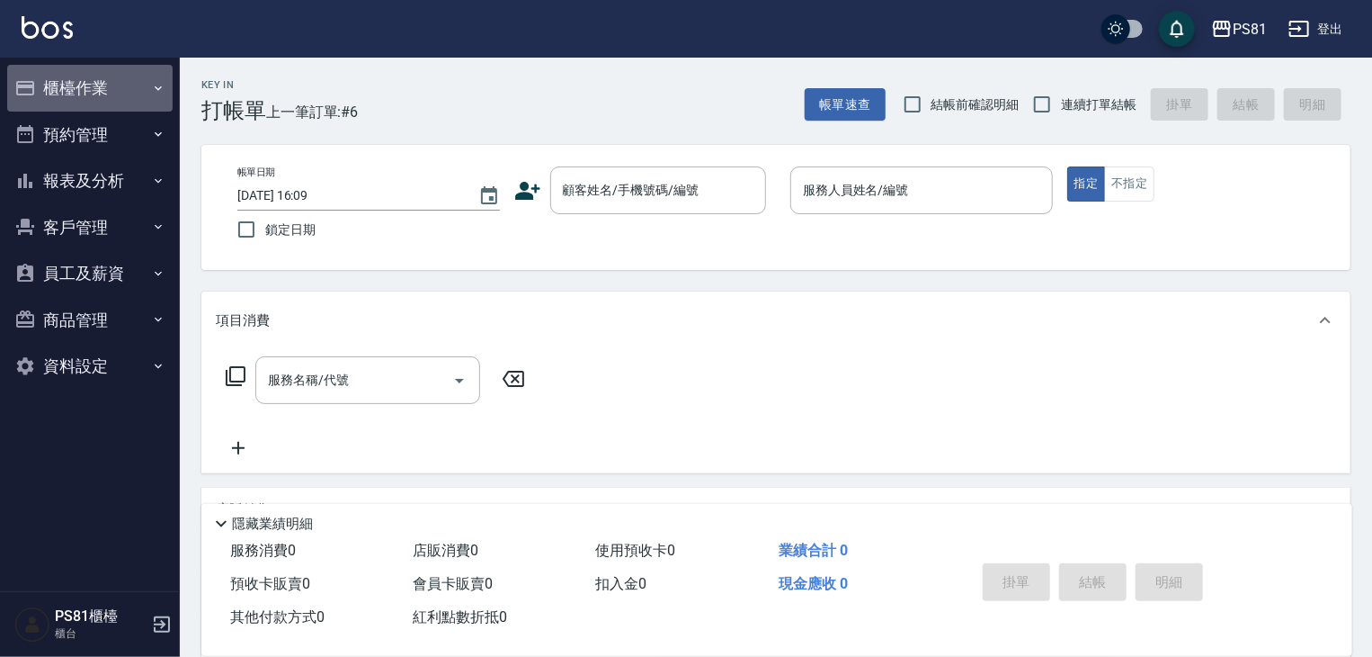
drag, startPoint x: 113, startPoint y: 81, endPoint x: 144, endPoint y: 71, distance: 32.1
click at [114, 81] on button "櫃檯作業" at bounding box center [89, 88] width 165 height 47
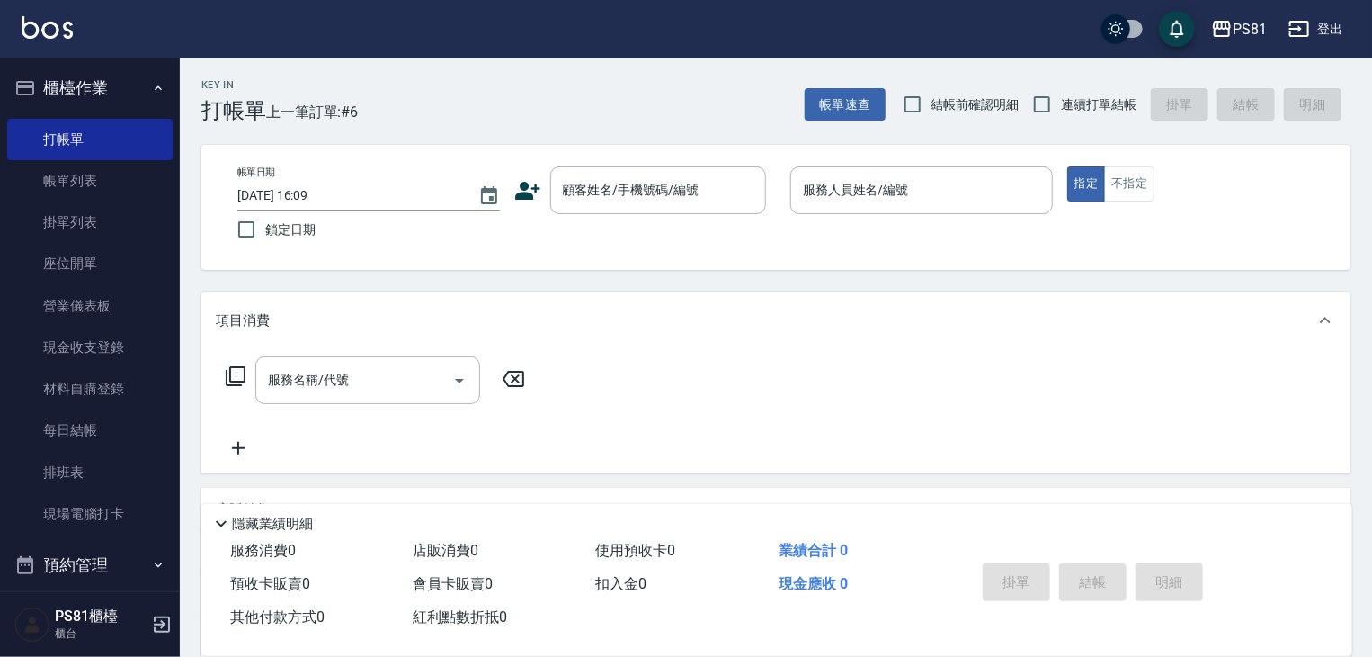
click at [572, 103] on div "Key In 打帳單 上一筆訂單:#6 帳單速查 結帳前確認明細 連續打單結帳 掛單 結帳 明細" at bounding box center [765, 91] width 1171 height 66
click at [1084, 109] on span "連續打單結帳" at bounding box center [1099, 104] width 76 height 19
click at [1061, 109] on input "連續打單結帳" at bounding box center [1042, 104] width 38 height 38
checkbox input "true"
click at [683, 103] on div "Key In 打帳單 上一筆訂單:#6 帳單速查 結帳前確認明細 連續打單結帳 掛單 結帳 明細" at bounding box center [765, 91] width 1171 height 66
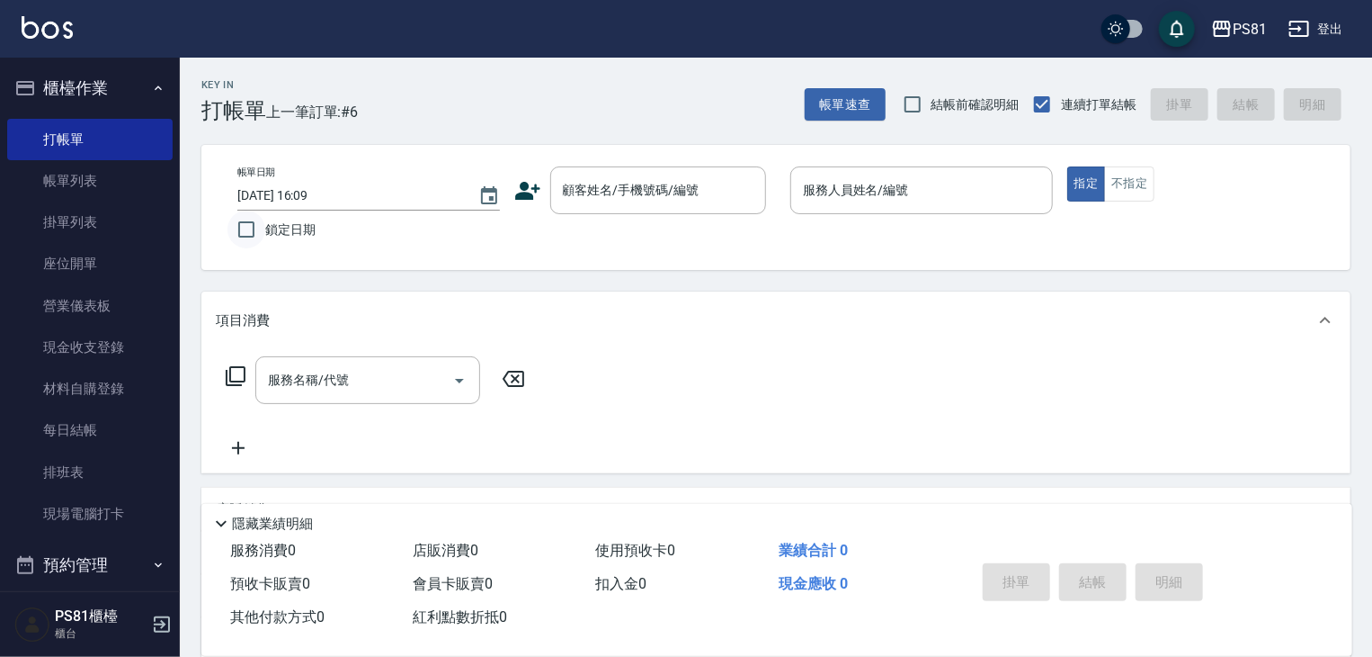
click at [242, 239] on input "鎖定日期" at bounding box center [247, 229] width 38 height 38
checkbox input "true"
click at [125, 85] on button "櫃檯作業" at bounding box center [89, 88] width 165 height 47
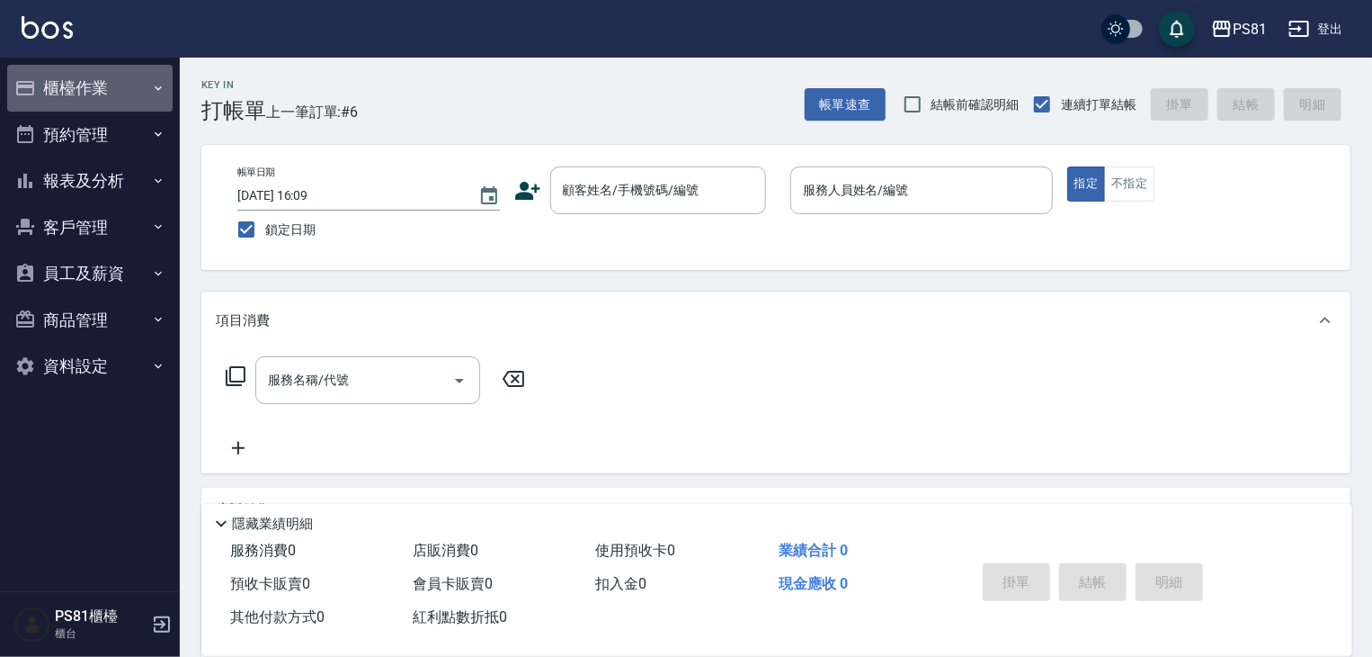
click at [125, 85] on button "櫃檯作業" at bounding box center [89, 88] width 165 height 47
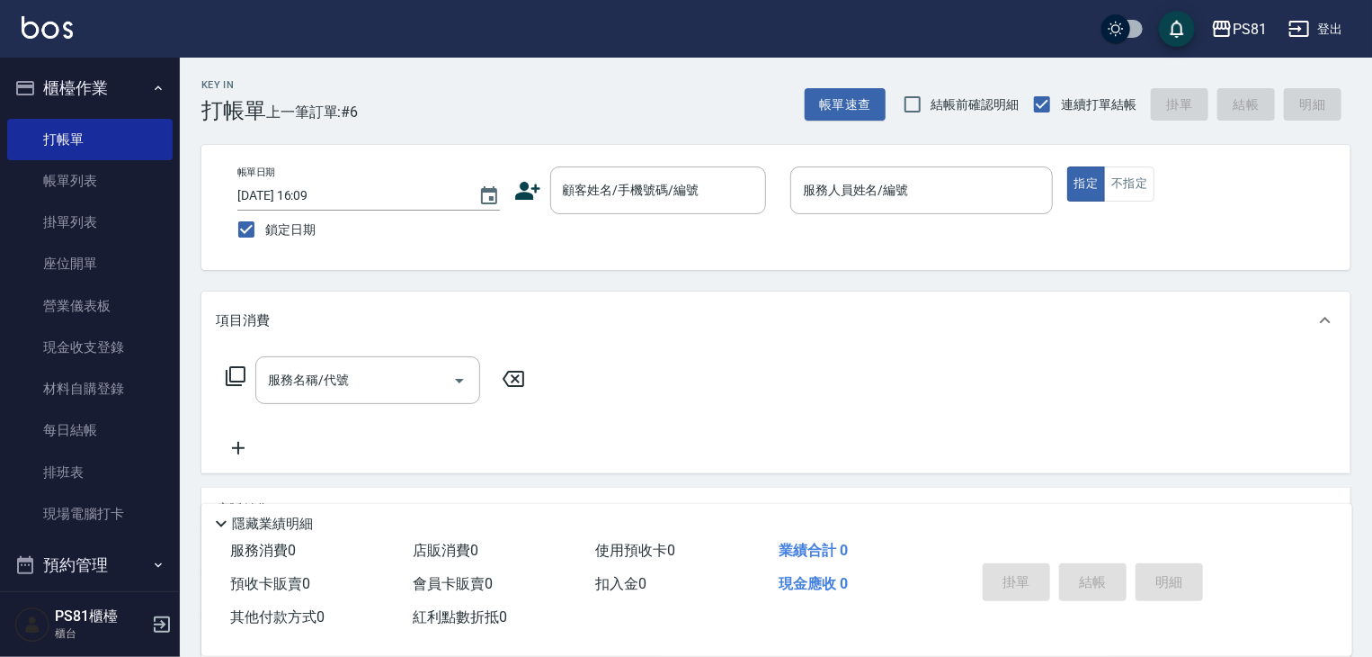
click at [120, 94] on button "櫃檯作業" at bounding box center [89, 88] width 165 height 47
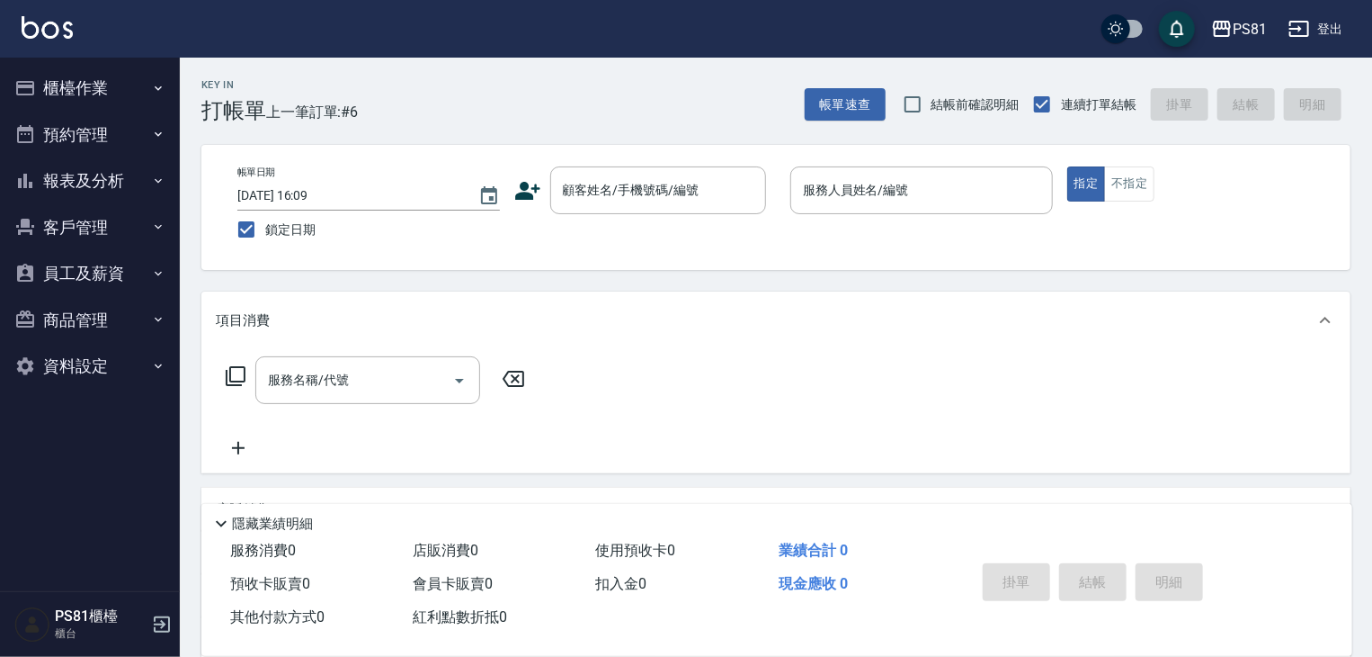
click at [121, 91] on button "櫃檯作業" at bounding box center [89, 88] width 165 height 47
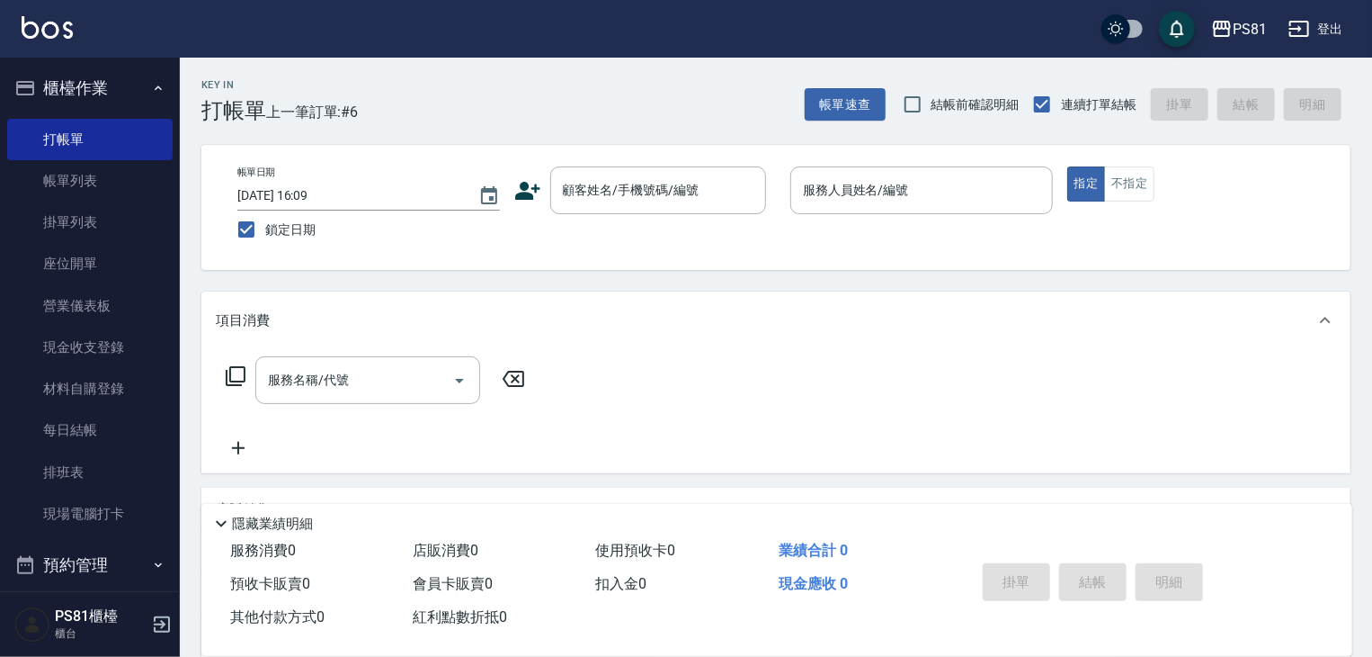
click at [514, 20] on div "PS81 登出" at bounding box center [686, 29] width 1372 height 58
